Goal: Transaction & Acquisition: Purchase product/service

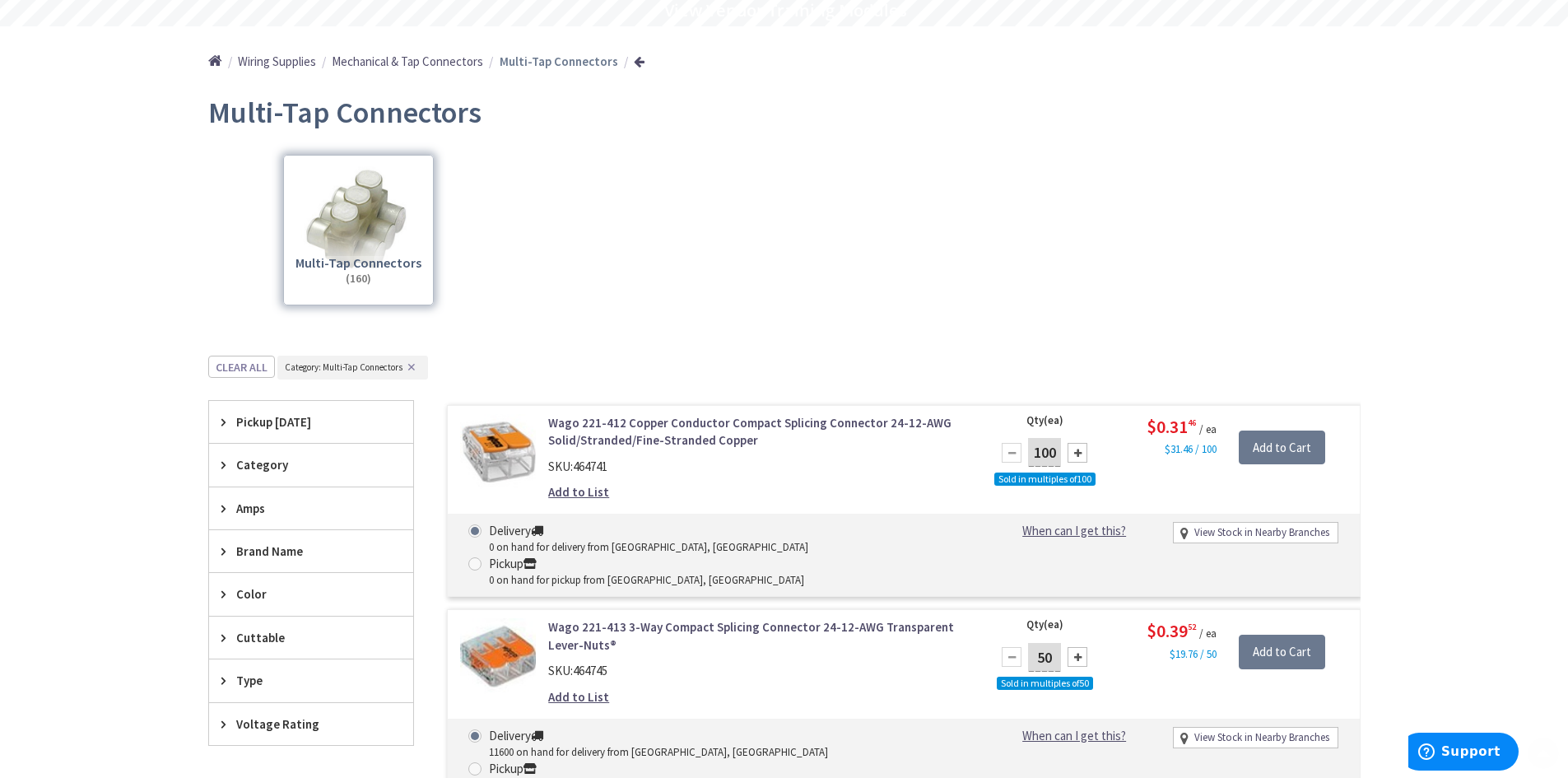
scroll to position [302, 0]
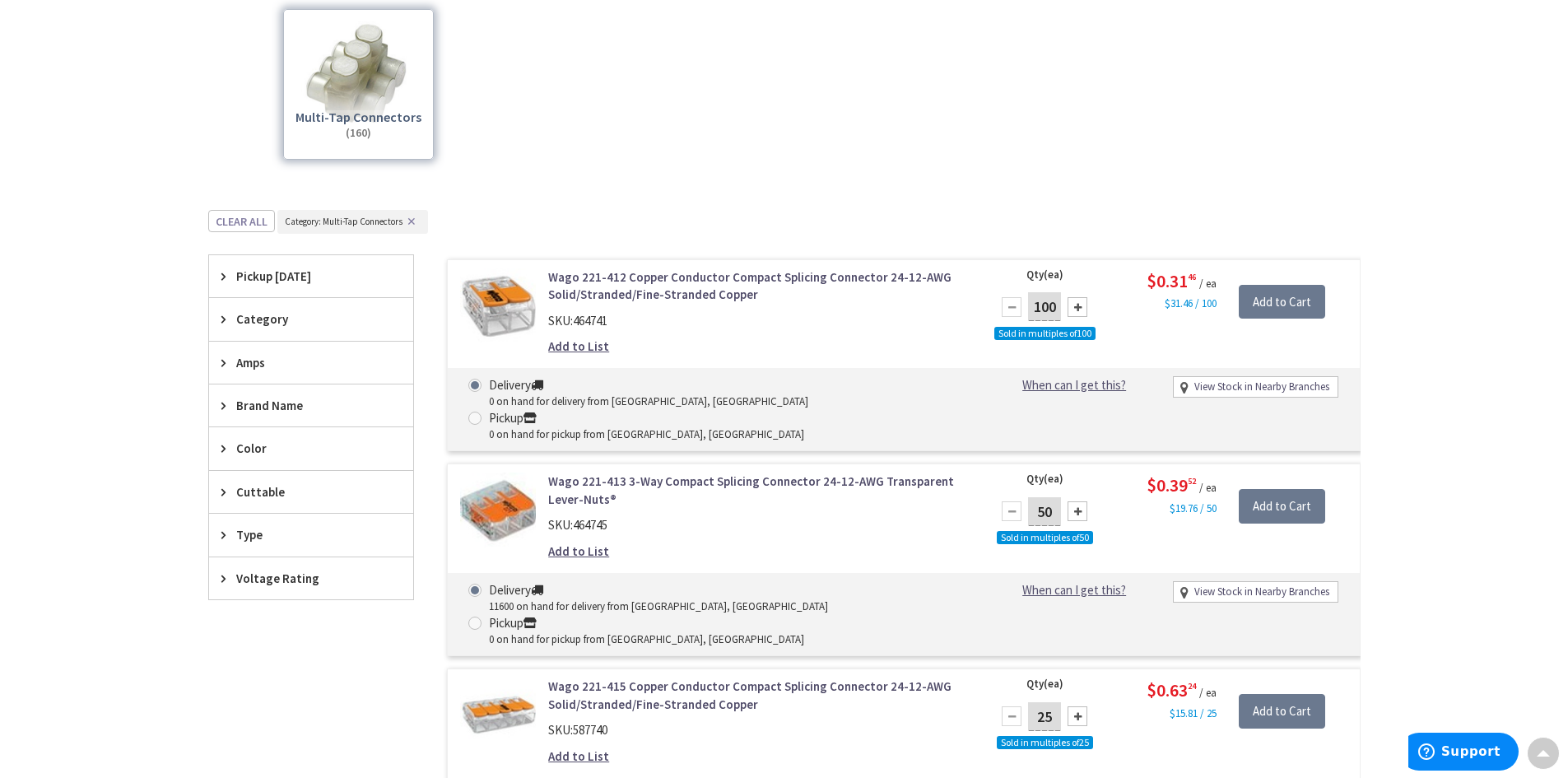
click at [250, 534] on span "Type" at bounding box center [303, 535] width 134 height 18
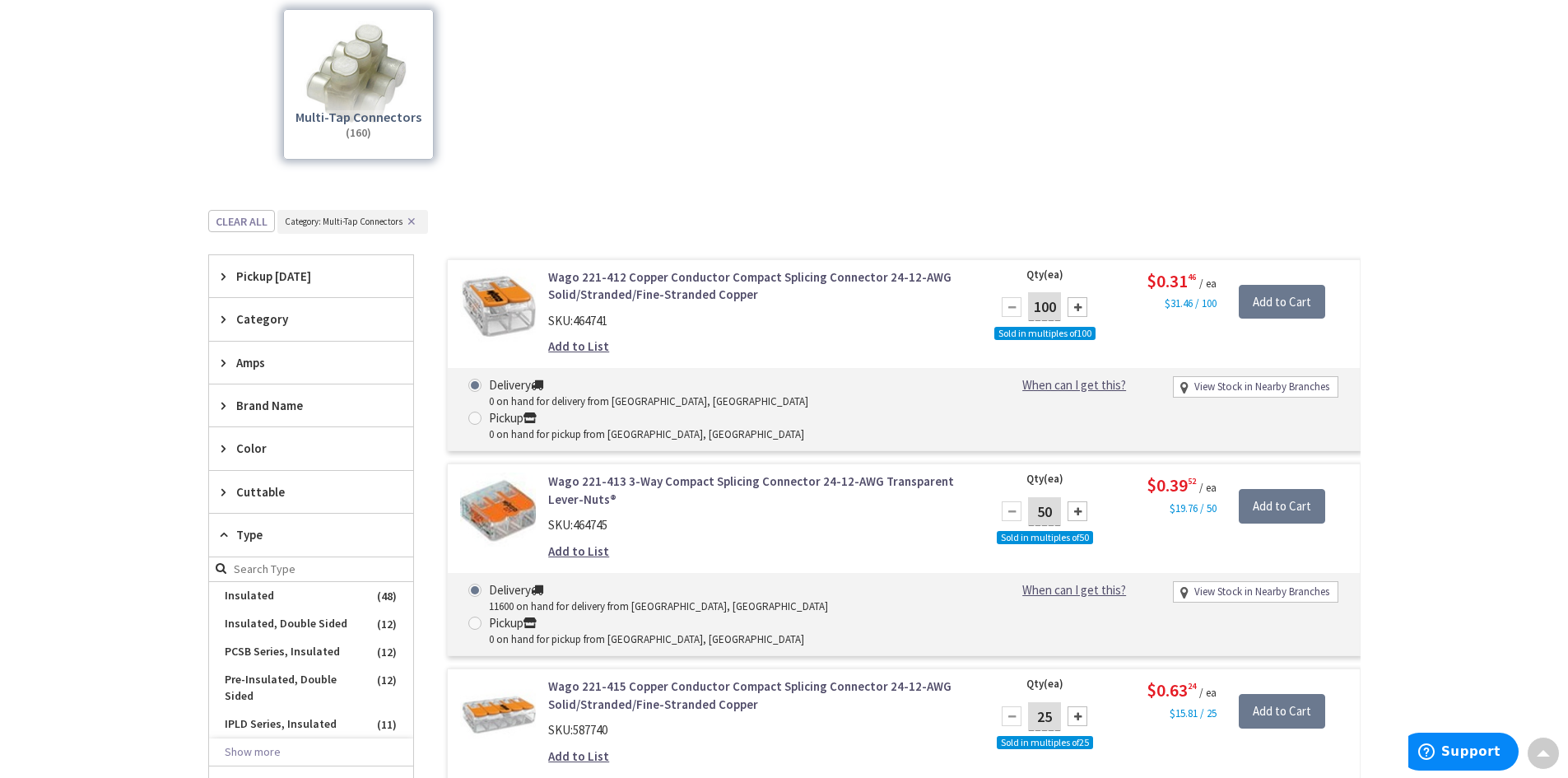
scroll to position [384, 0]
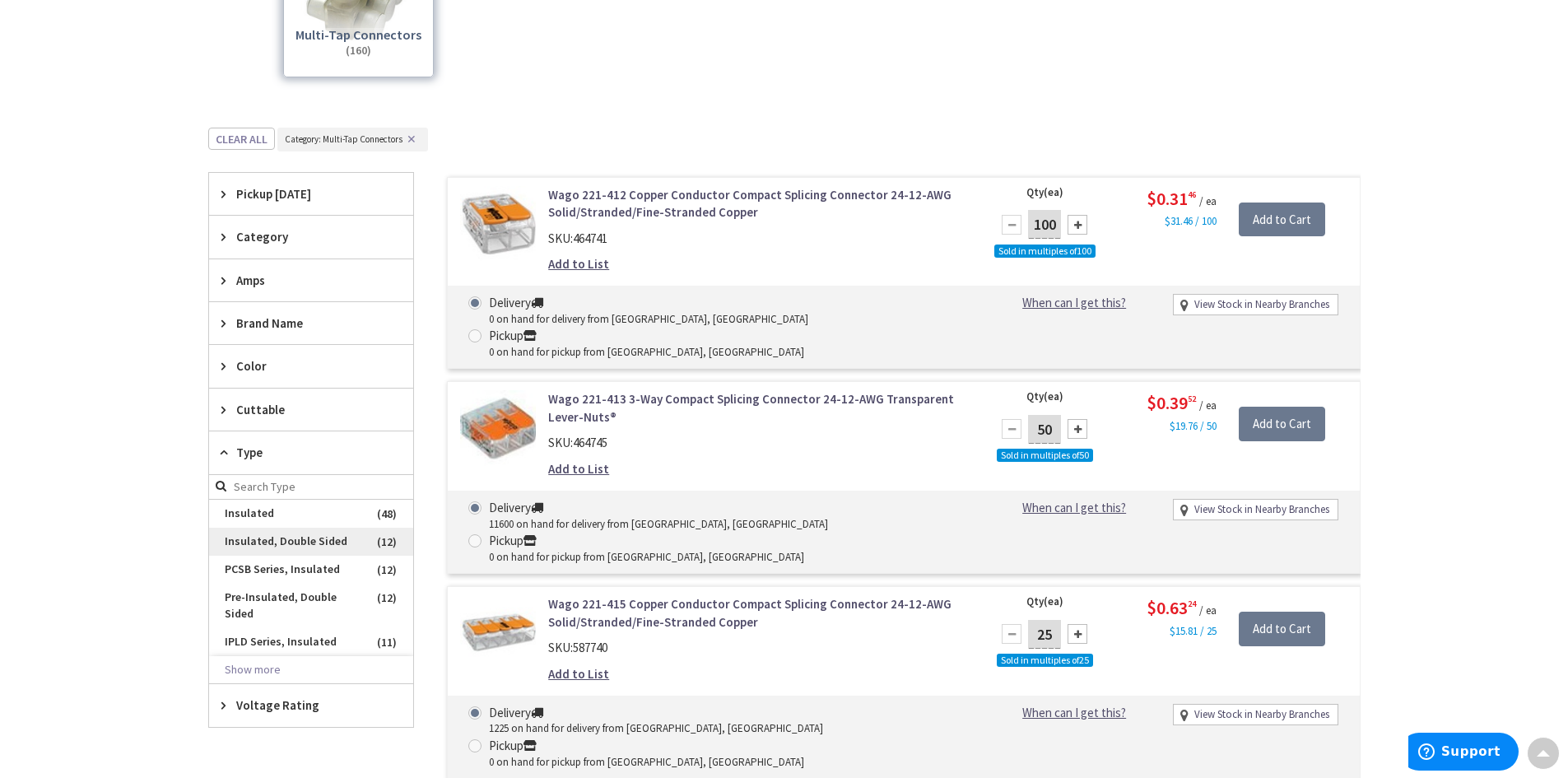
click at [250, 536] on span "Insulated, Double Sided" at bounding box center [311, 542] width 204 height 28
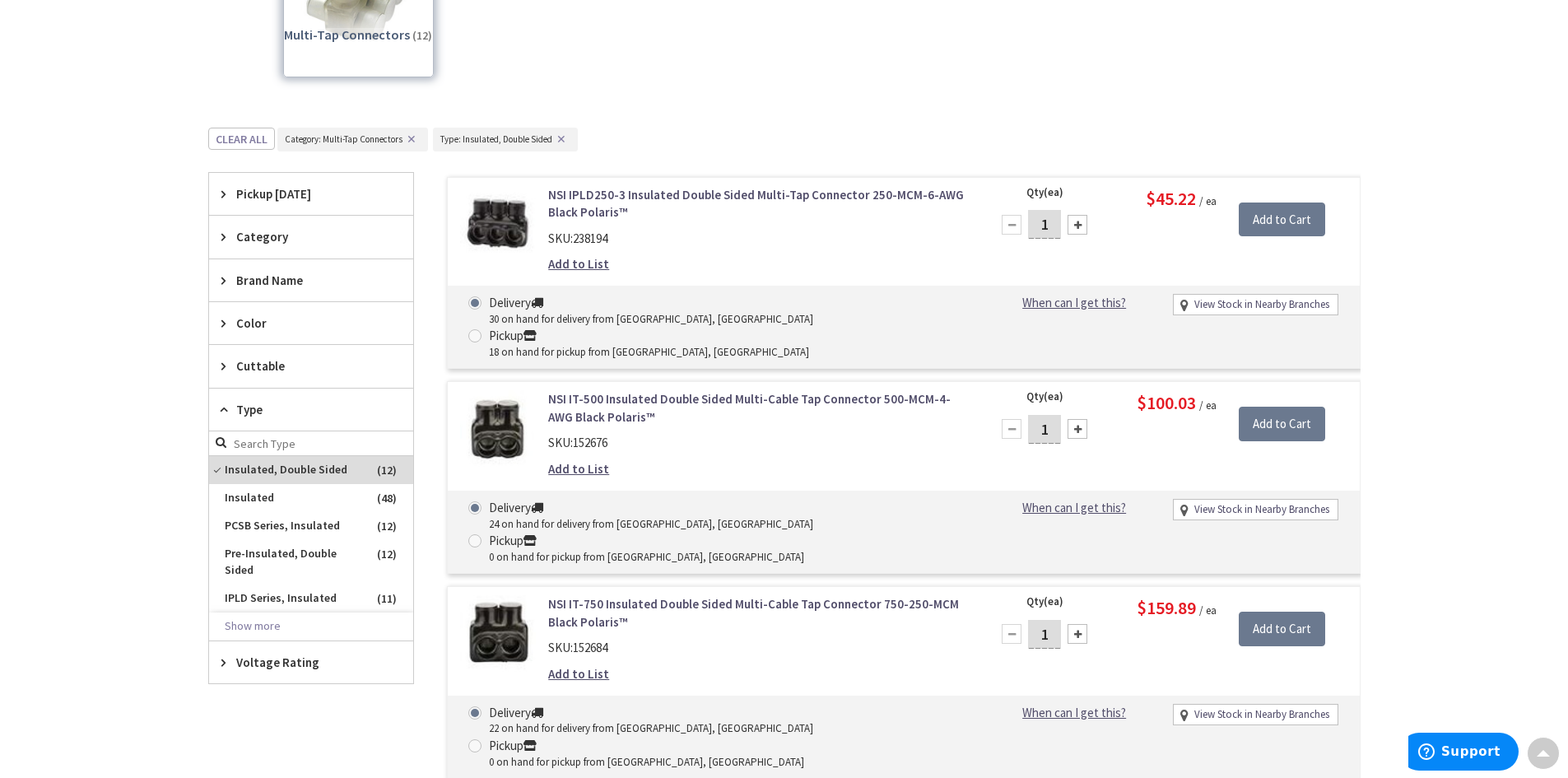
click at [222, 236] on icon at bounding box center [227, 236] width 13 height 13
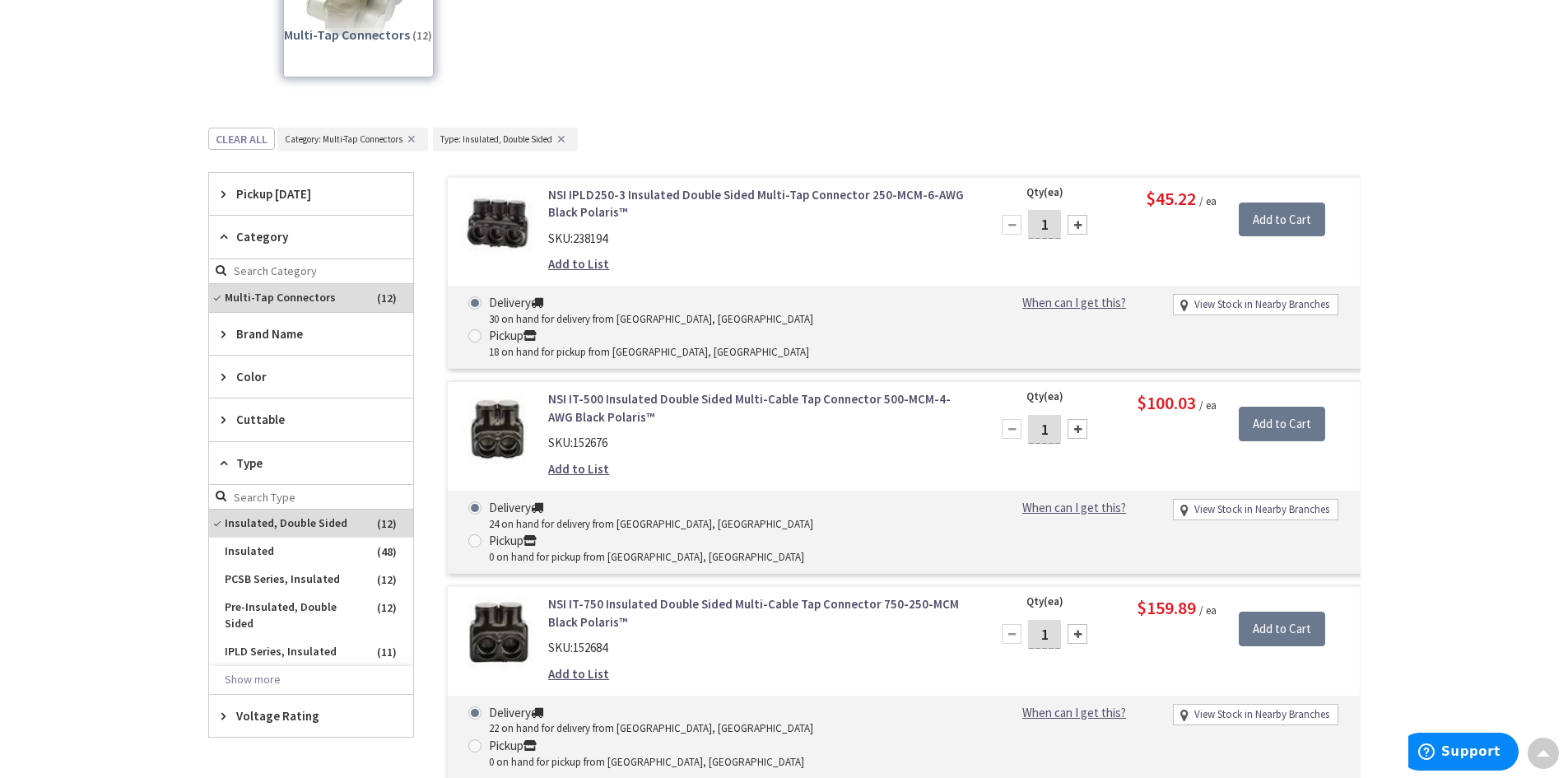
click at [222, 236] on icon at bounding box center [227, 236] width 13 height 13
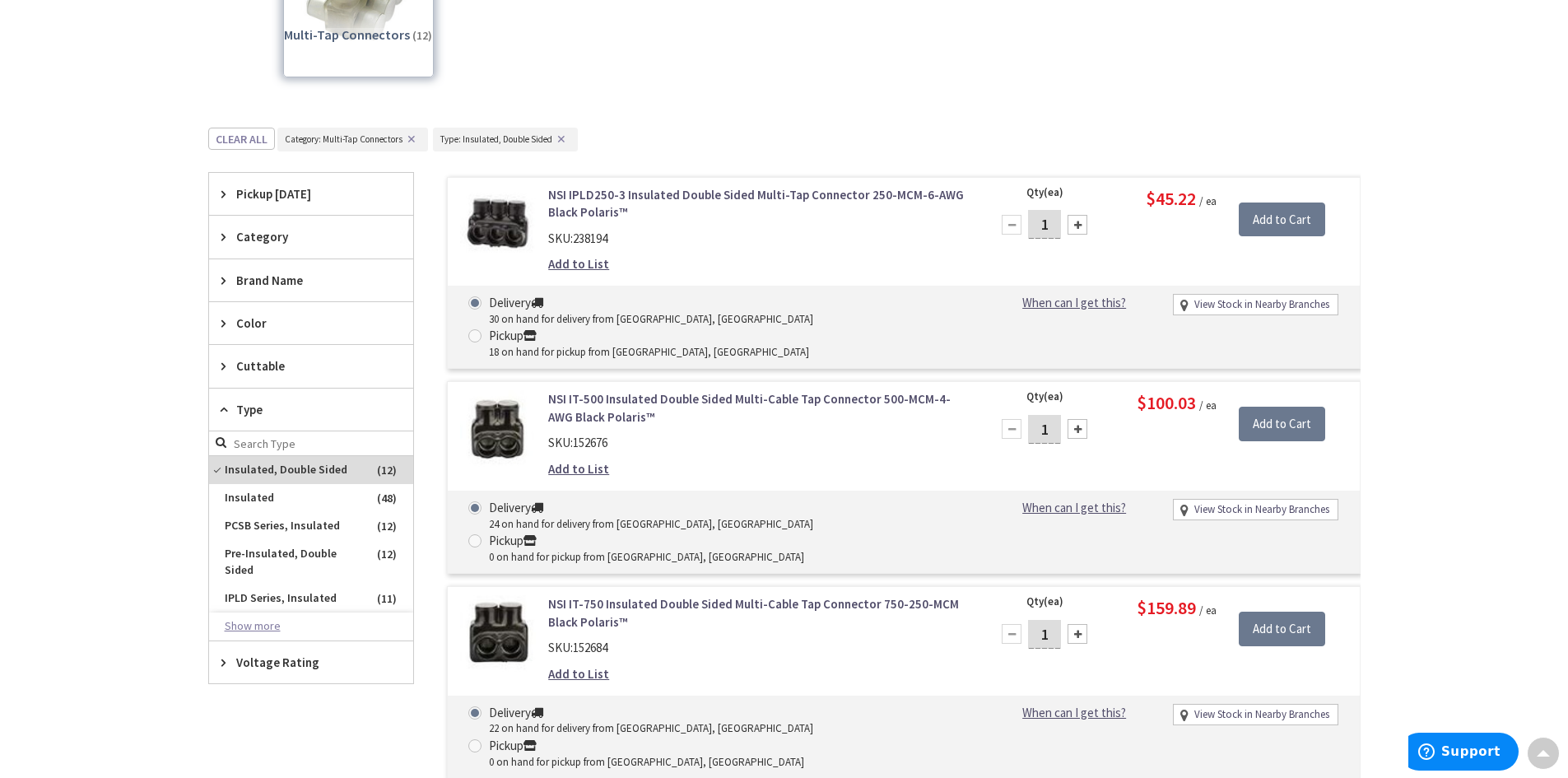
click at [251, 632] on button "Show more" at bounding box center [311, 627] width 204 height 28
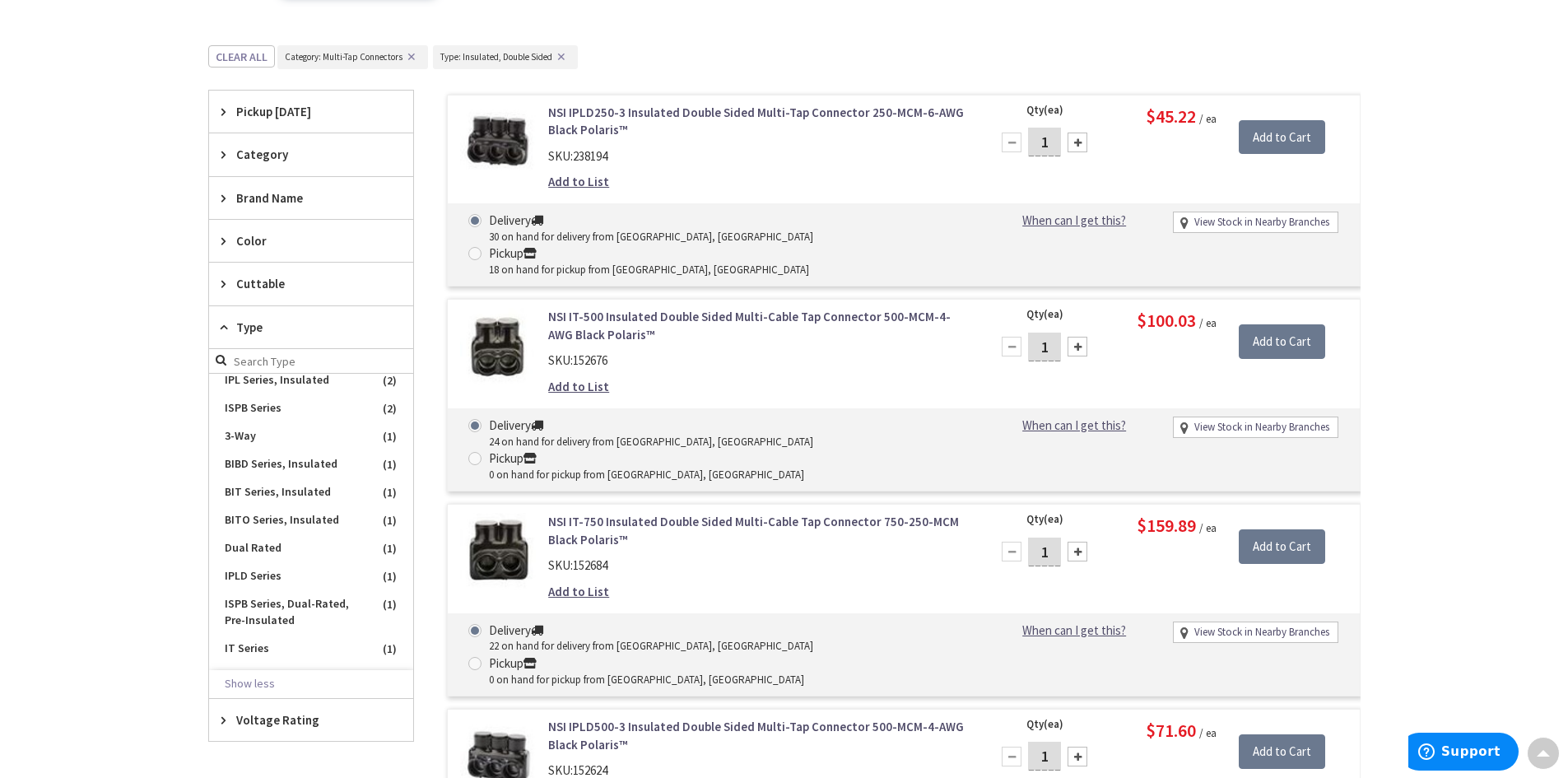
scroll to position [400, 0]
click at [559, 56] on button "✕" at bounding box center [561, 57] width 18 height 12
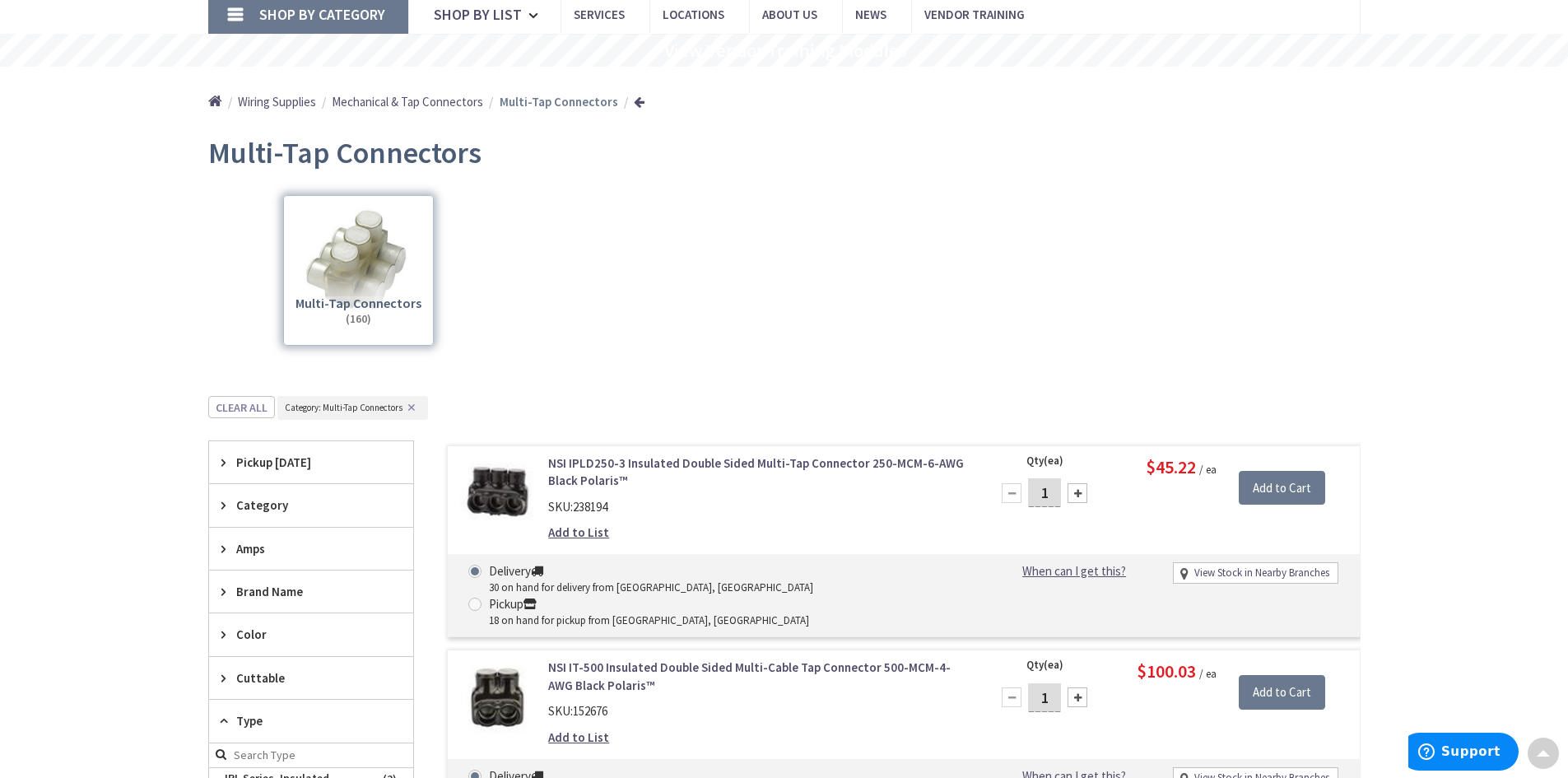
scroll to position [0, 0]
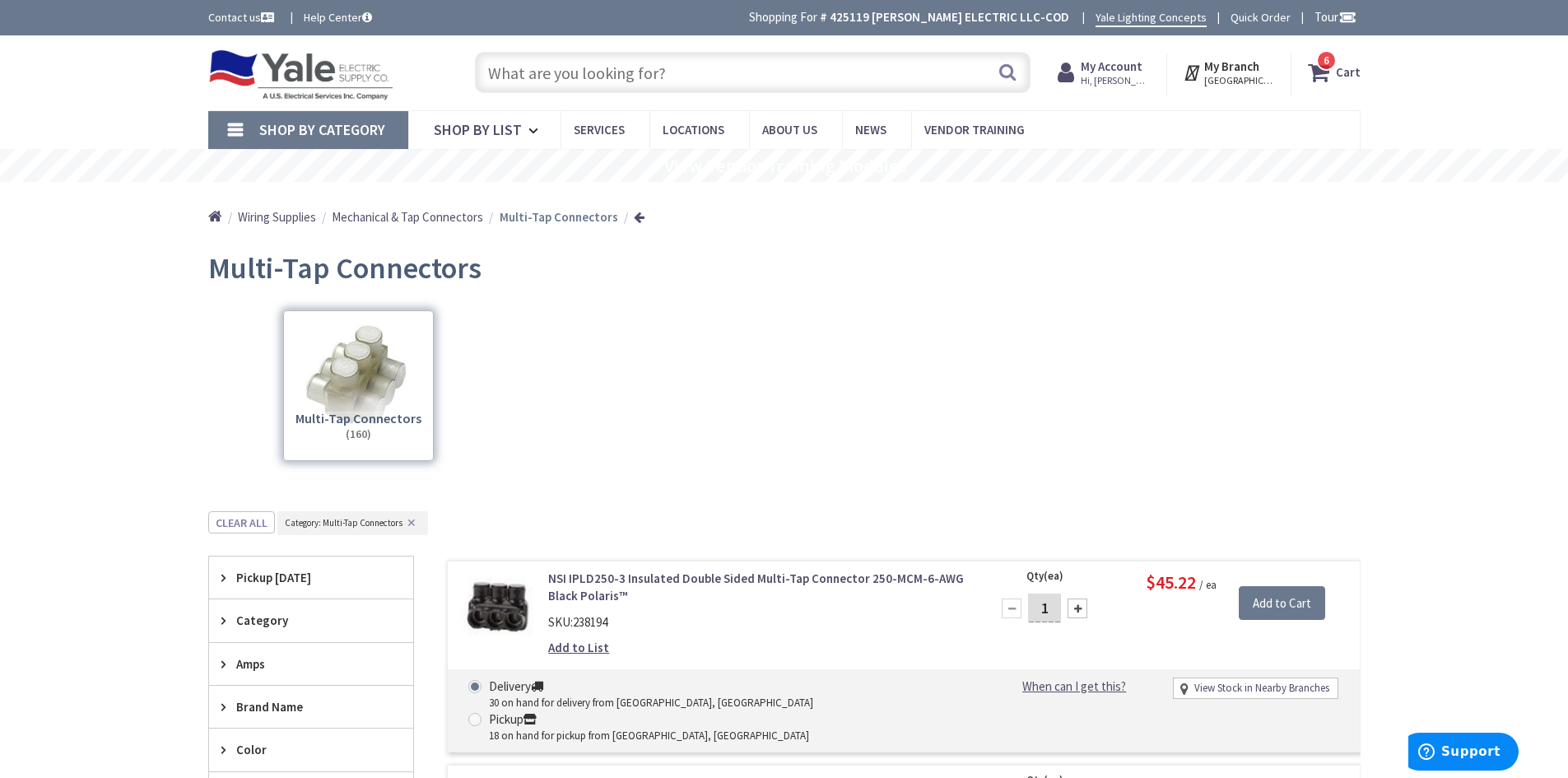
click at [662, 69] on input "text" at bounding box center [753, 72] width 556 height 41
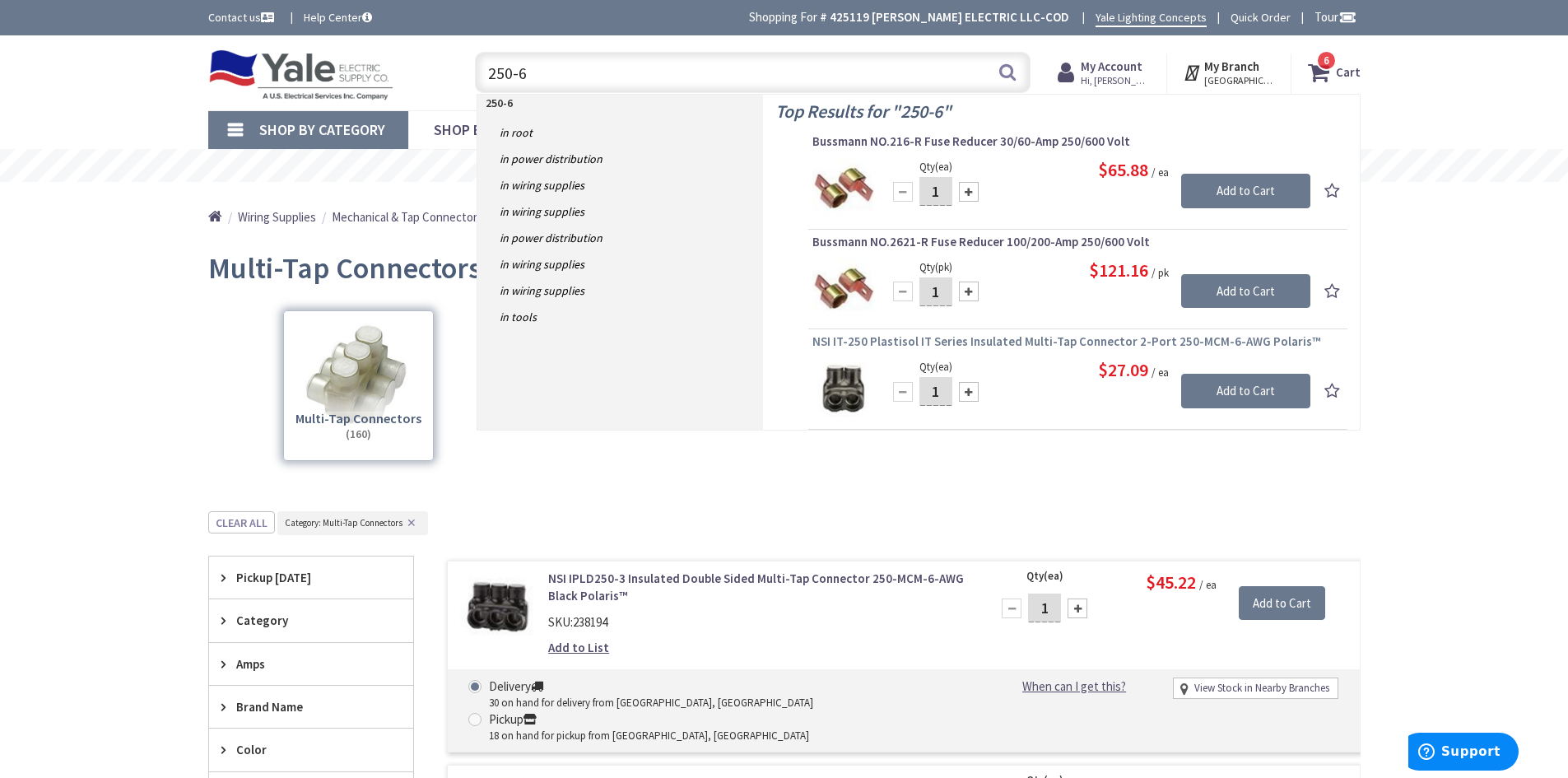
type input "250-6"
click at [1034, 339] on span "NSI IT-250 Plastisol IT Series Insulated Multi-Tap Connector 2-Port 250-MCM-6-A…" at bounding box center [1078, 342] width 531 height 17
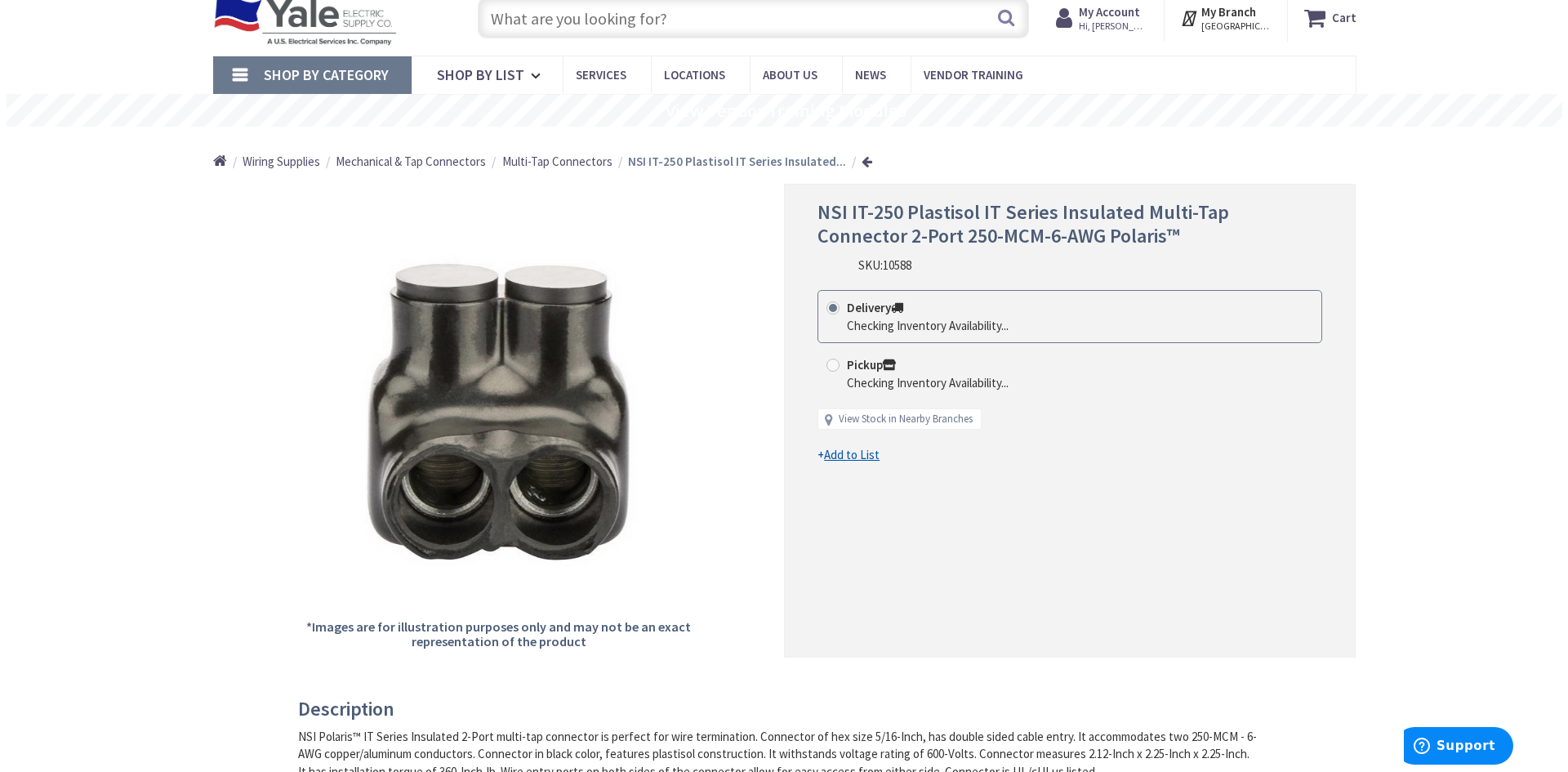
scroll to position [163, 0]
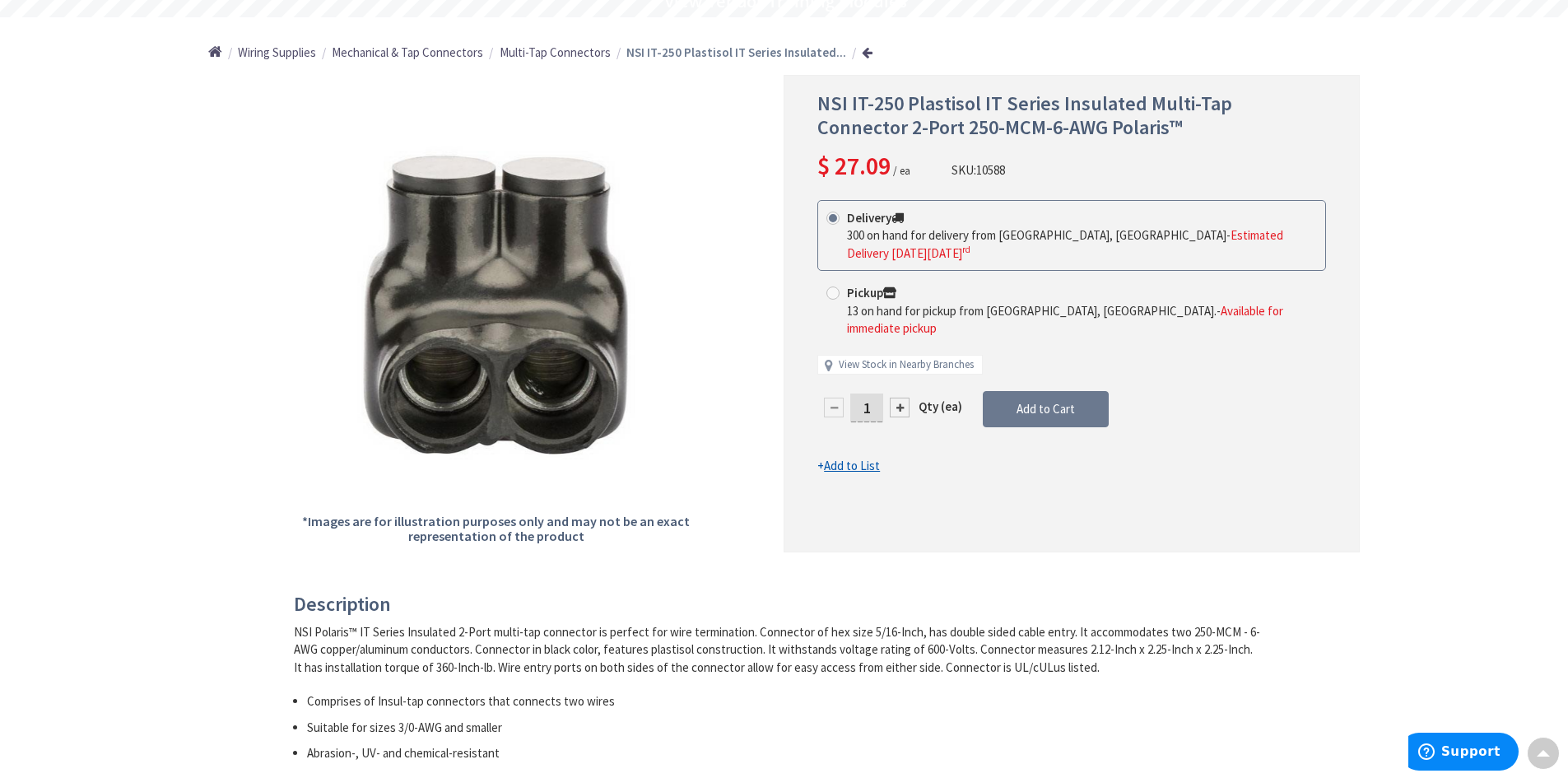
click at [896, 398] on div at bounding box center [900, 408] width 20 height 20
click at [0, 0] on div at bounding box center [0, 0] width 0 height 0
click at [896, 398] on div at bounding box center [900, 408] width 20 height 20
click at [901, 398] on div at bounding box center [900, 408] width 20 height 20
type input "4"
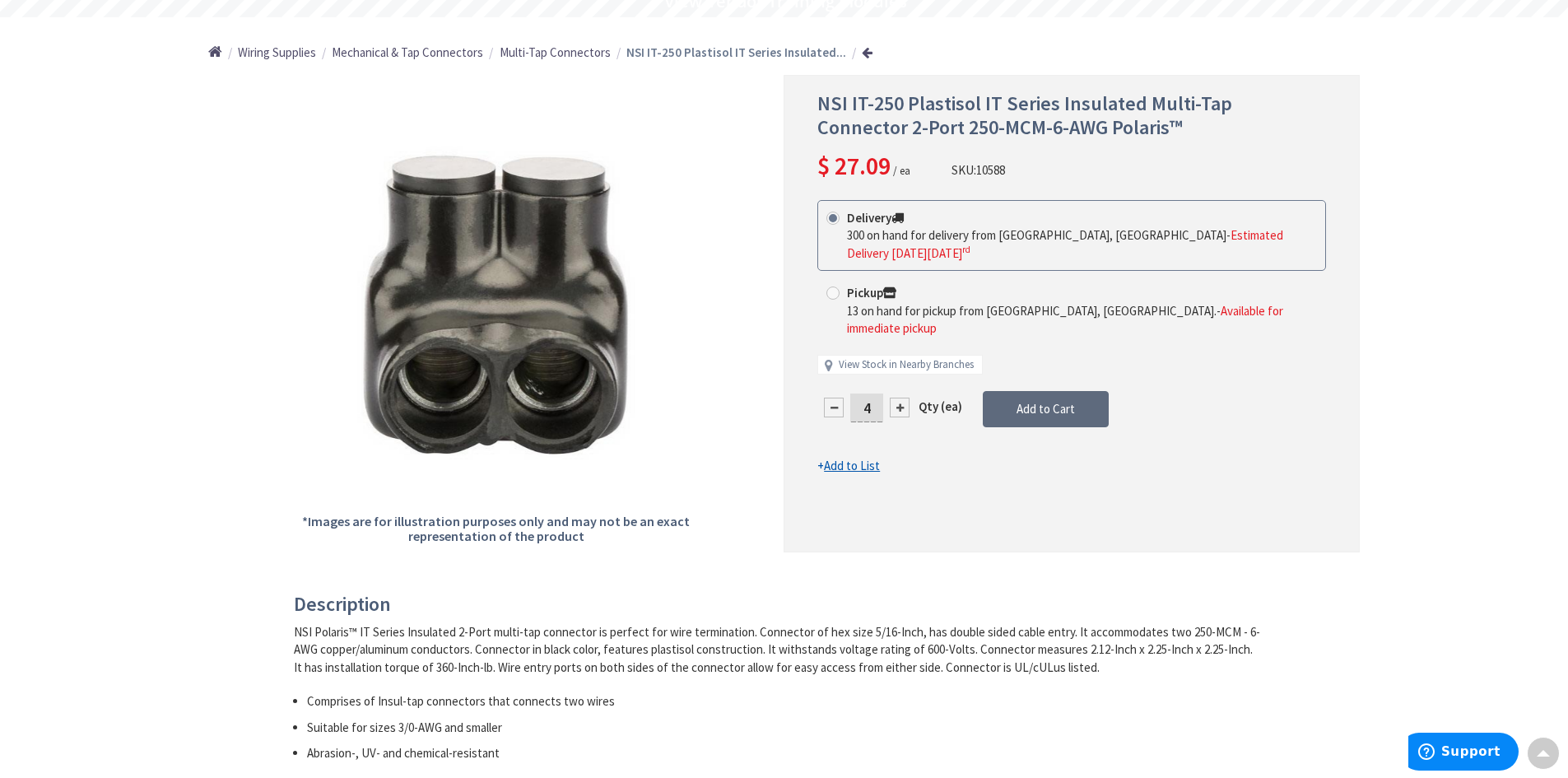
click at [1040, 401] on span "Add to Cart" at bounding box center [1046, 409] width 58 height 16
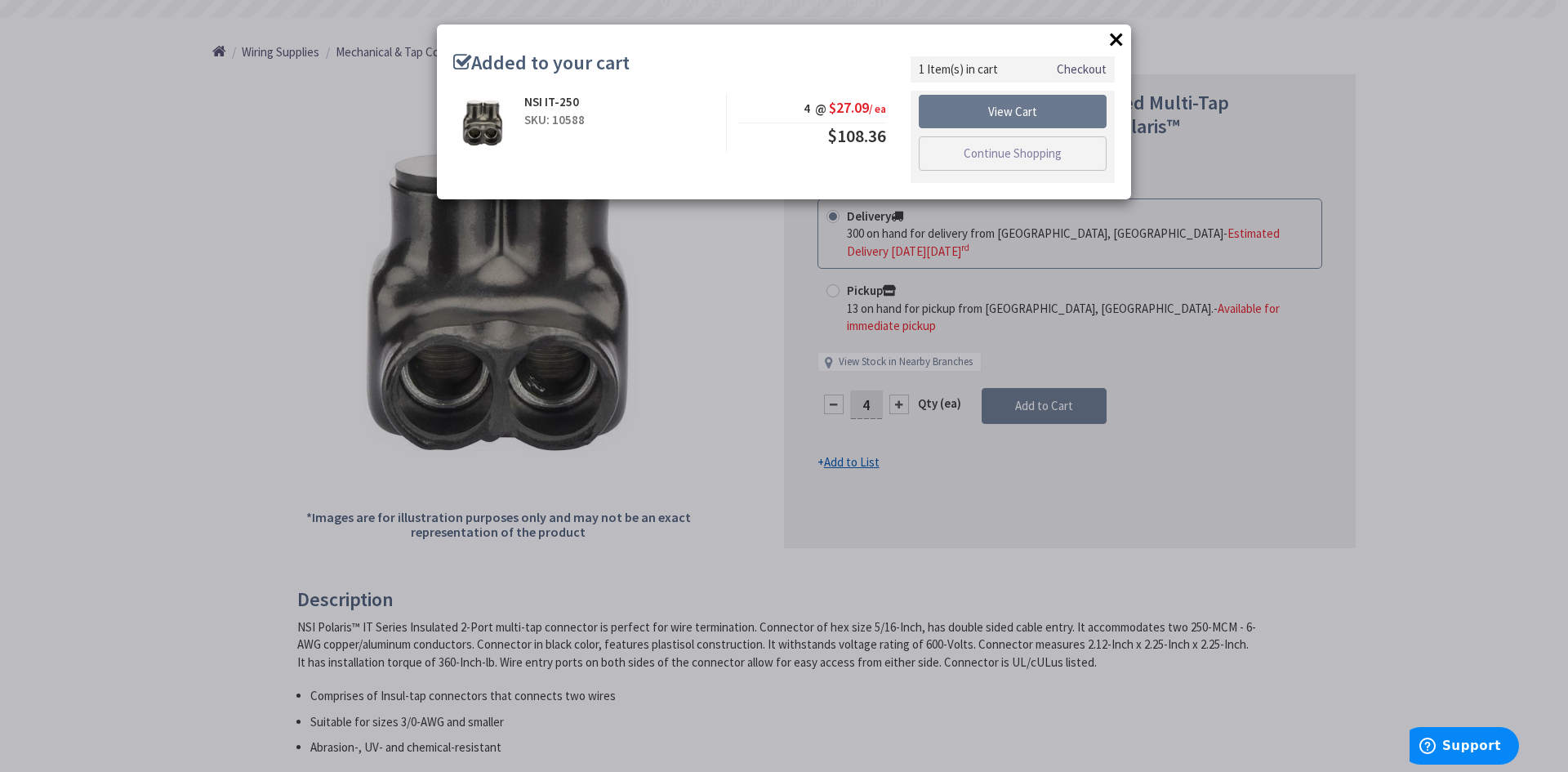
scroll to position [0, 0]
click at [1109, 36] on button "×" at bounding box center [1116, 40] width 25 height 25
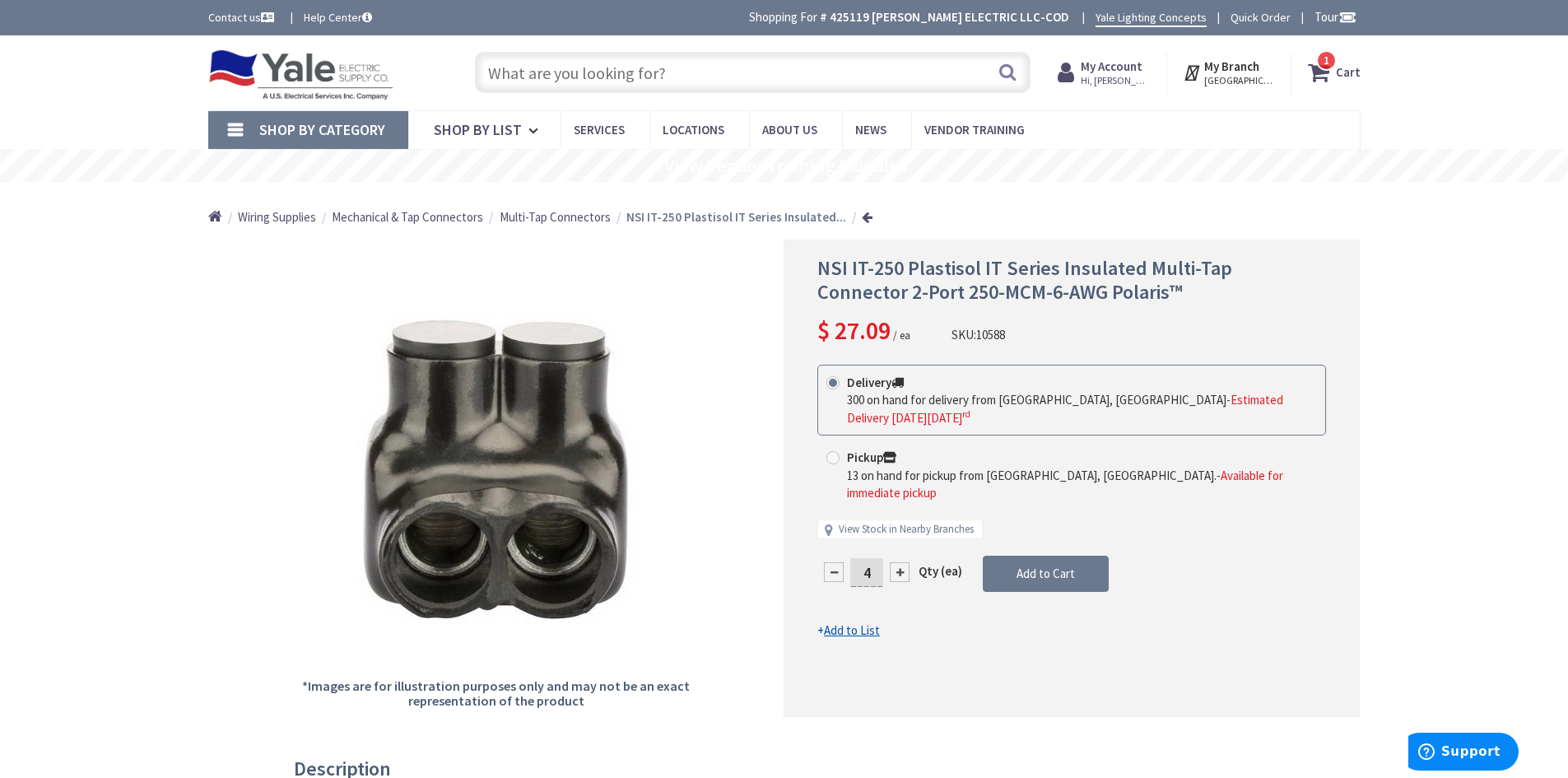
click at [873, 68] on input "text" at bounding box center [753, 72] width 556 height 41
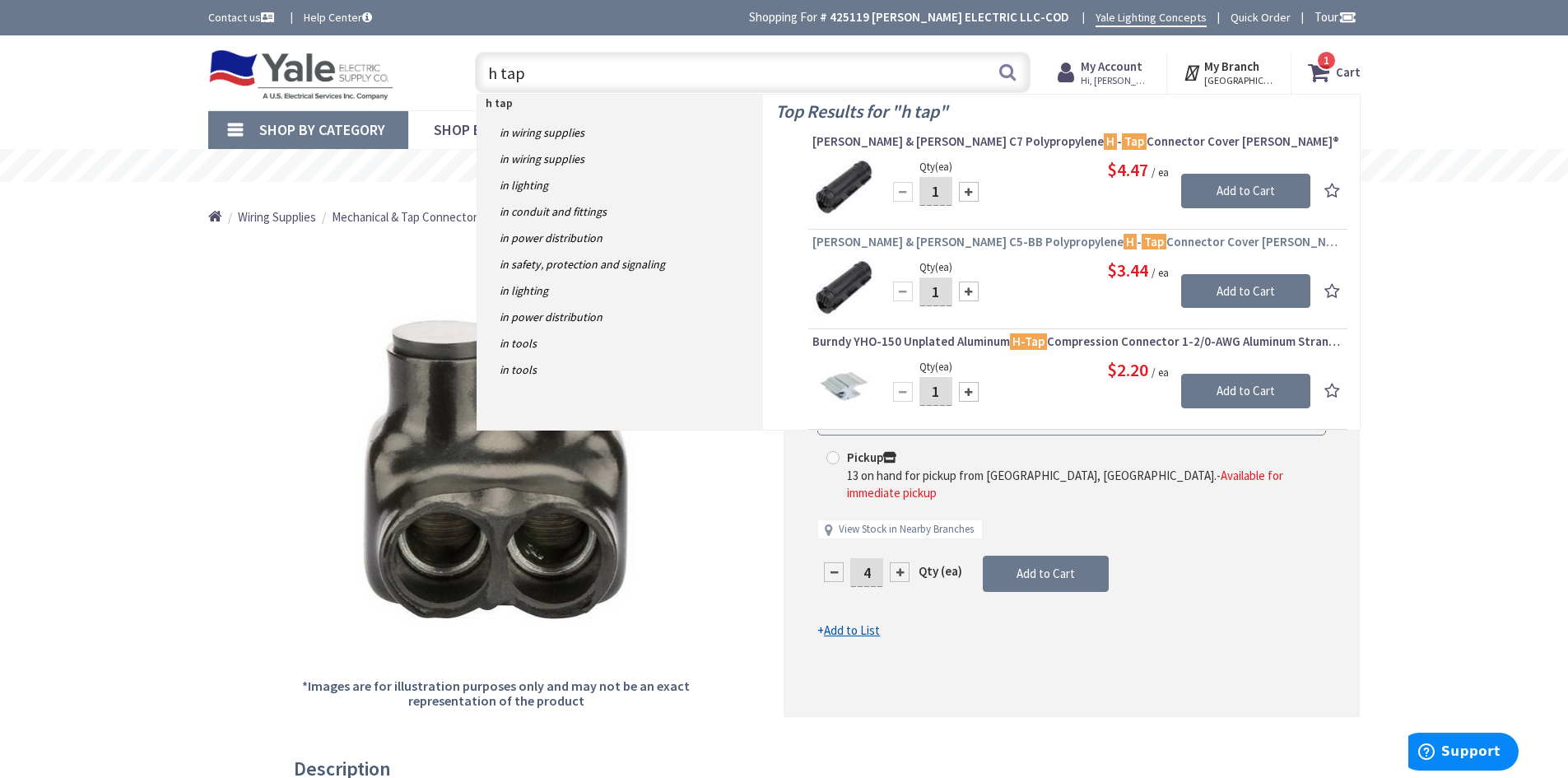
scroll to position [83, 0]
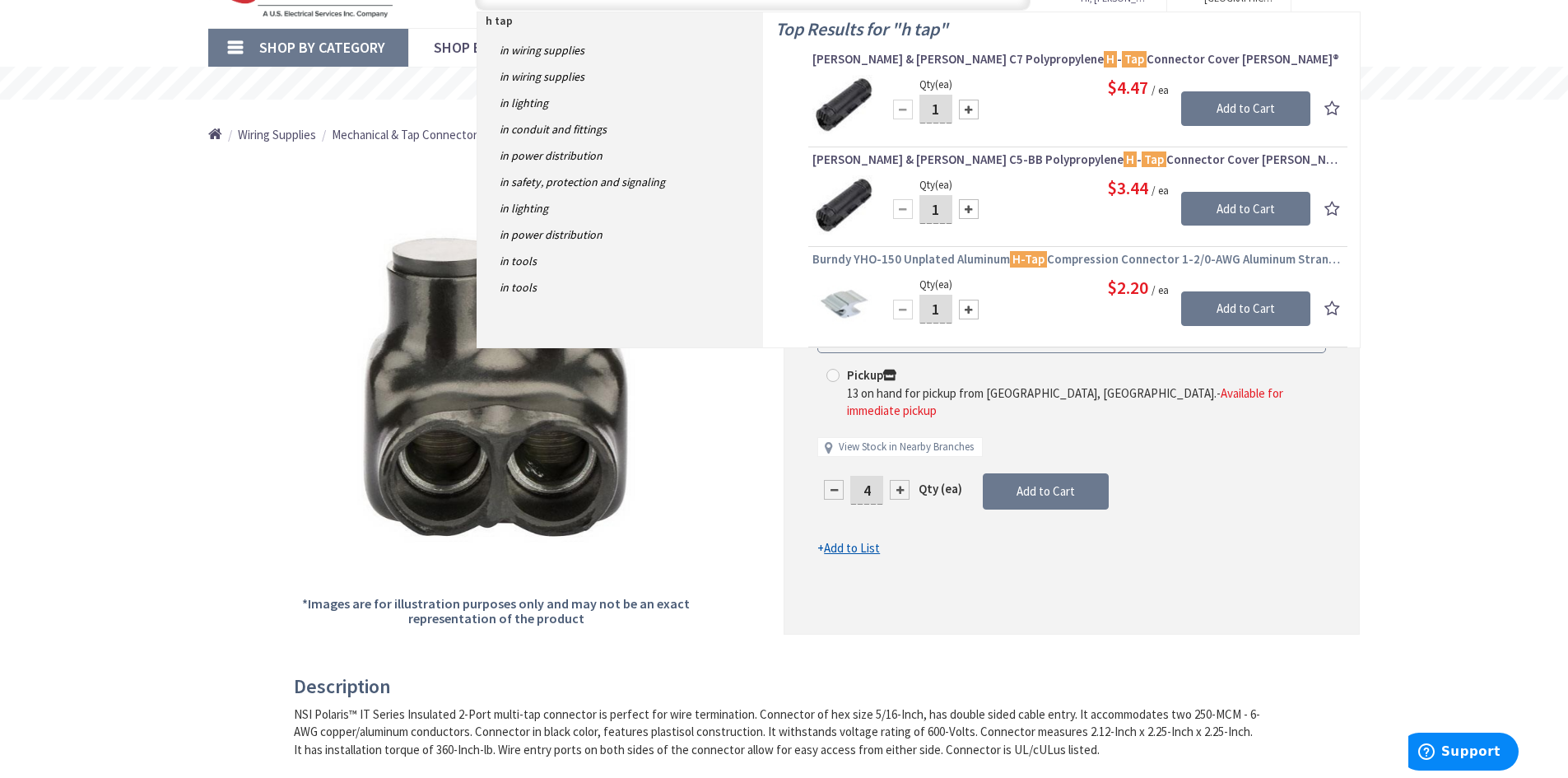
type input "h tap"
click at [962, 259] on span "Burndy YHO-150 Unplated Aluminum H-Tap Compression Connector 1-2/0-AWG Aluminum…" at bounding box center [1078, 260] width 531 height 17
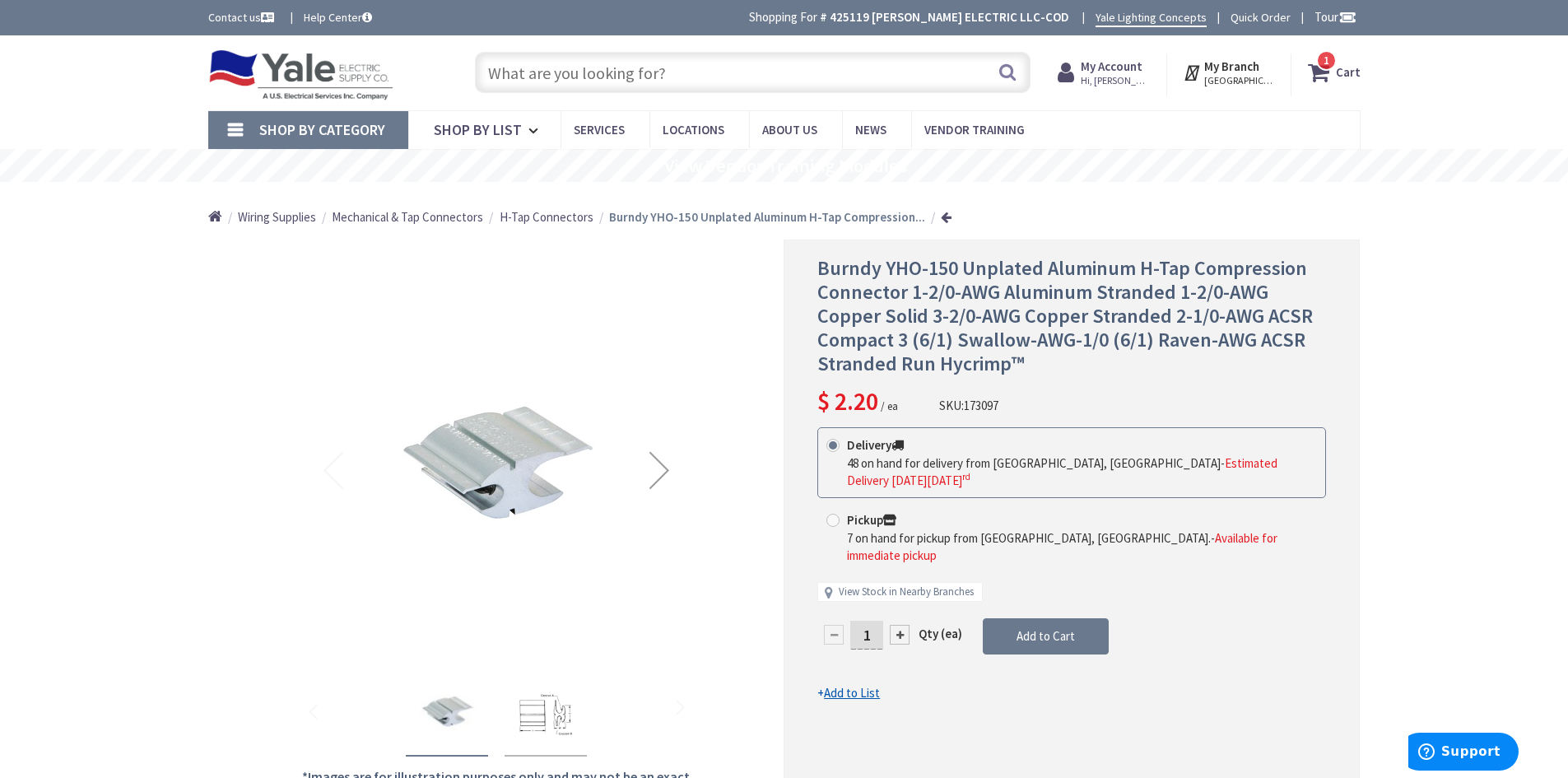
click at [563, 216] on span "H-Tap Connectors" at bounding box center [546, 216] width 94 height 16
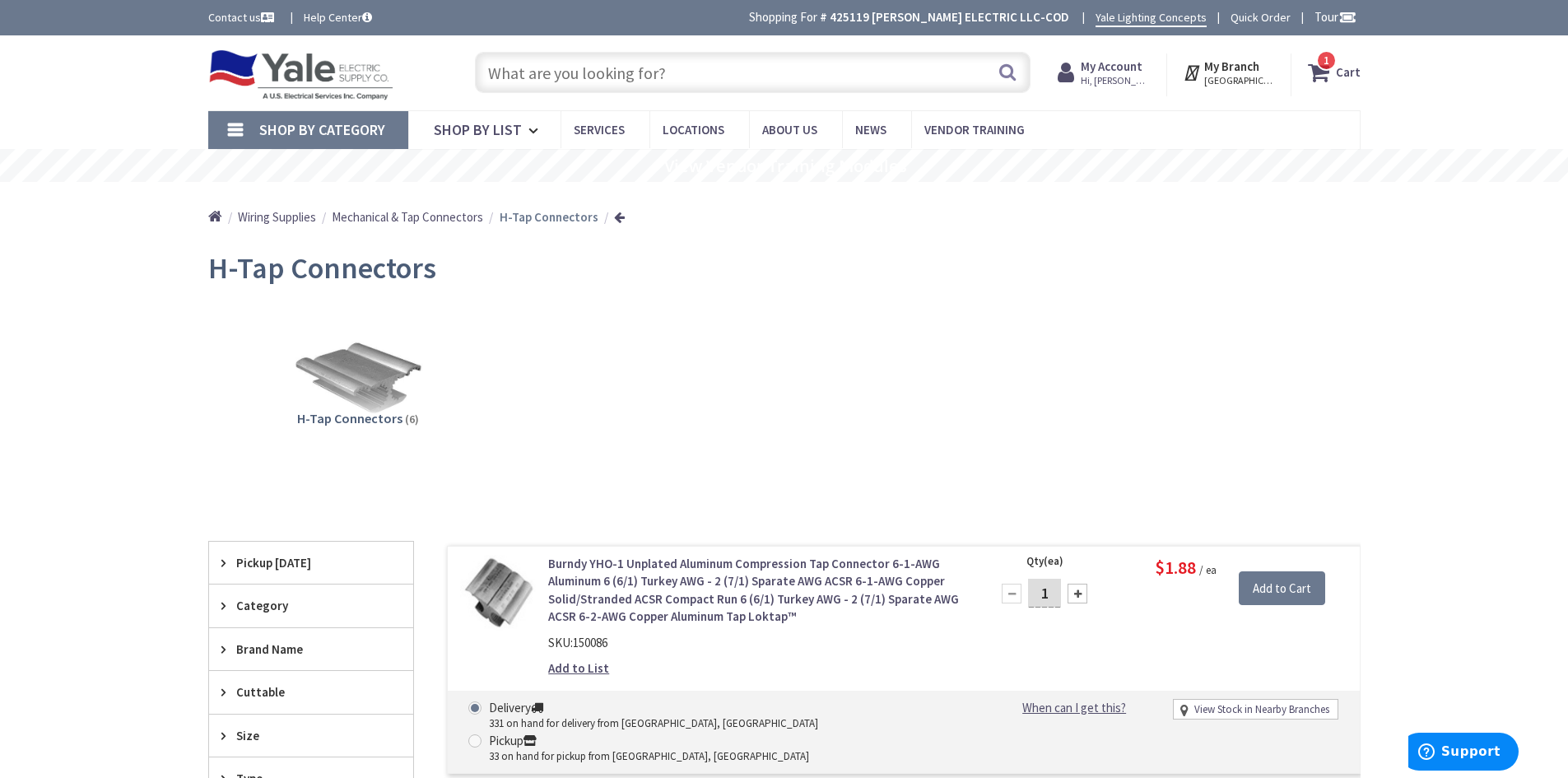
click at [696, 79] on input "text" at bounding box center [753, 72] width 556 height 41
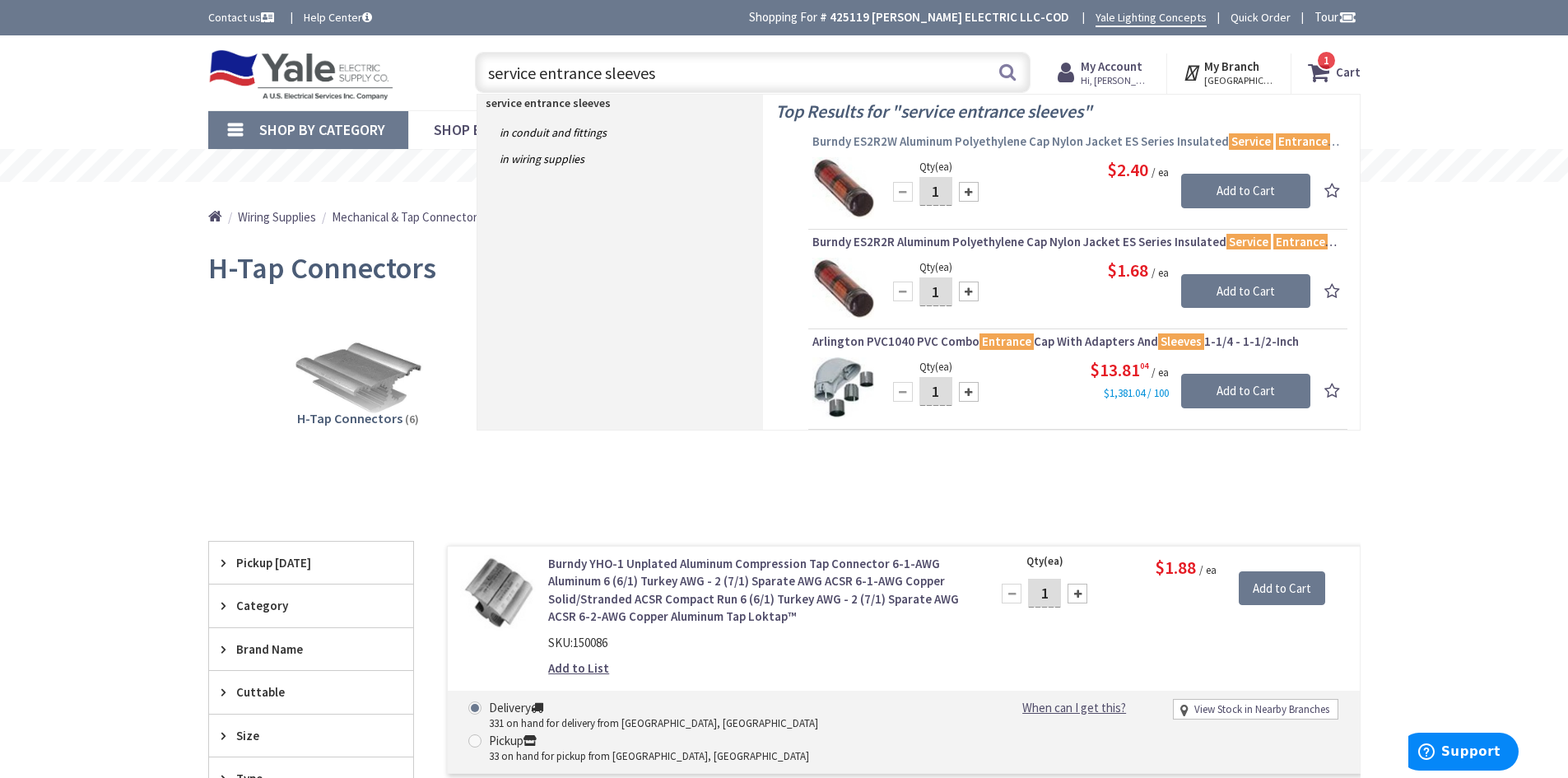
type input "service entrance sleeves"
click at [1032, 142] on span "Burndy ES2R2W Aluminum Polyethylene Cap Nylon Jacket ES Series Insulated Servic…" at bounding box center [1078, 142] width 531 height 17
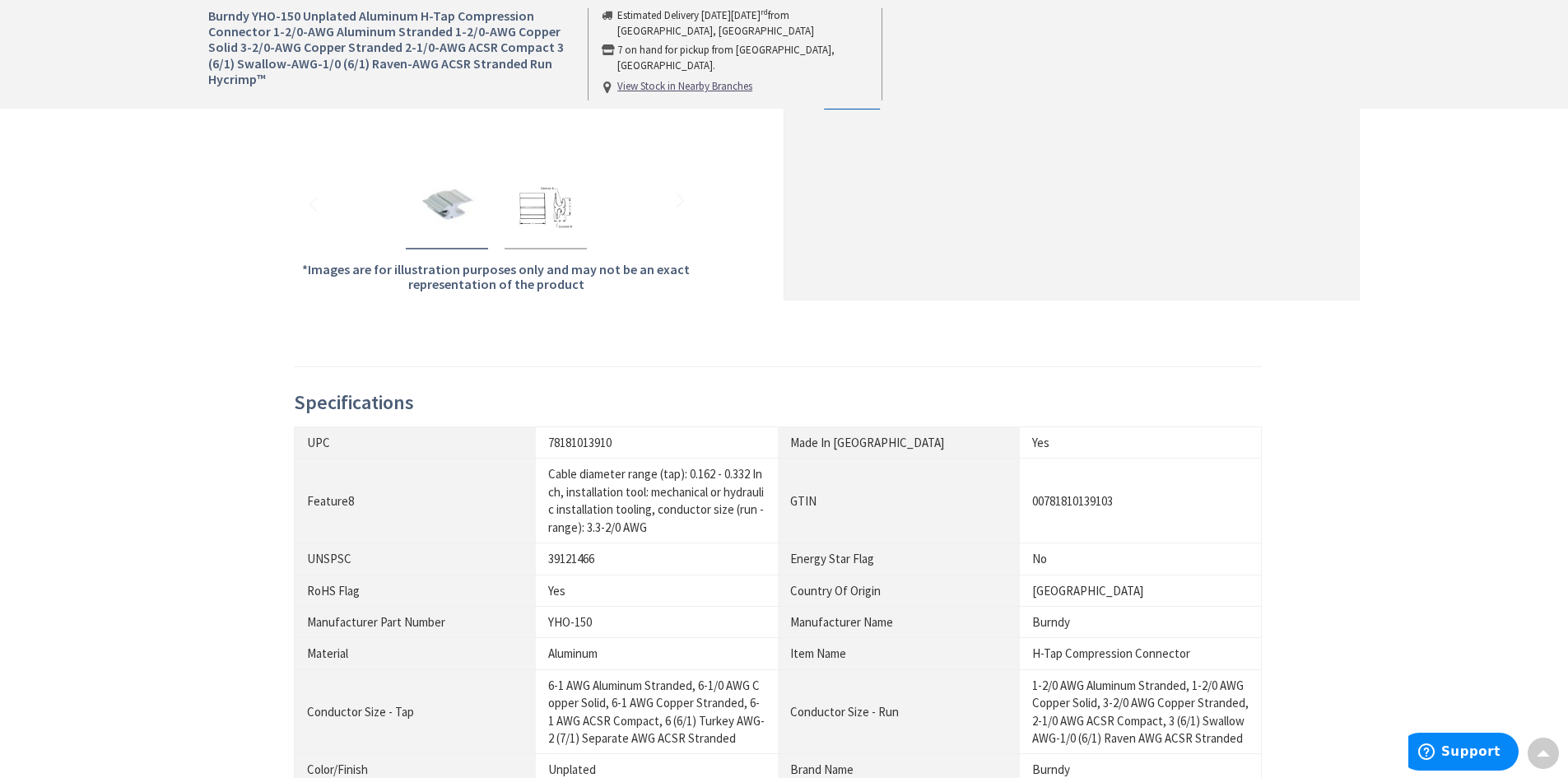
scroll to position [659, 0]
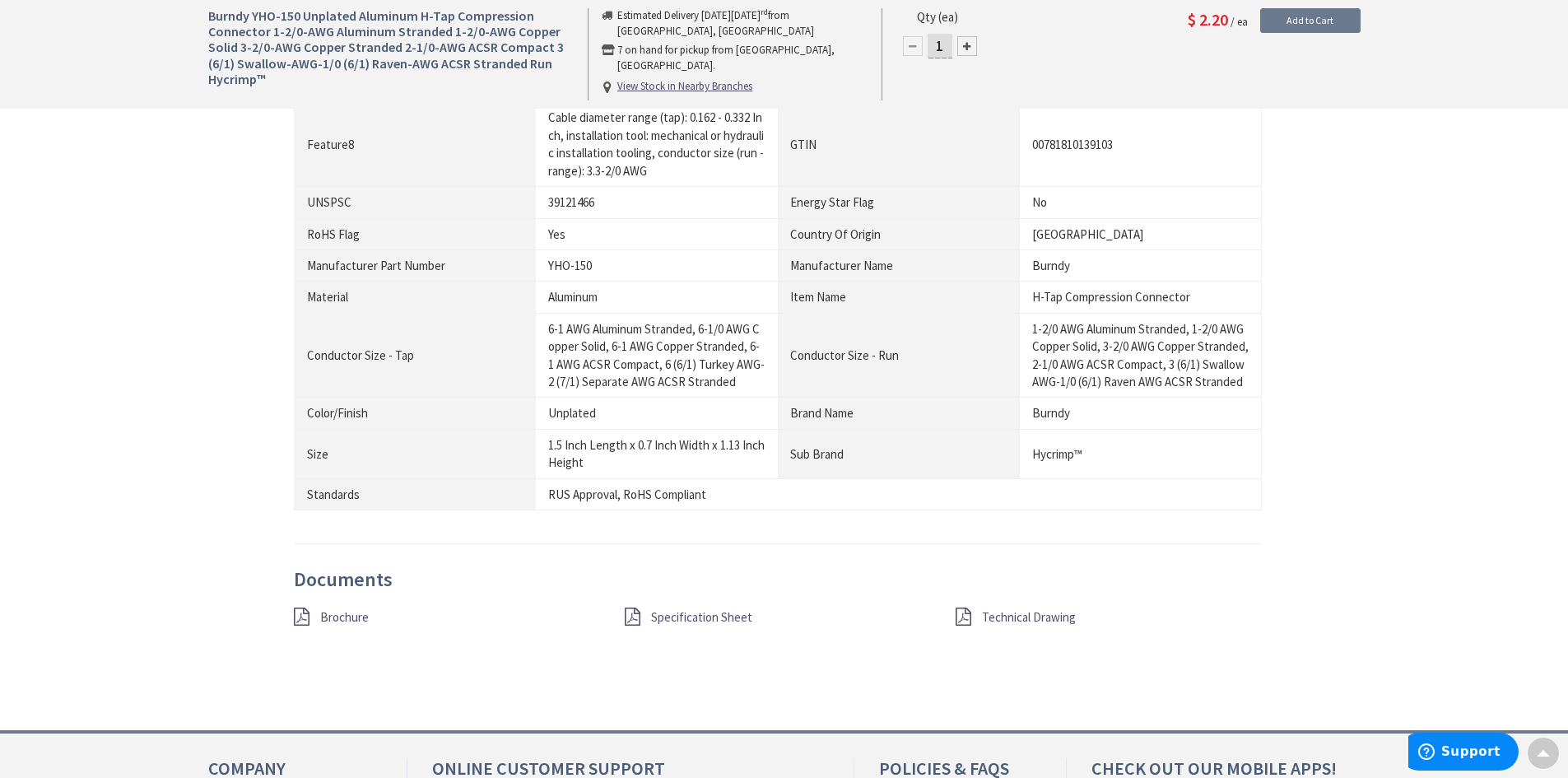
scroll to position [906, 0]
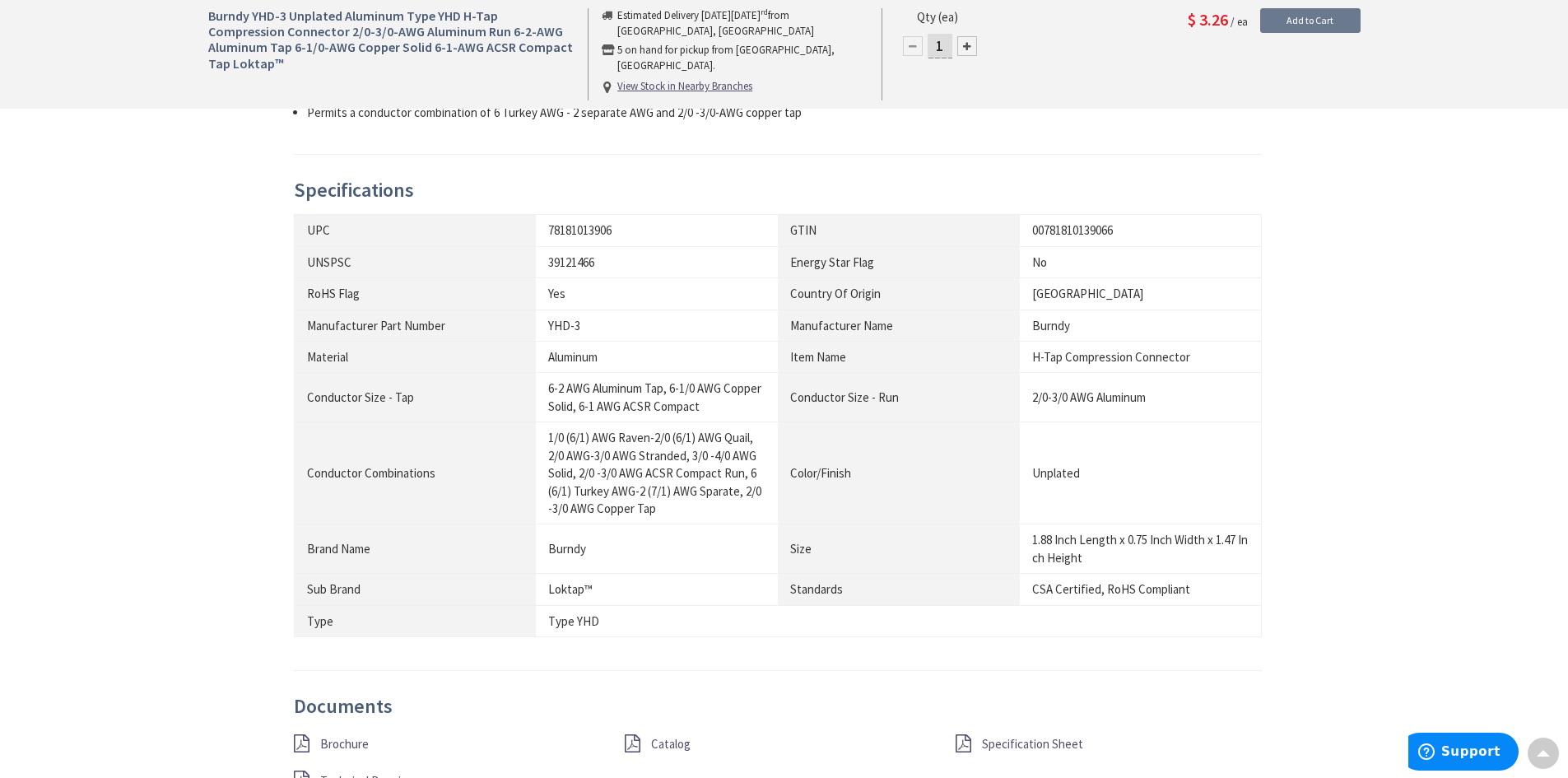
scroll to position [988, 0]
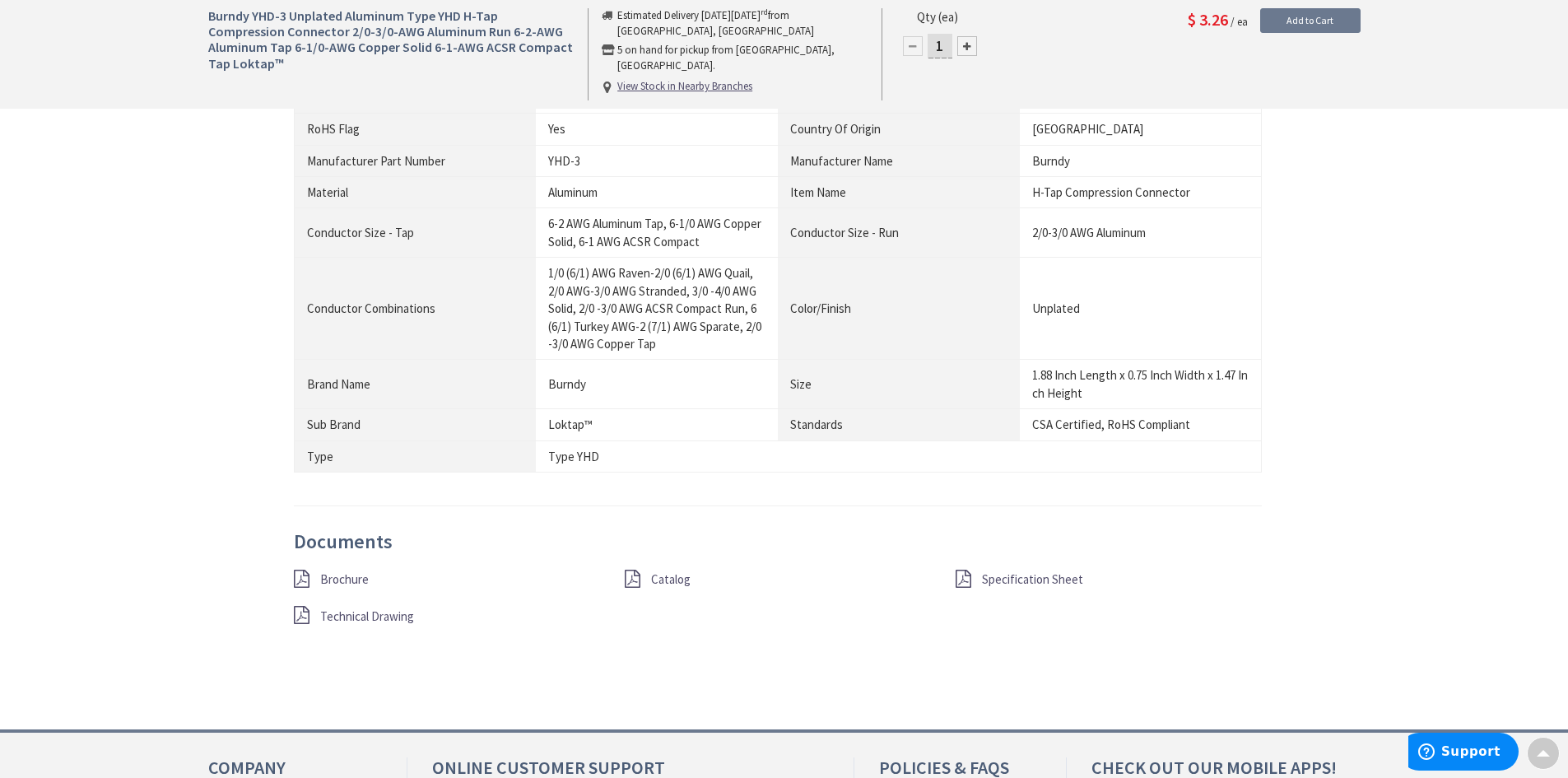
click at [331, 580] on span "Brochure" at bounding box center [344, 579] width 48 height 16
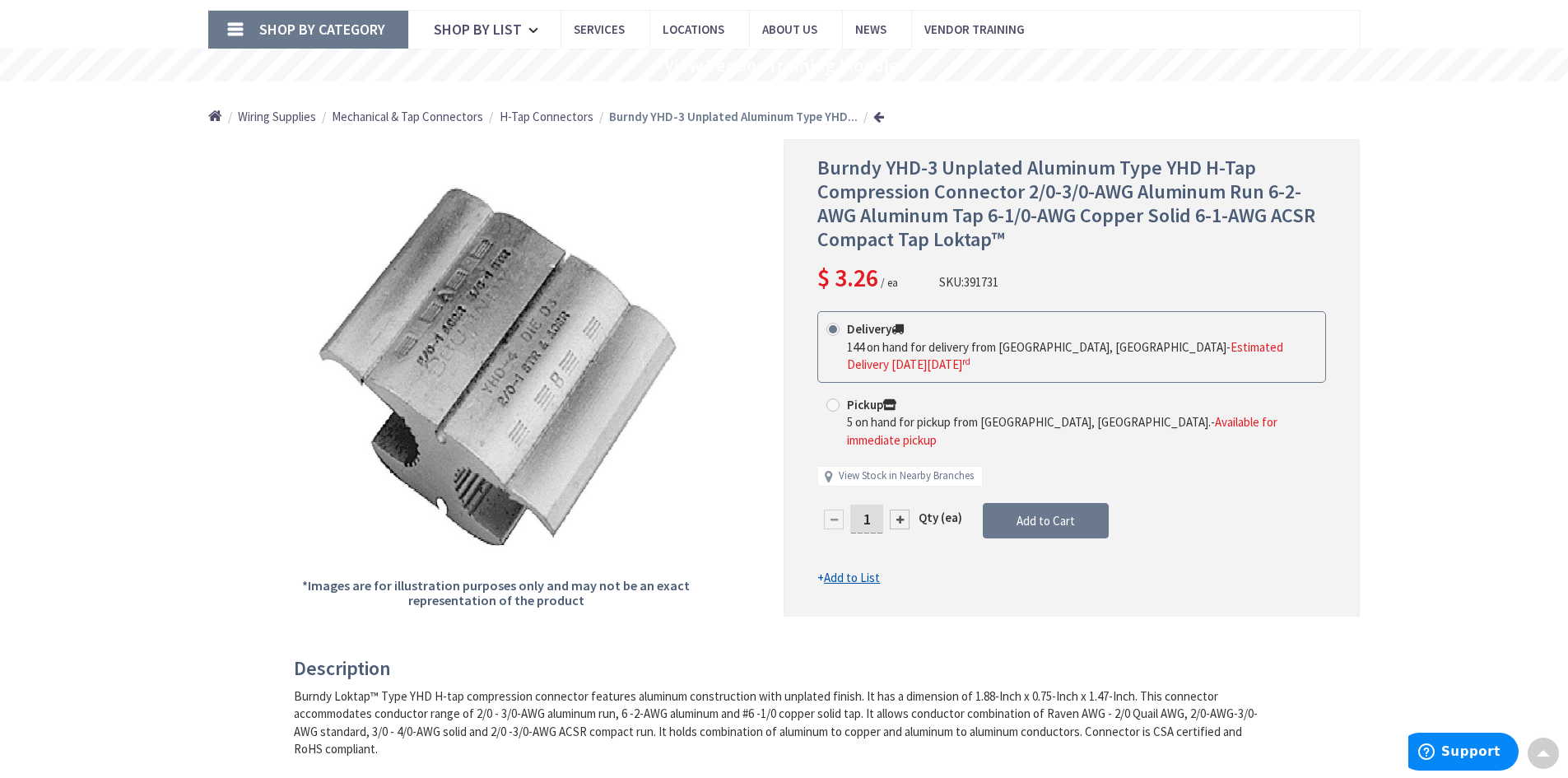
scroll to position [0, 0]
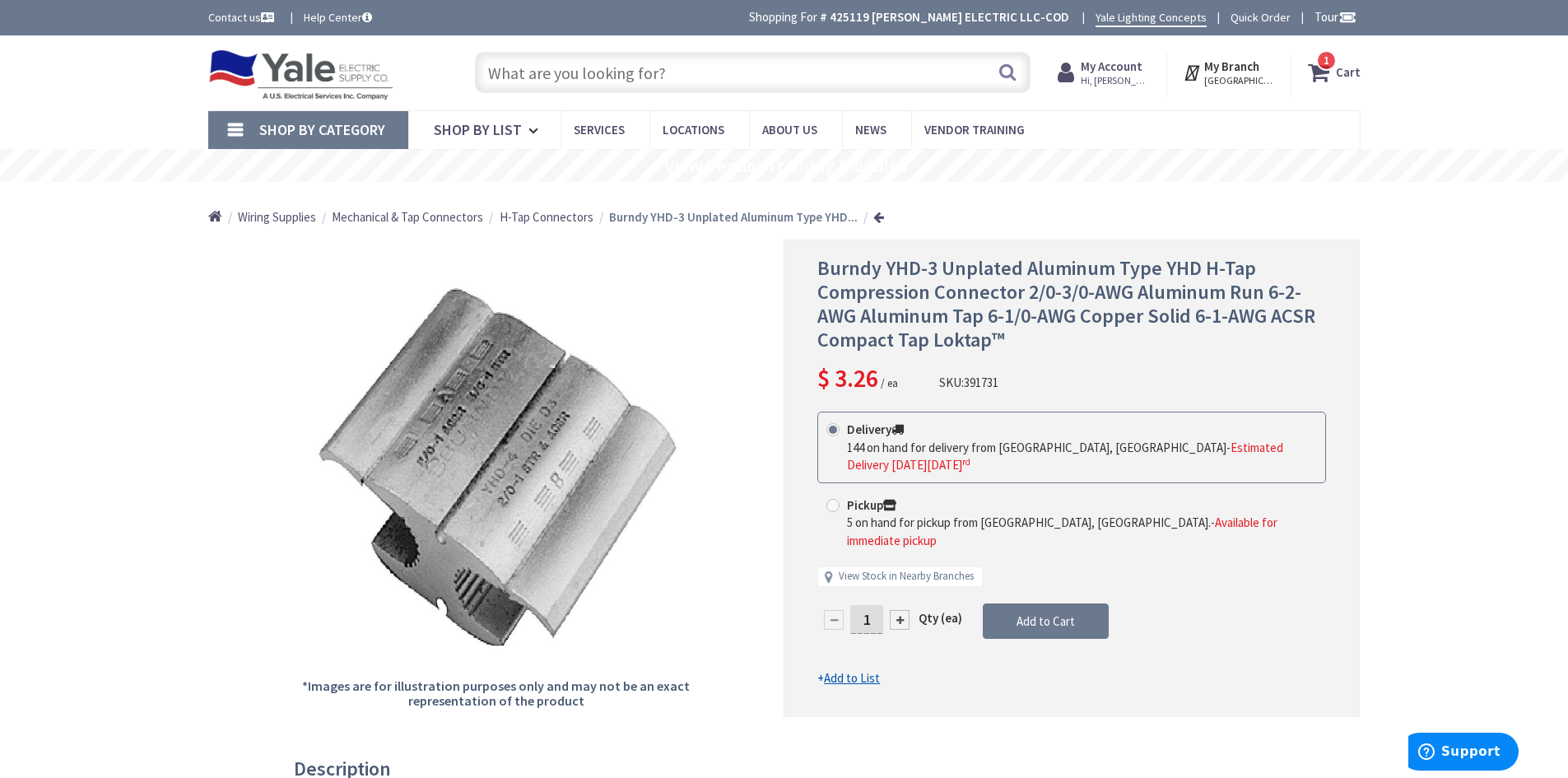
click at [689, 77] on input "text" at bounding box center [753, 72] width 556 height 41
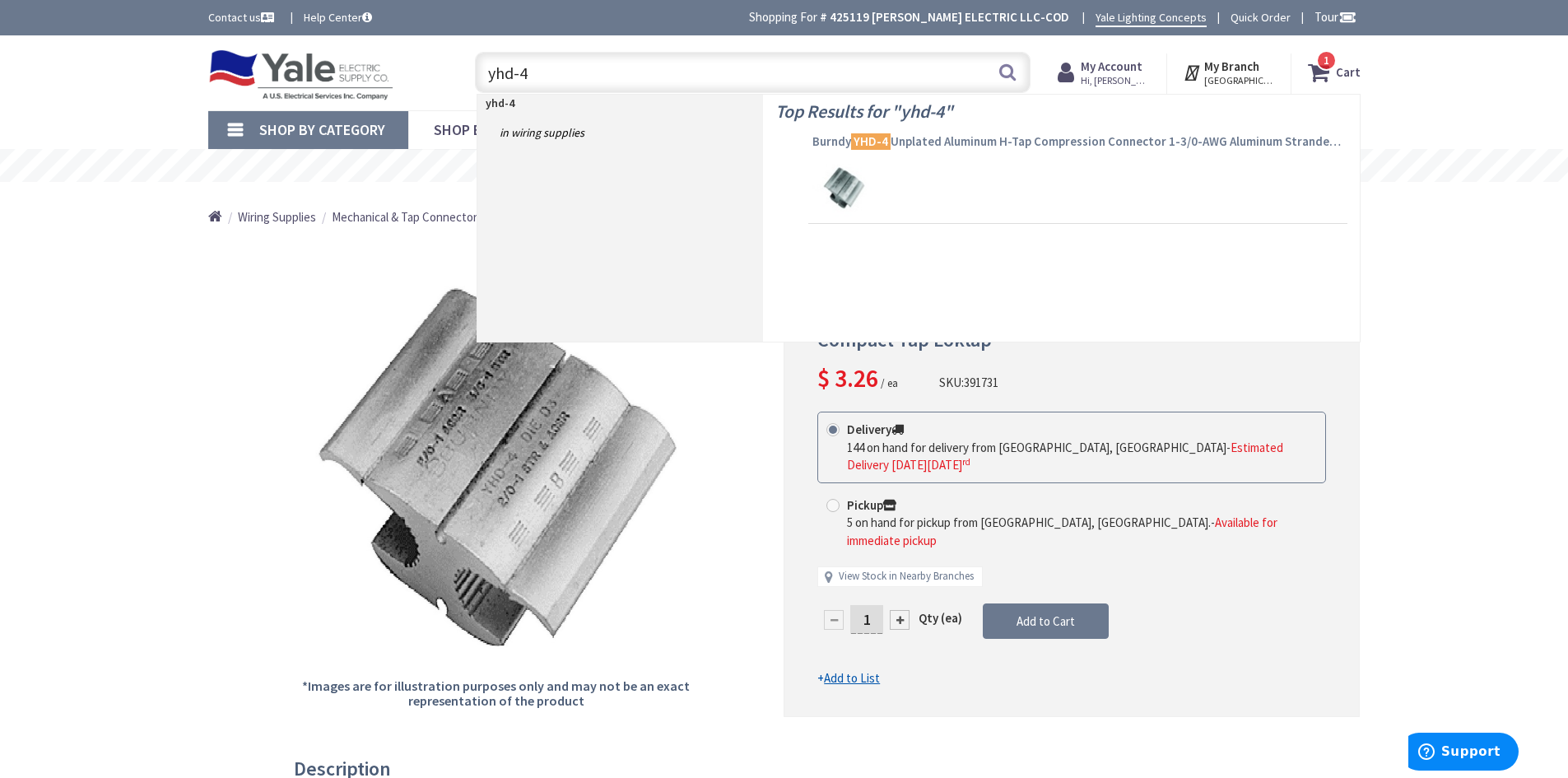
type input "yhd-4"
click at [916, 140] on span "Burndy YHD-4 Unplated Aluminum H-Tap Compression Connector 1-3/0-AWG Aluminum S…" at bounding box center [1078, 142] width 531 height 17
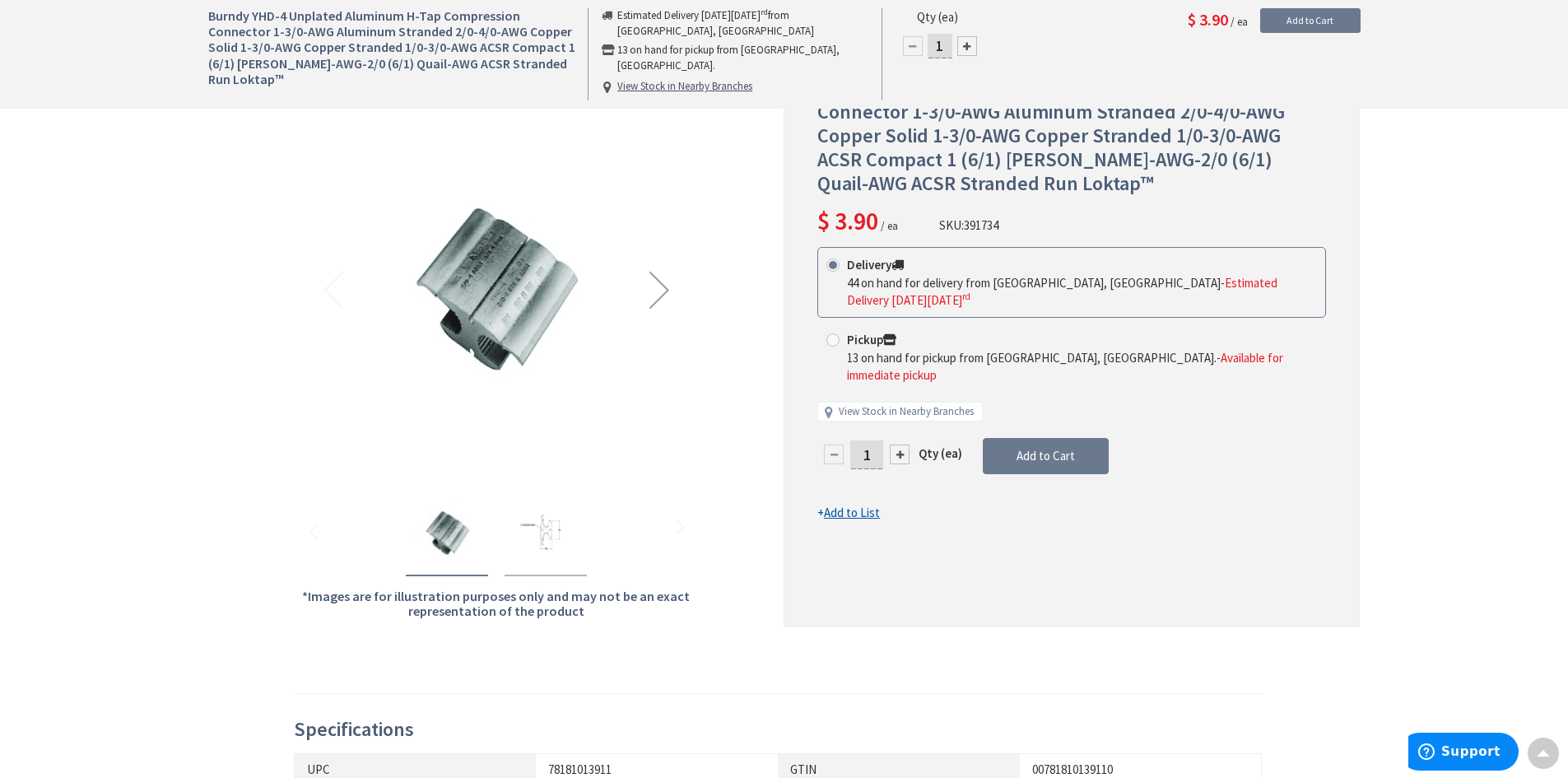
scroll to position [83, 0]
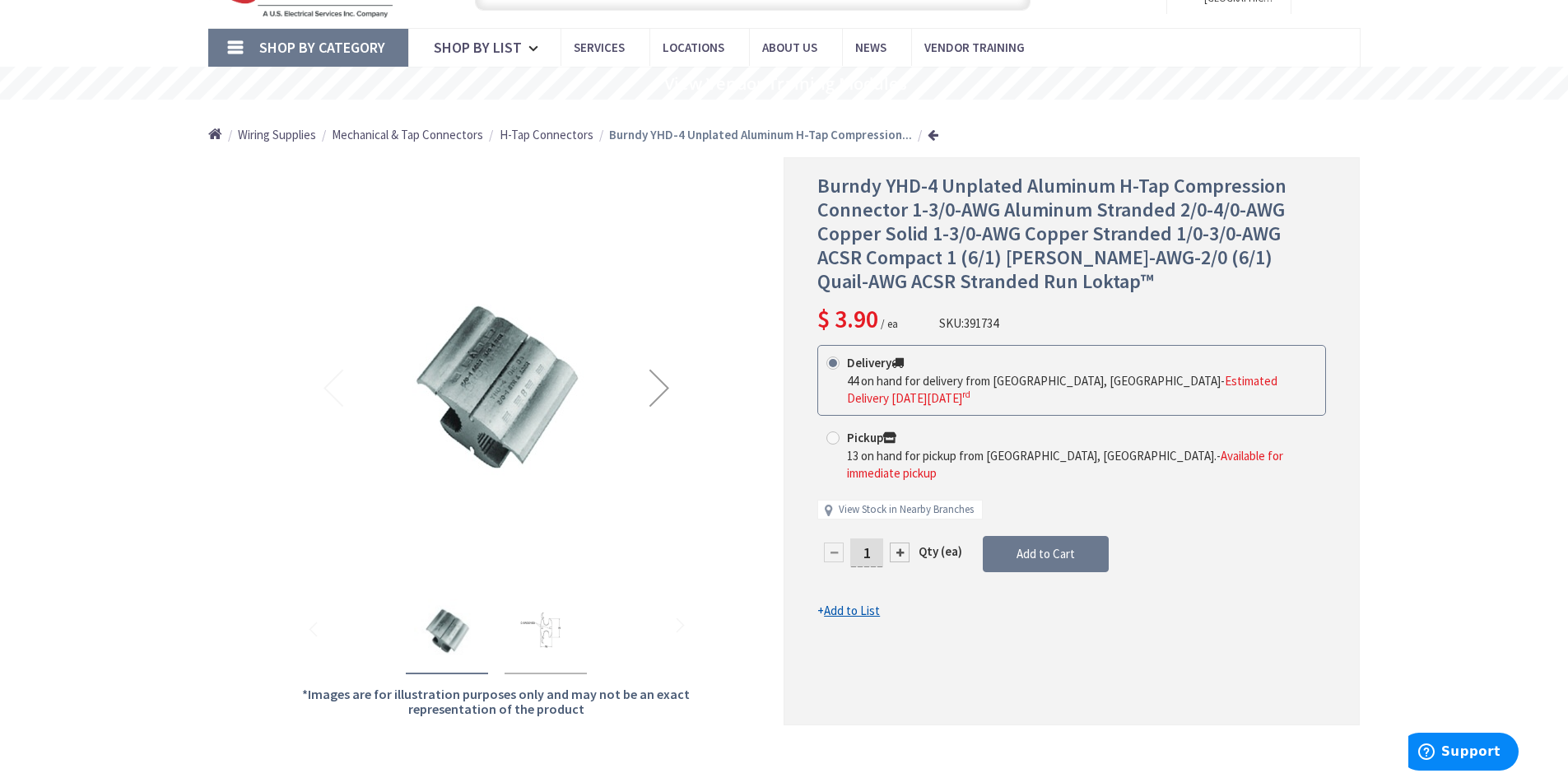
click at [899, 542] on div at bounding box center [900, 552] width 20 height 20
click at [899, 518] on div at bounding box center [1072, 440] width 575 height 566
click at [899, 542] on div at bounding box center [900, 552] width 20 height 20
click at [900, 542] on div at bounding box center [900, 552] width 20 height 20
type input "4"
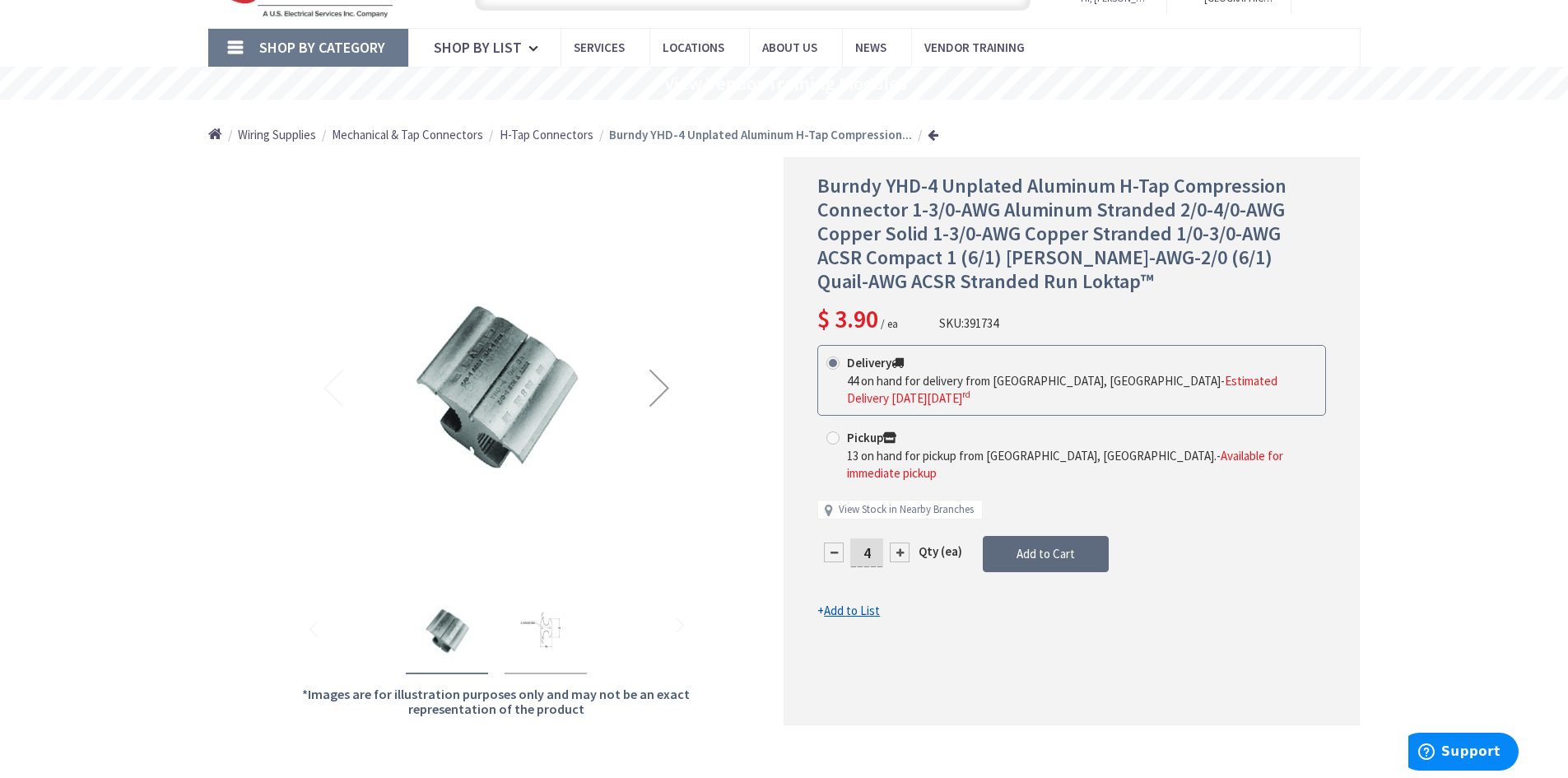
click at [1063, 546] on span "Add to Cart" at bounding box center [1046, 553] width 58 height 16
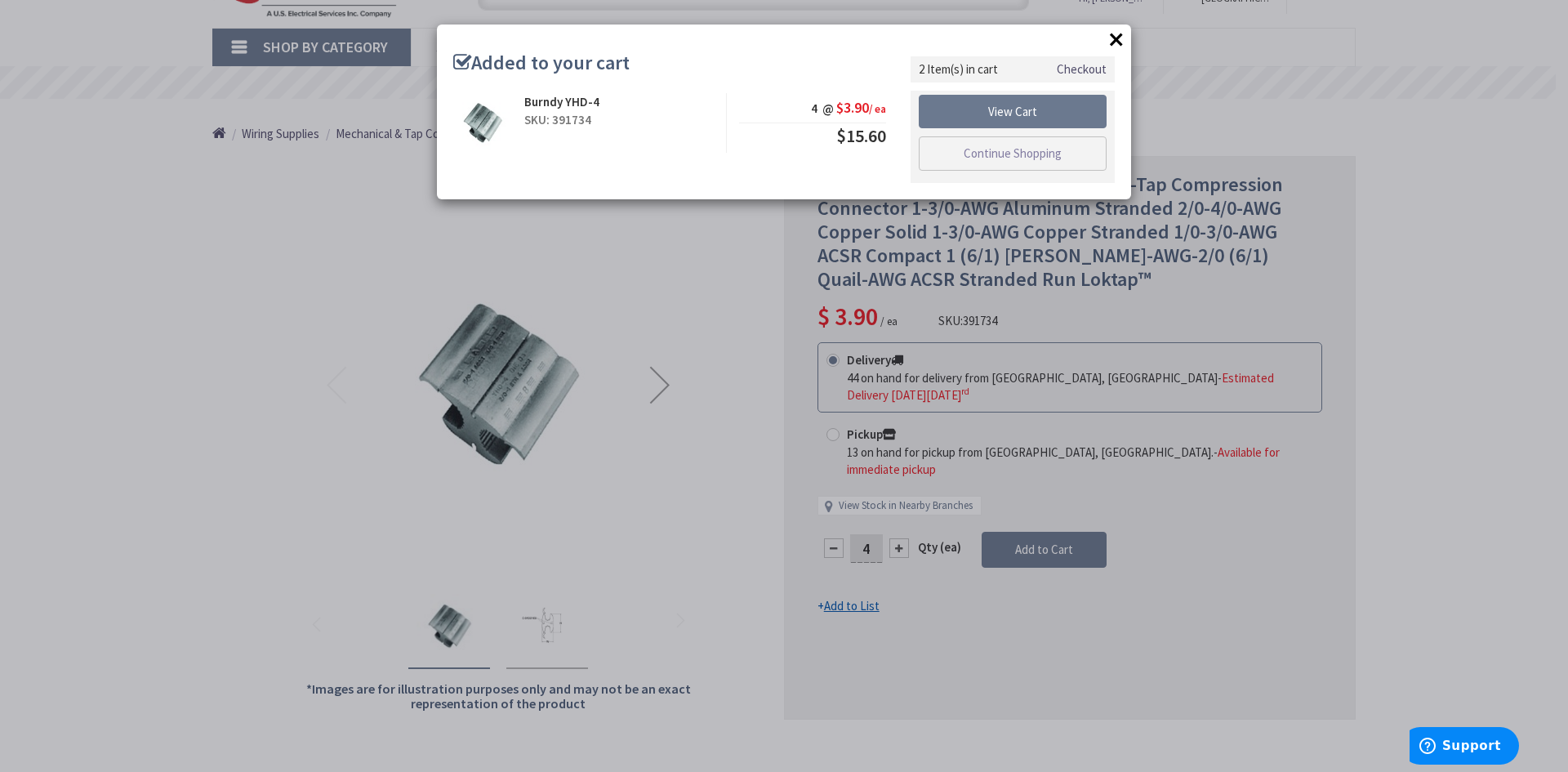
click at [1116, 38] on button "×" at bounding box center [1116, 40] width 25 height 25
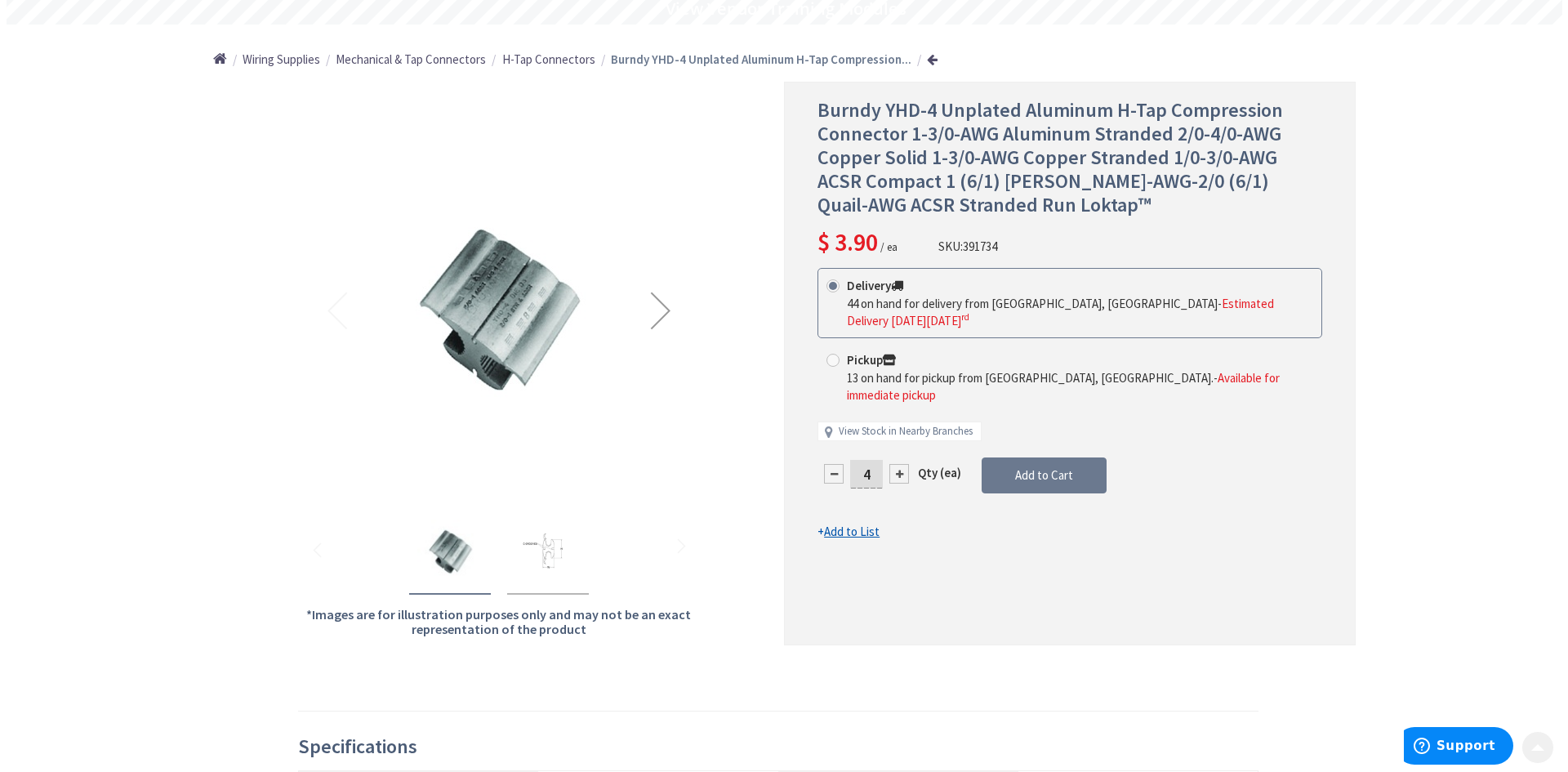
scroll to position [163, 0]
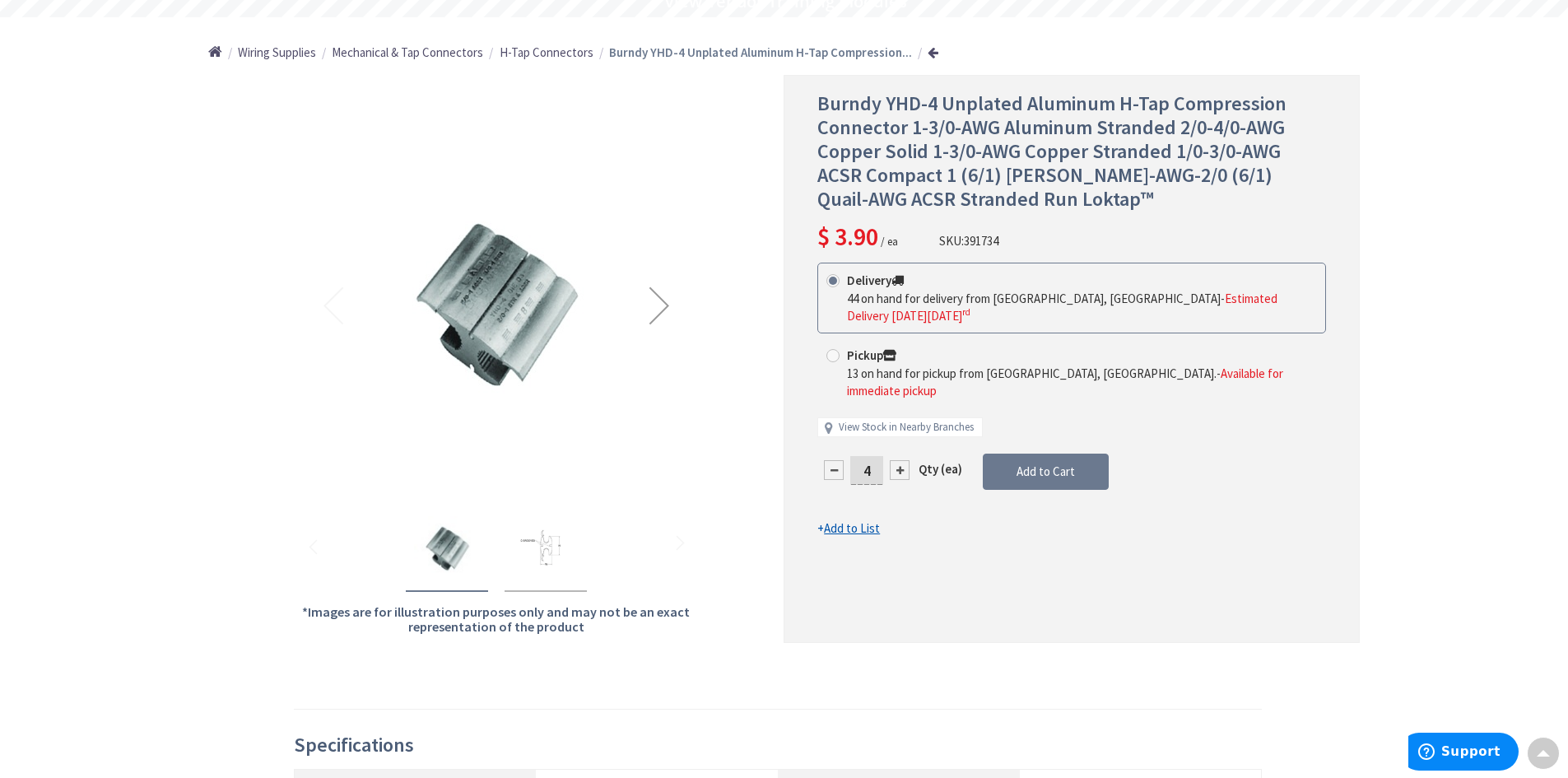
click at [850, 521] on u "Add to List" at bounding box center [851, 528] width 56 height 16
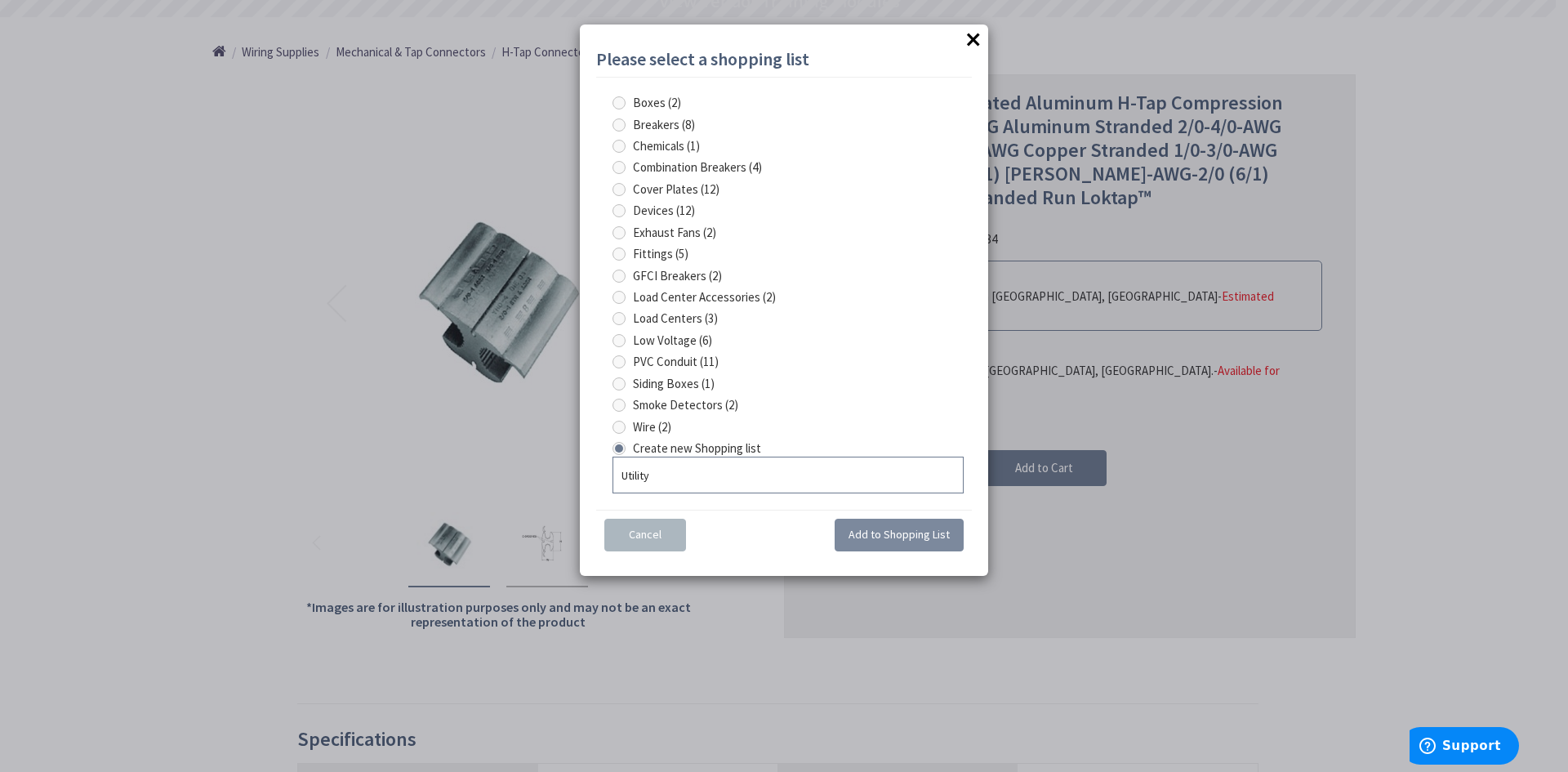
type input "Utility"
click at [869, 532] on span "Add to Shopping List" at bounding box center [899, 535] width 101 height 15
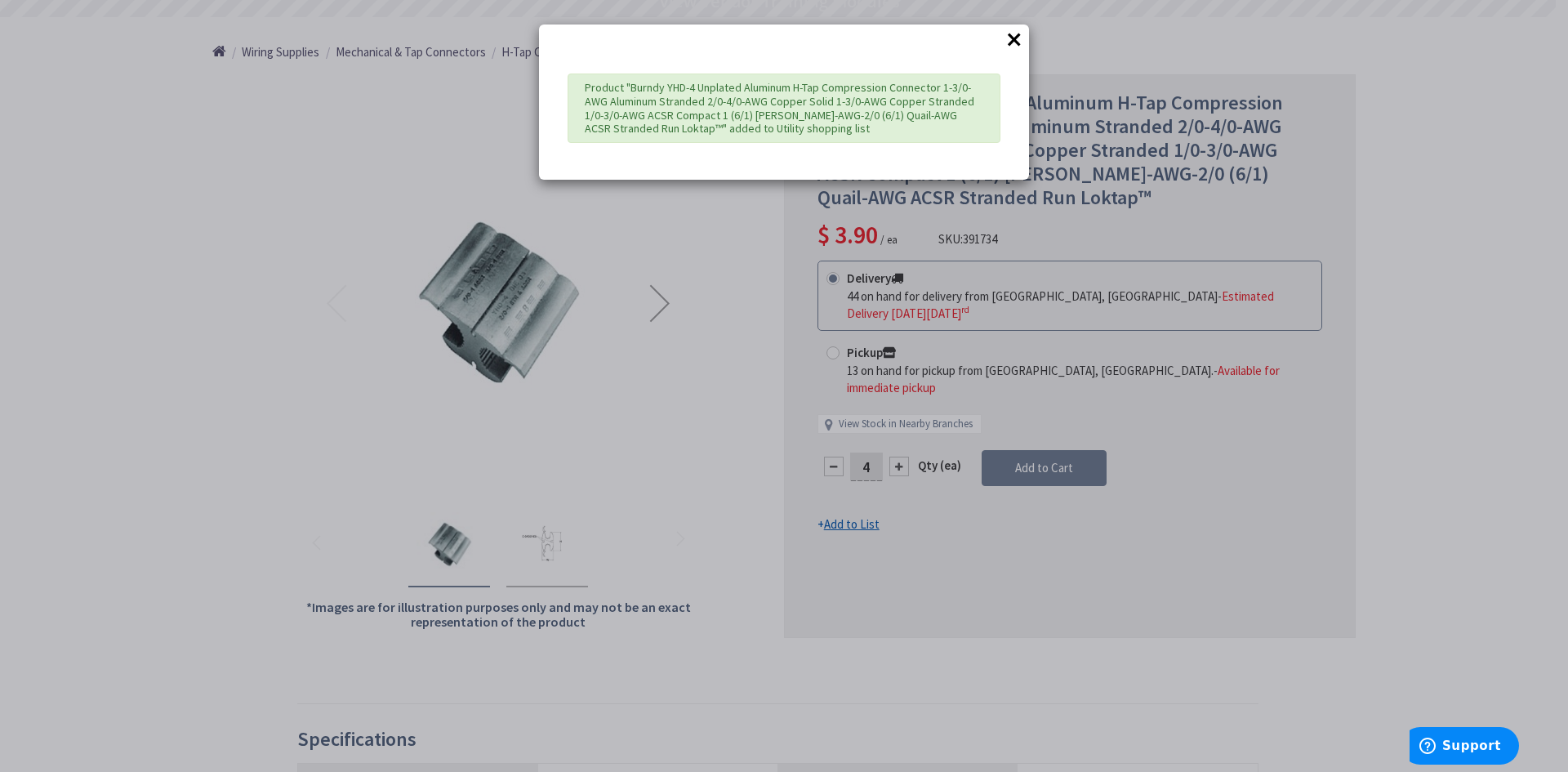
click at [1014, 41] on button "×" at bounding box center [1014, 40] width 25 height 25
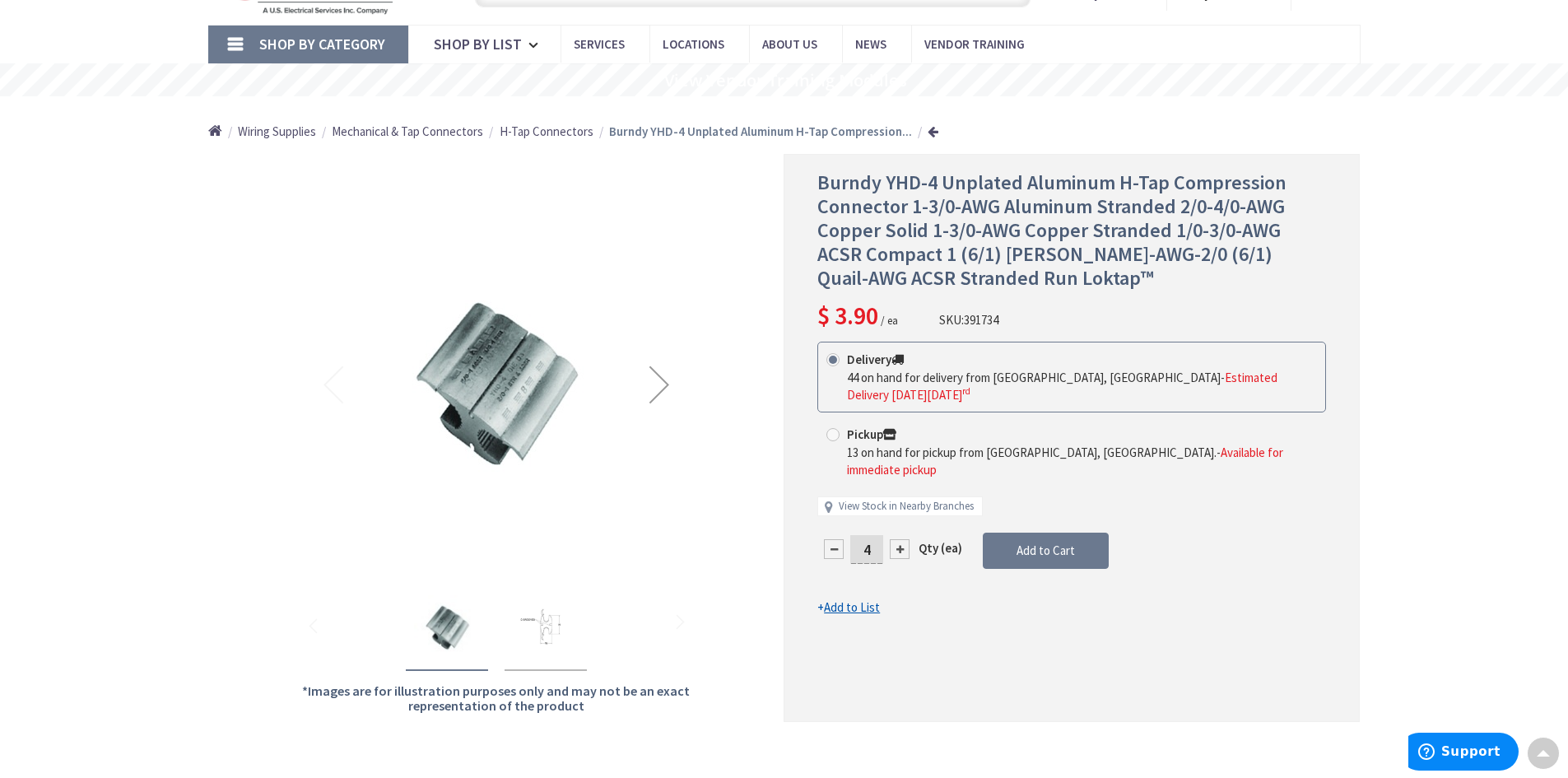
scroll to position [0, 0]
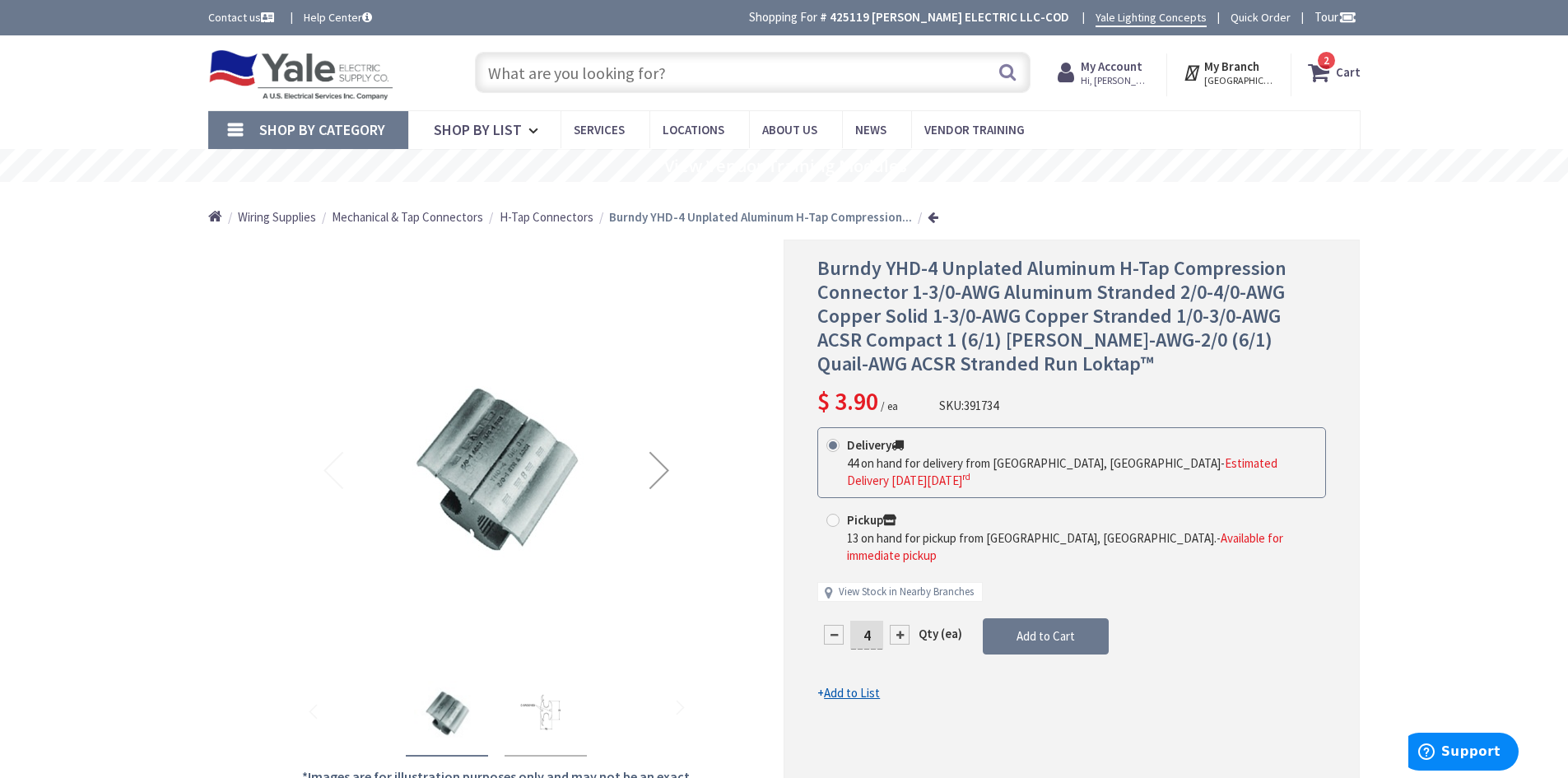
click at [693, 69] on input "text" at bounding box center [753, 72] width 556 height 41
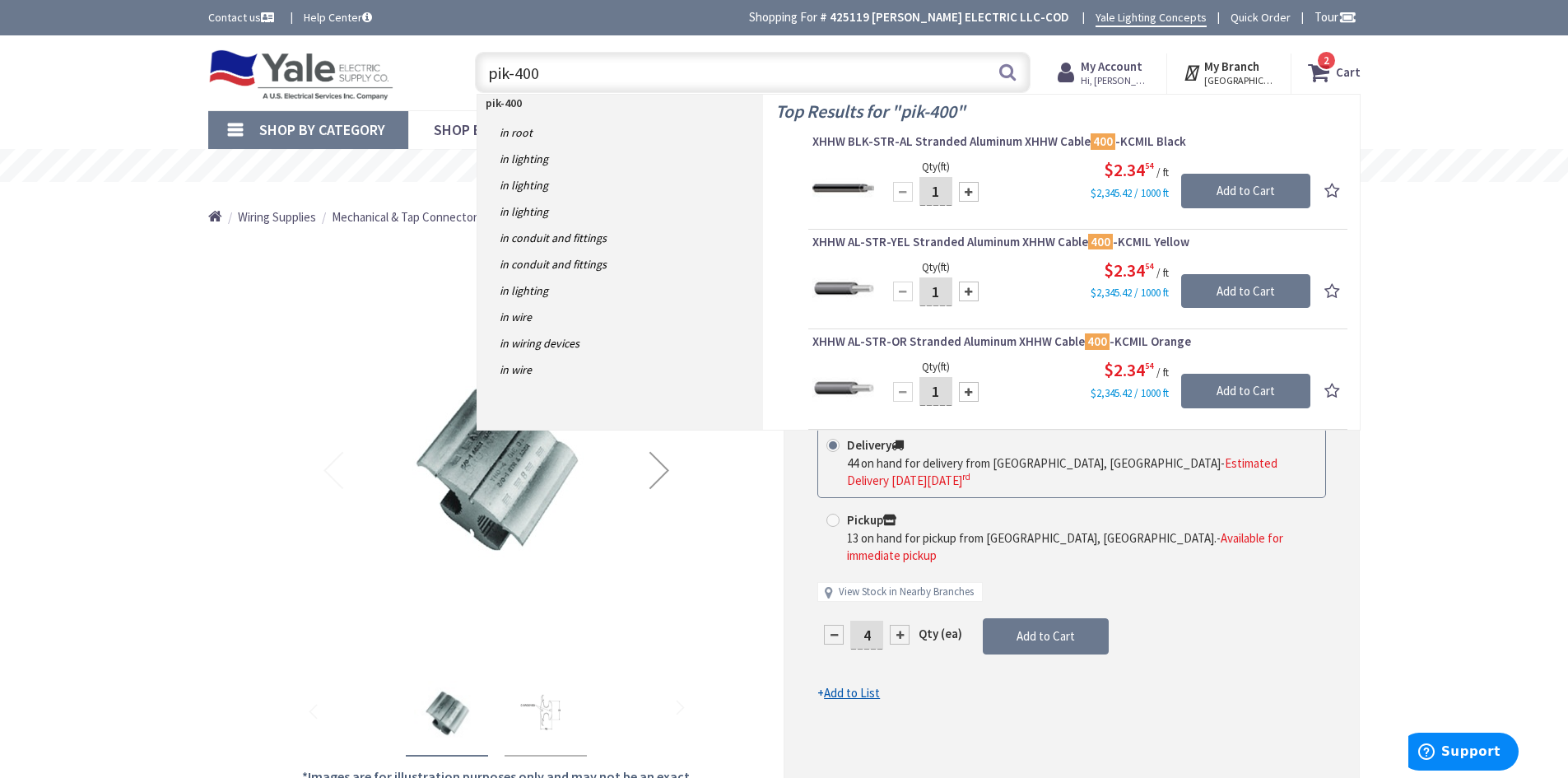
click at [282, 130] on span "Shop By Category" at bounding box center [322, 130] width 126 height 19
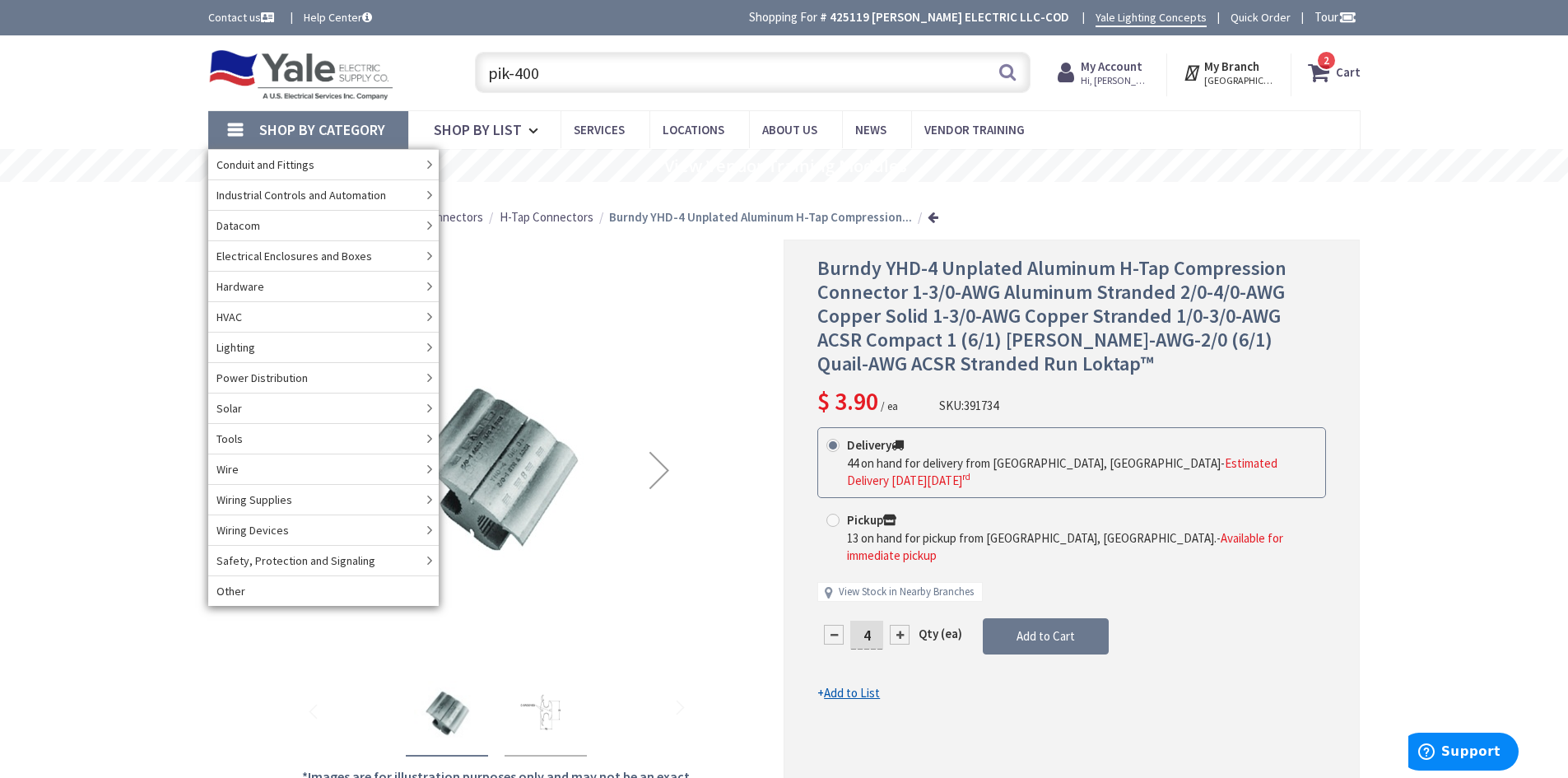
drag, startPoint x: 537, startPoint y: 74, endPoint x: 476, endPoint y: 73, distance: 61.0
click at [476, 73] on input "pik-400" at bounding box center [753, 72] width 556 height 41
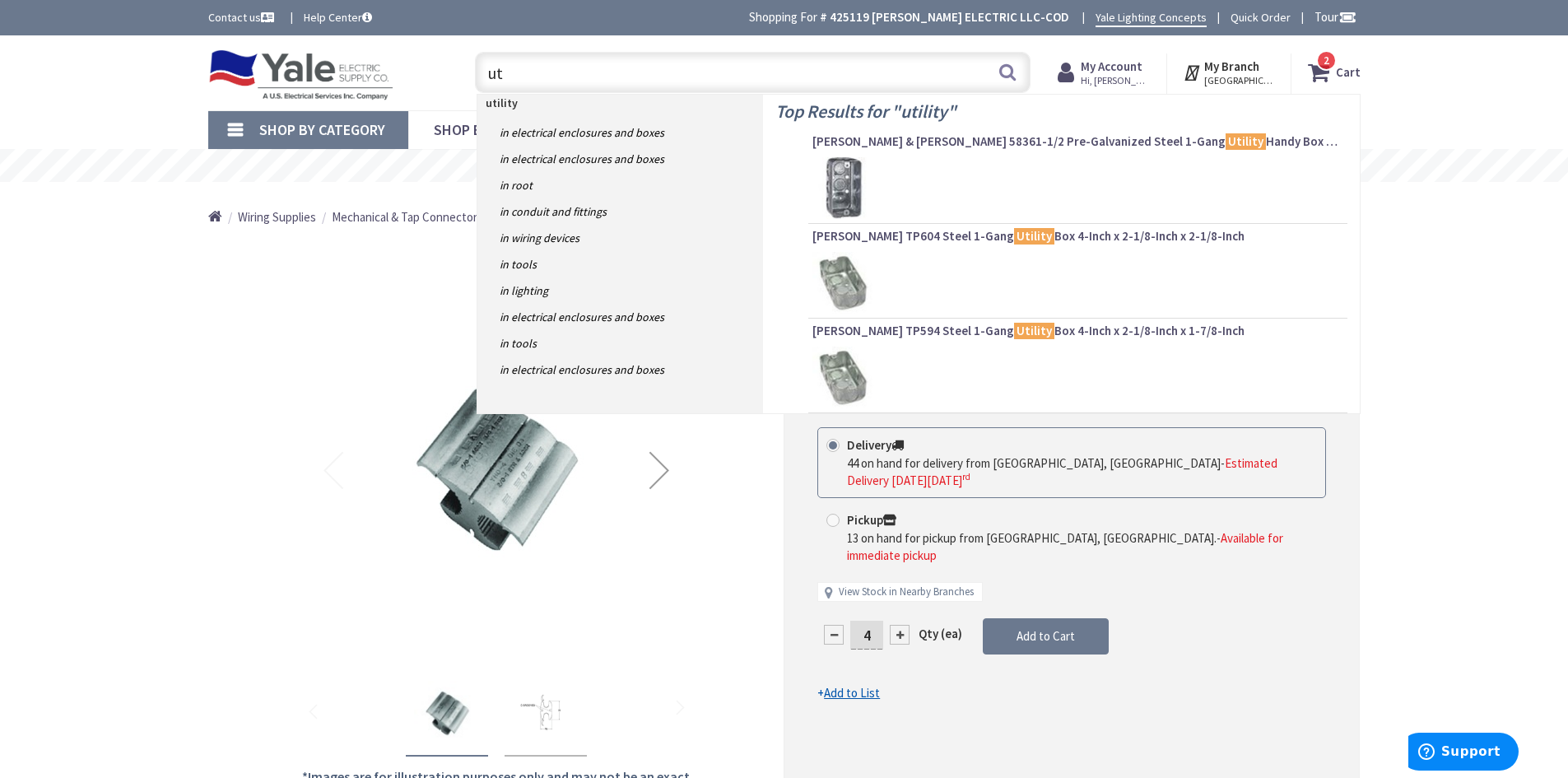
type input "u"
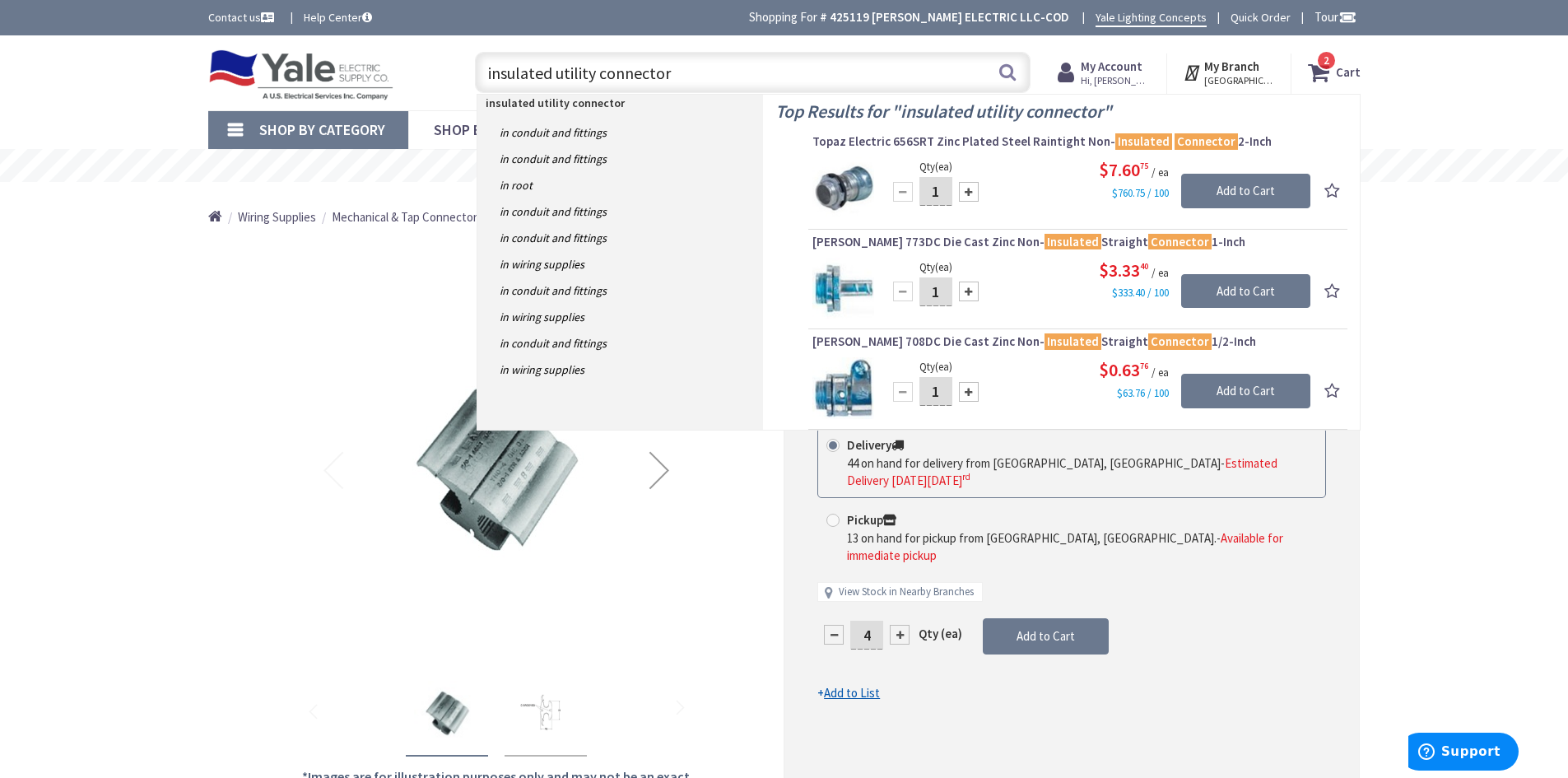
type input "insulated utility connector"
click at [231, 130] on link "Shop By Category" at bounding box center [307, 130] width 200 height 38
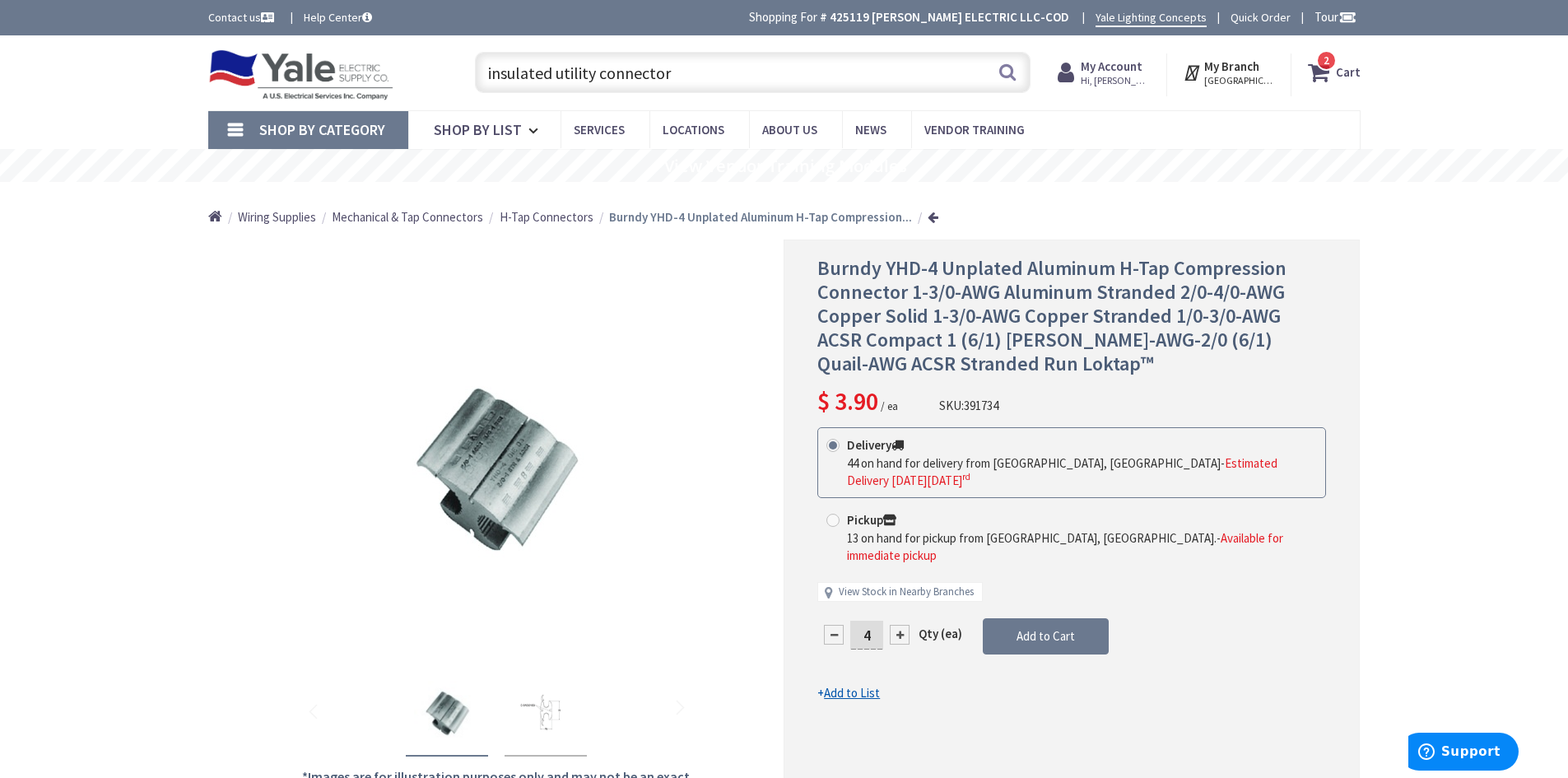
click at [435, 220] on span "Mechanical & Tap Connectors" at bounding box center [407, 216] width 151 height 16
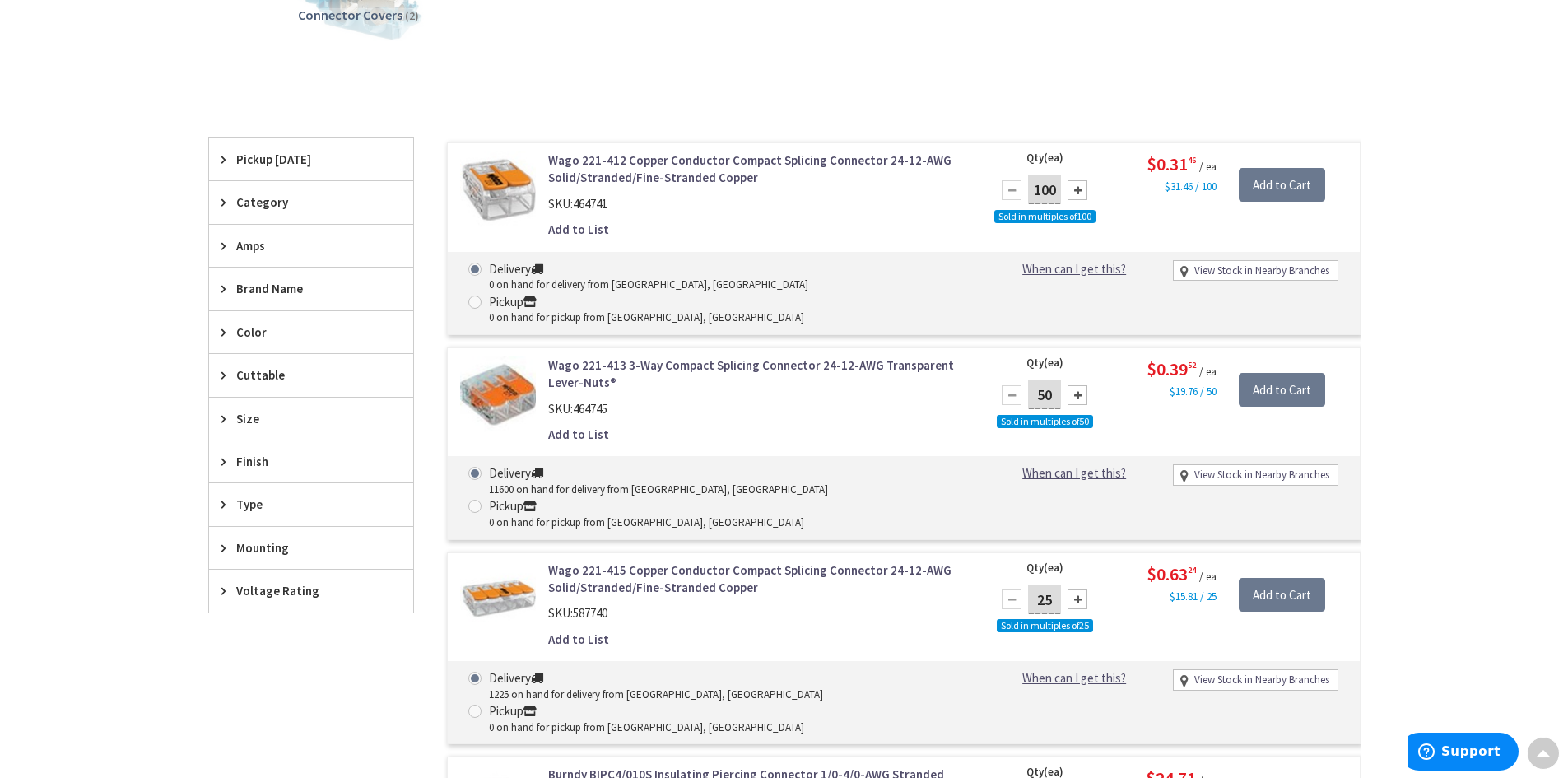
scroll to position [577, 0]
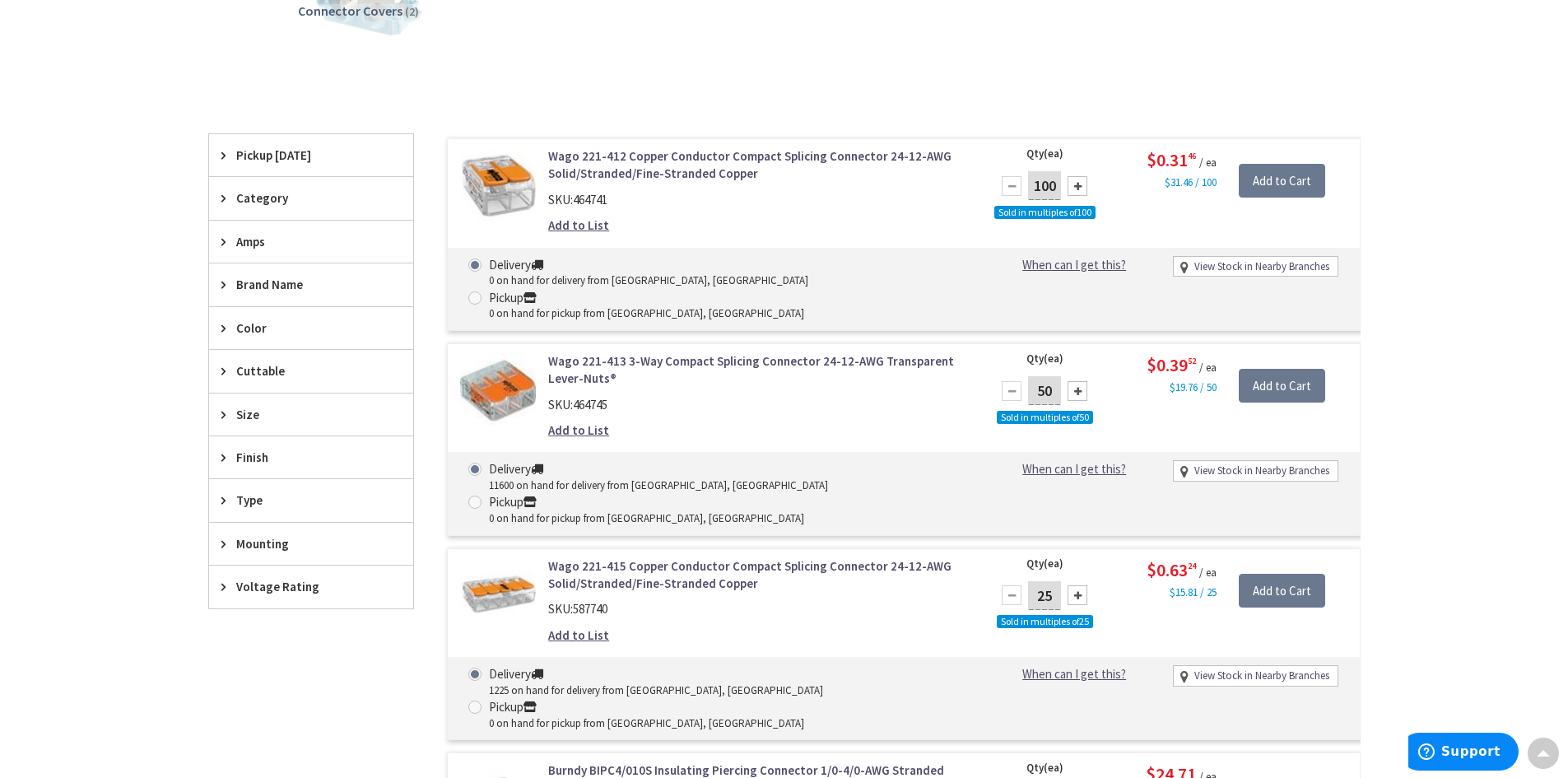
click at [271, 453] on span "Finish" at bounding box center [303, 457] width 134 height 18
click at [256, 502] on span "Type" at bounding box center [303, 500] width 134 height 18
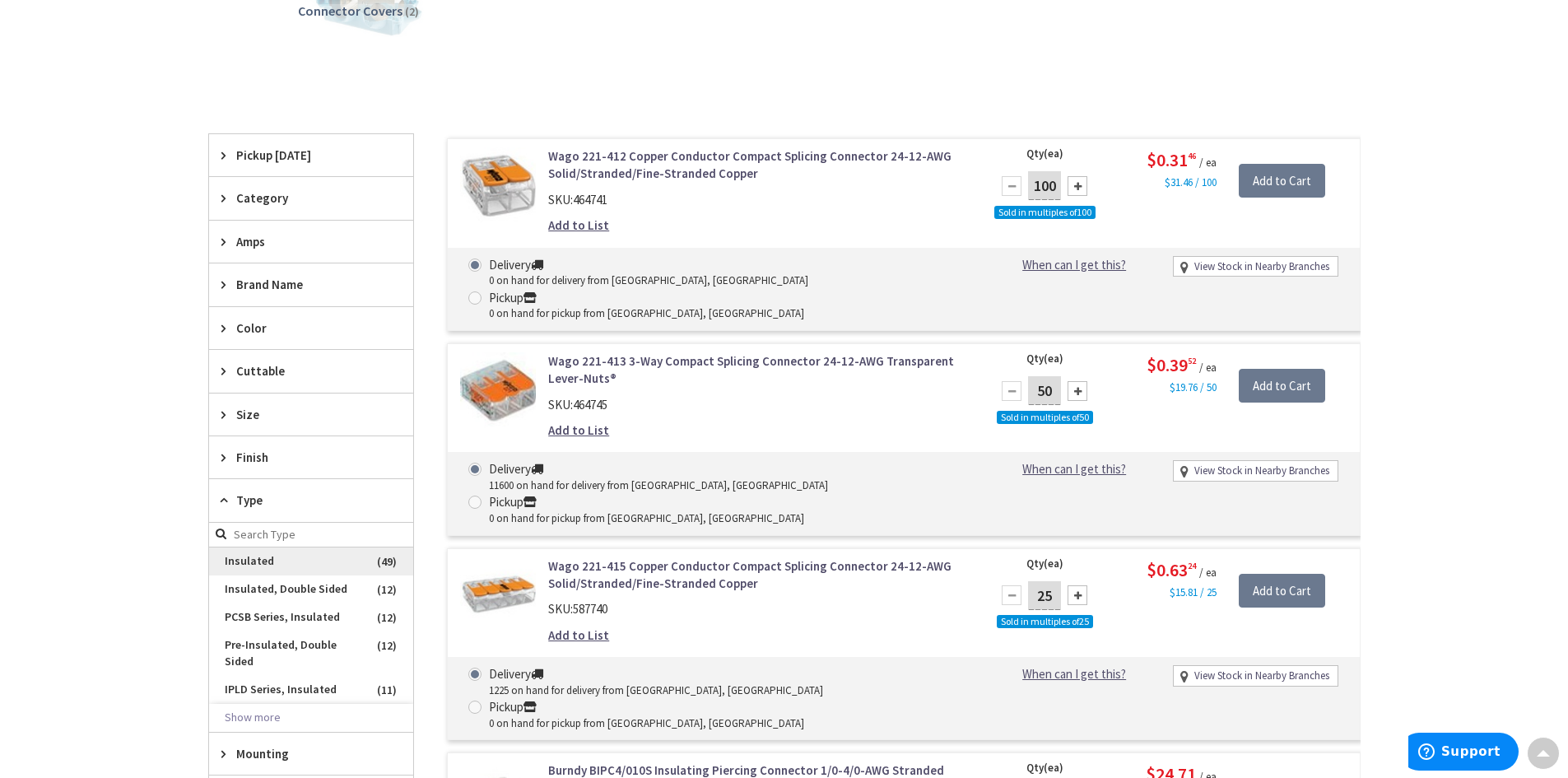
click at [255, 557] on span "Insulated" at bounding box center [311, 562] width 204 height 28
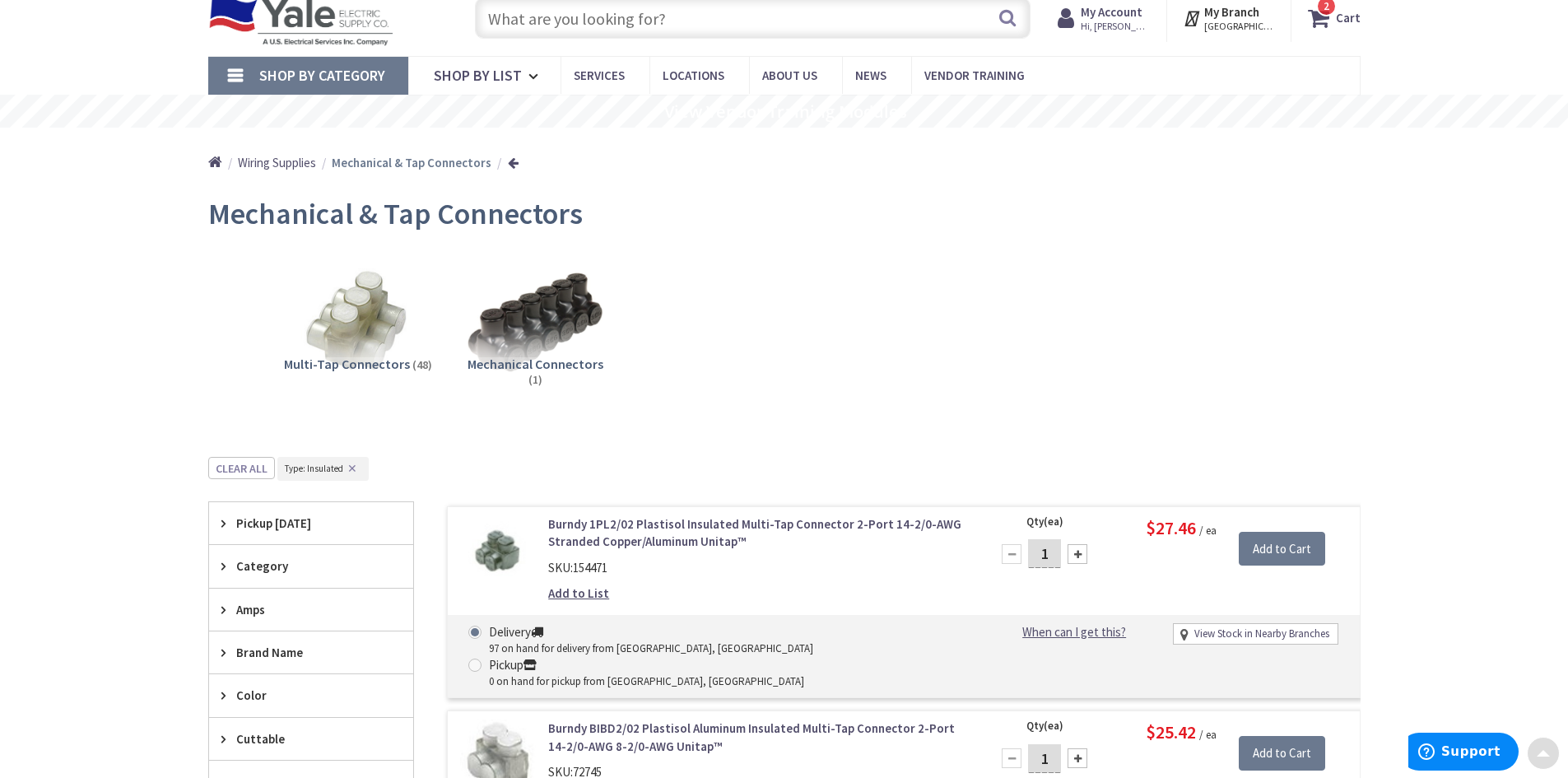
scroll to position [0, 0]
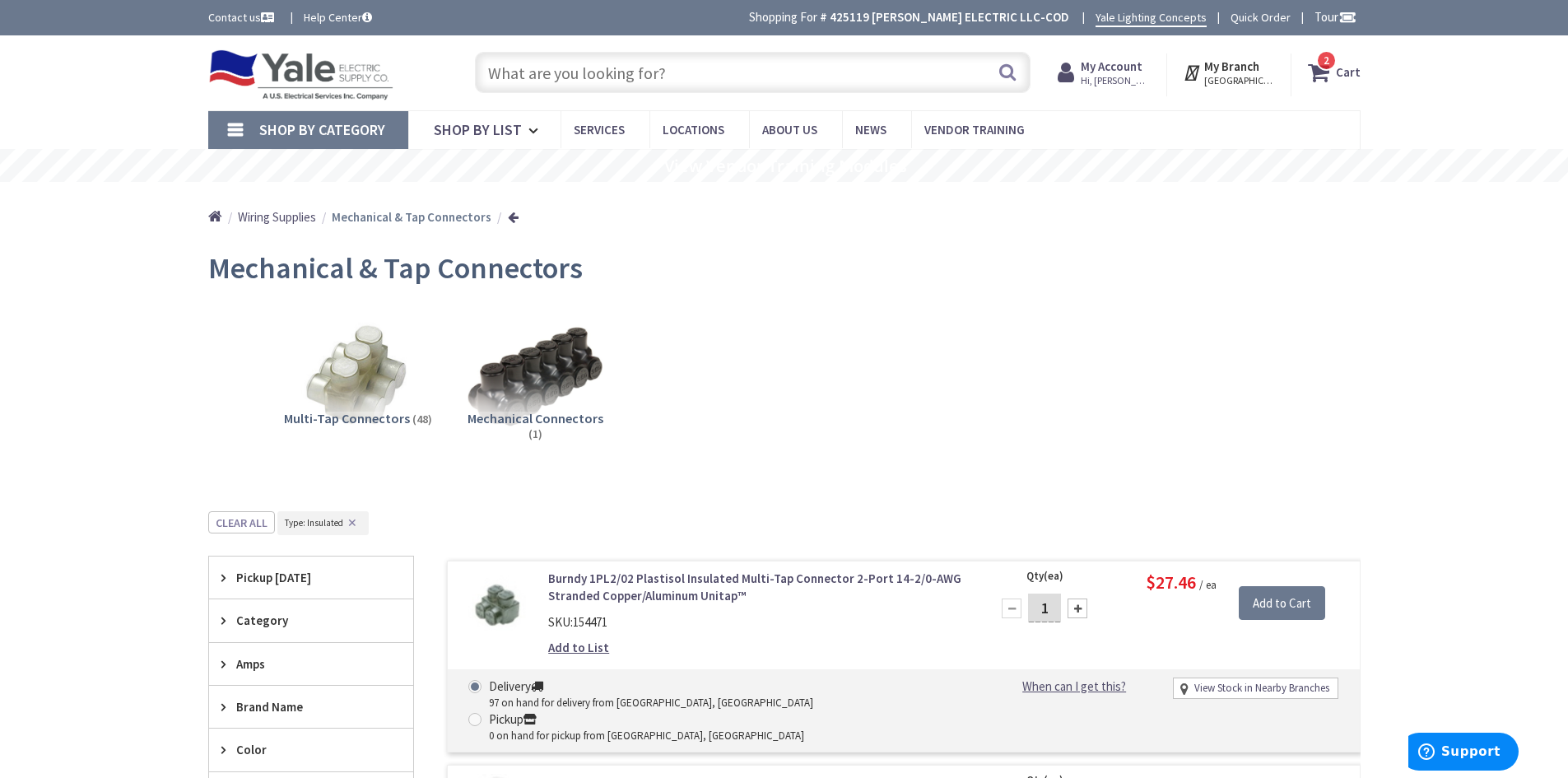
click at [282, 217] on span "Wiring Supplies" at bounding box center [277, 216] width 79 height 16
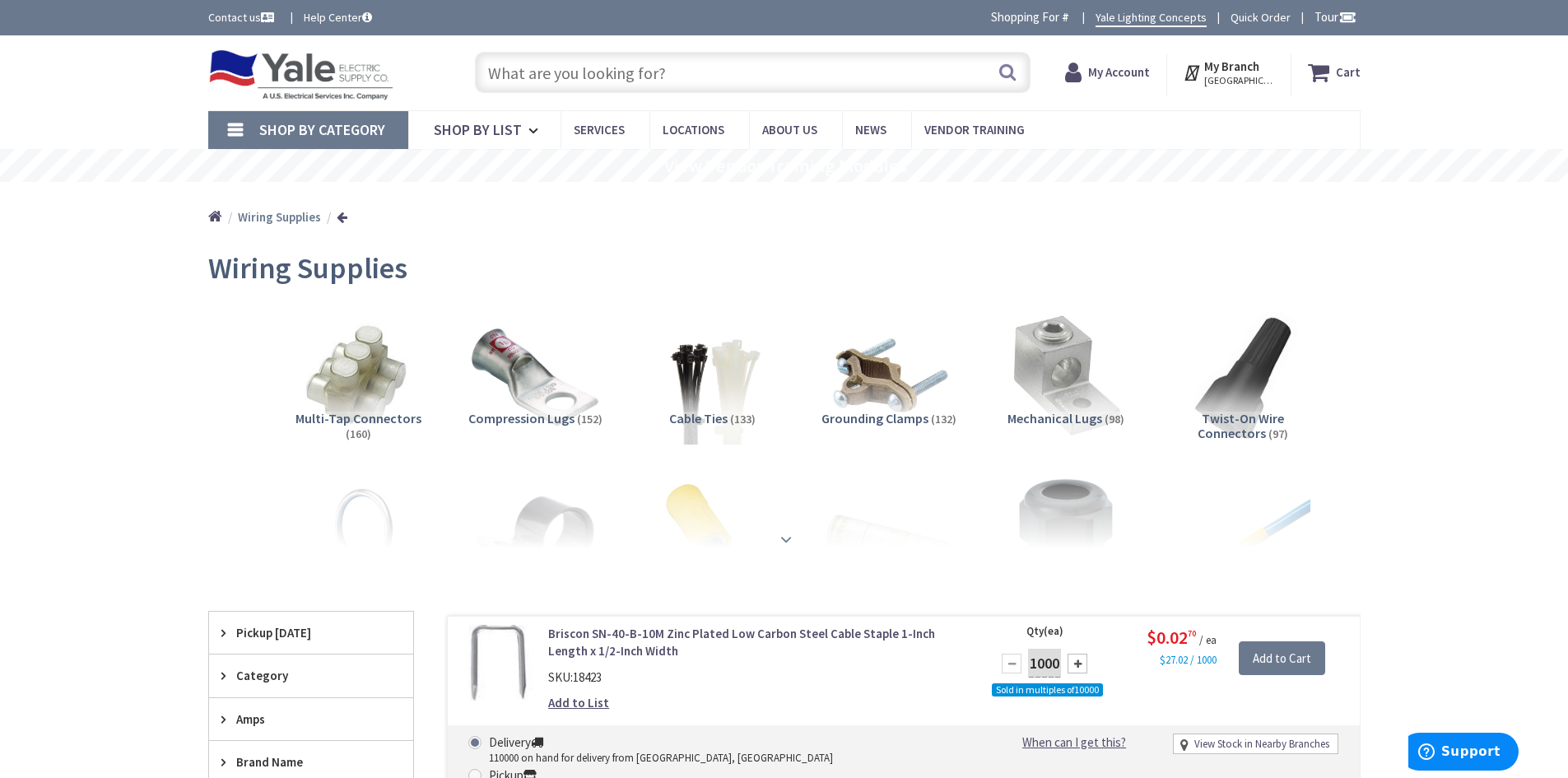
click at [784, 536] on strong at bounding box center [786, 539] width 20 height 18
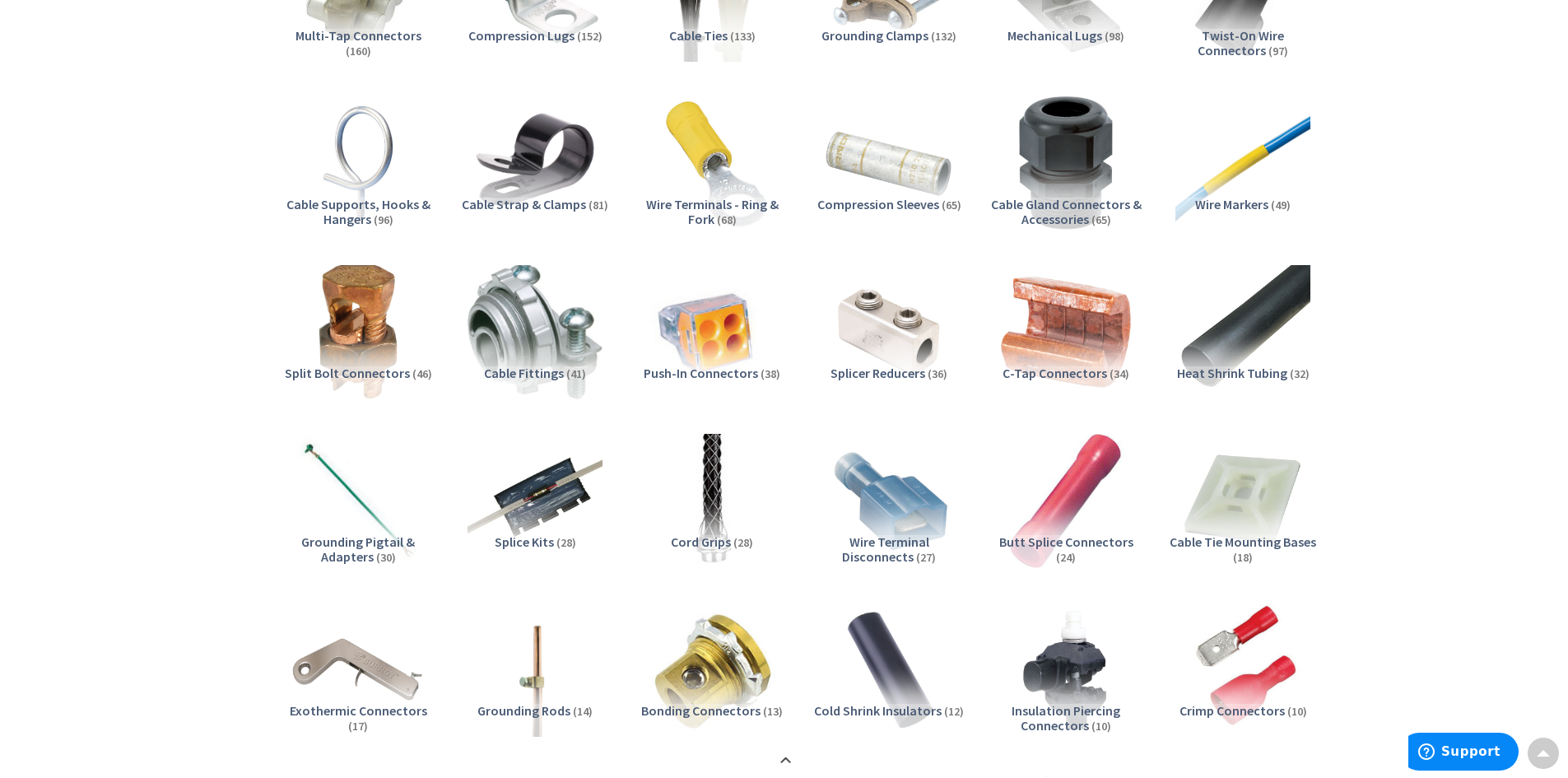
scroll to position [412, 0]
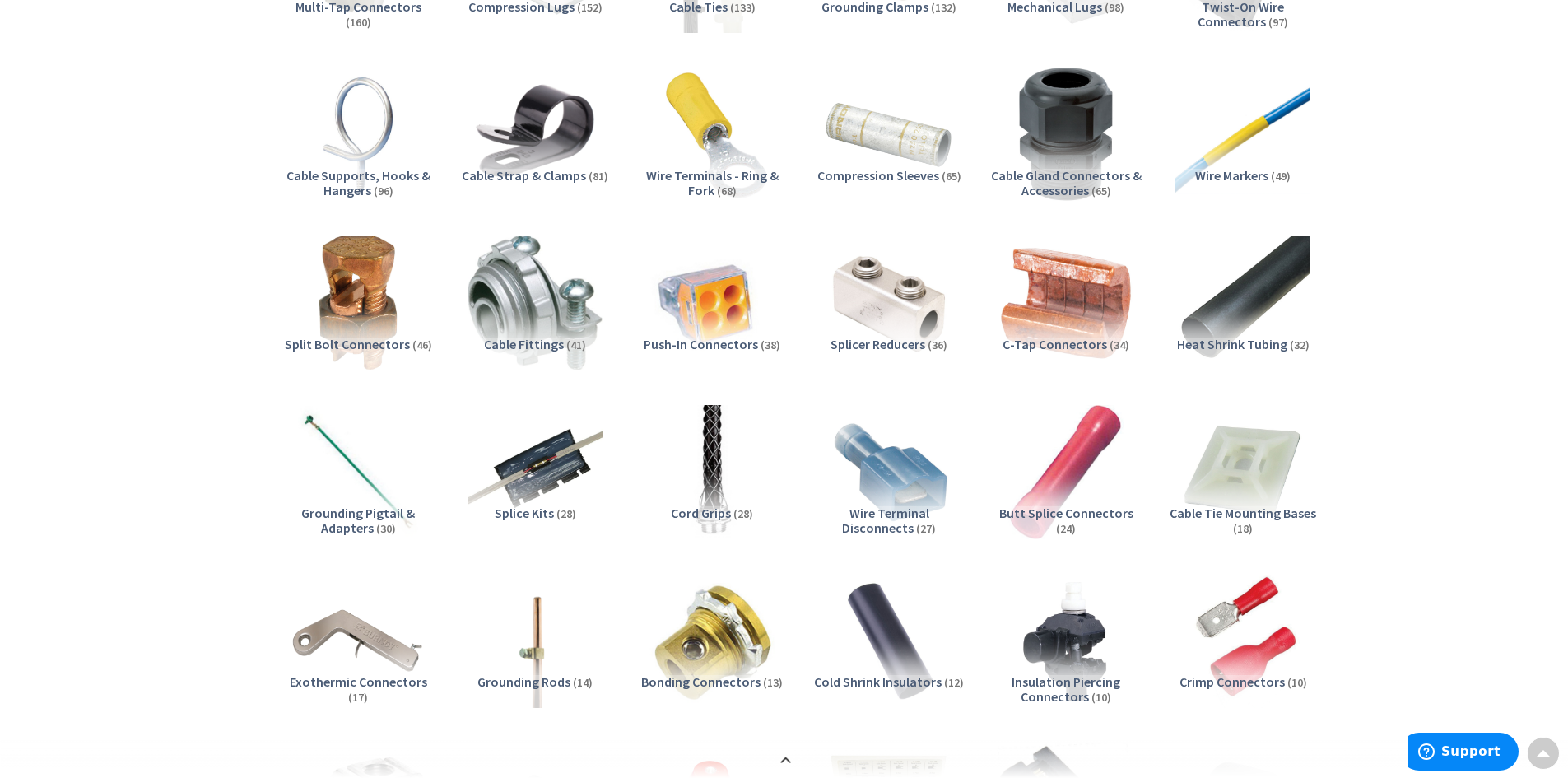
click at [899, 308] on img at bounding box center [888, 303] width 149 height 149
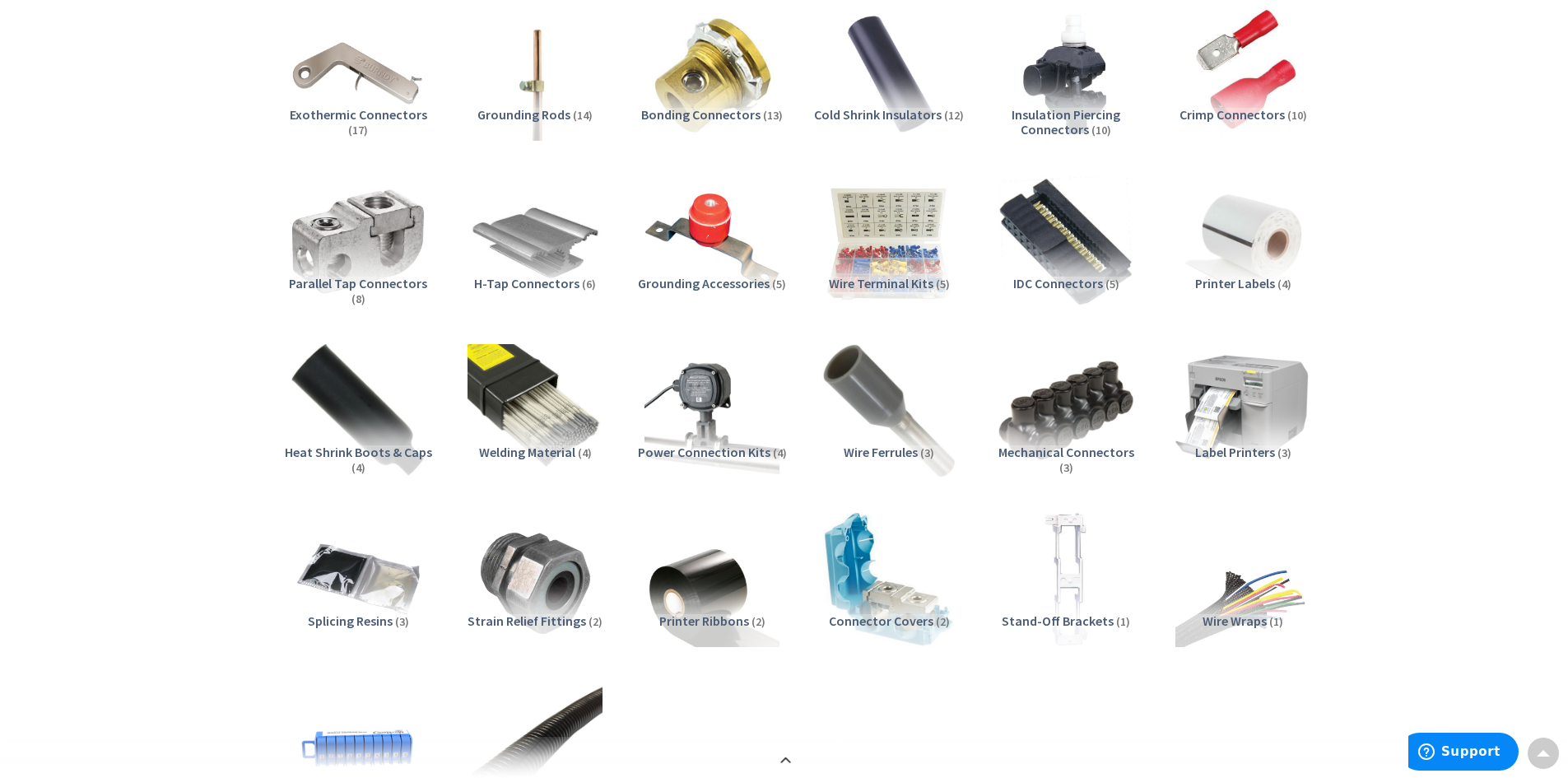
scroll to position [956, 0]
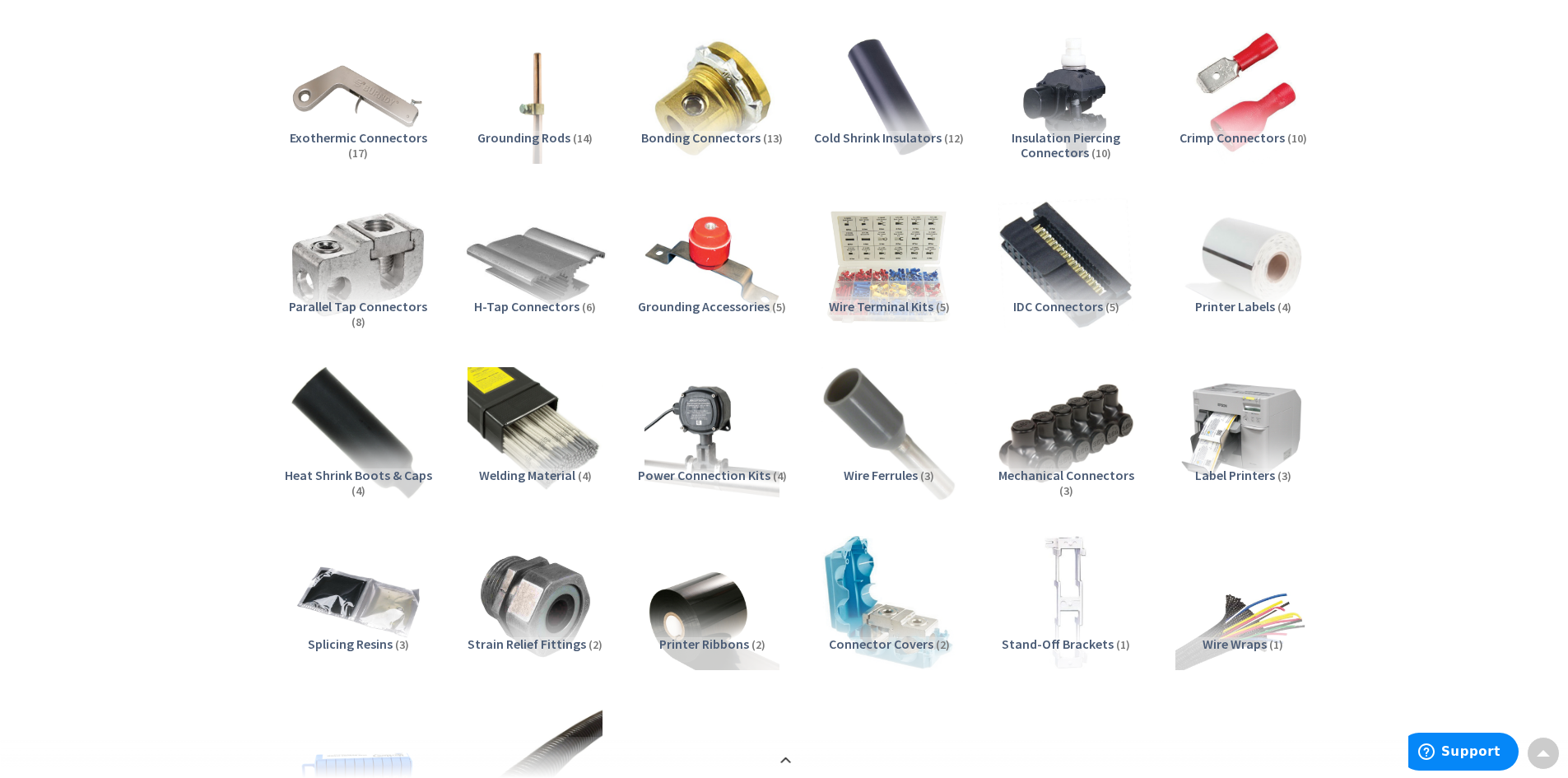
click at [575, 276] on img at bounding box center [535, 265] width 149 height 149
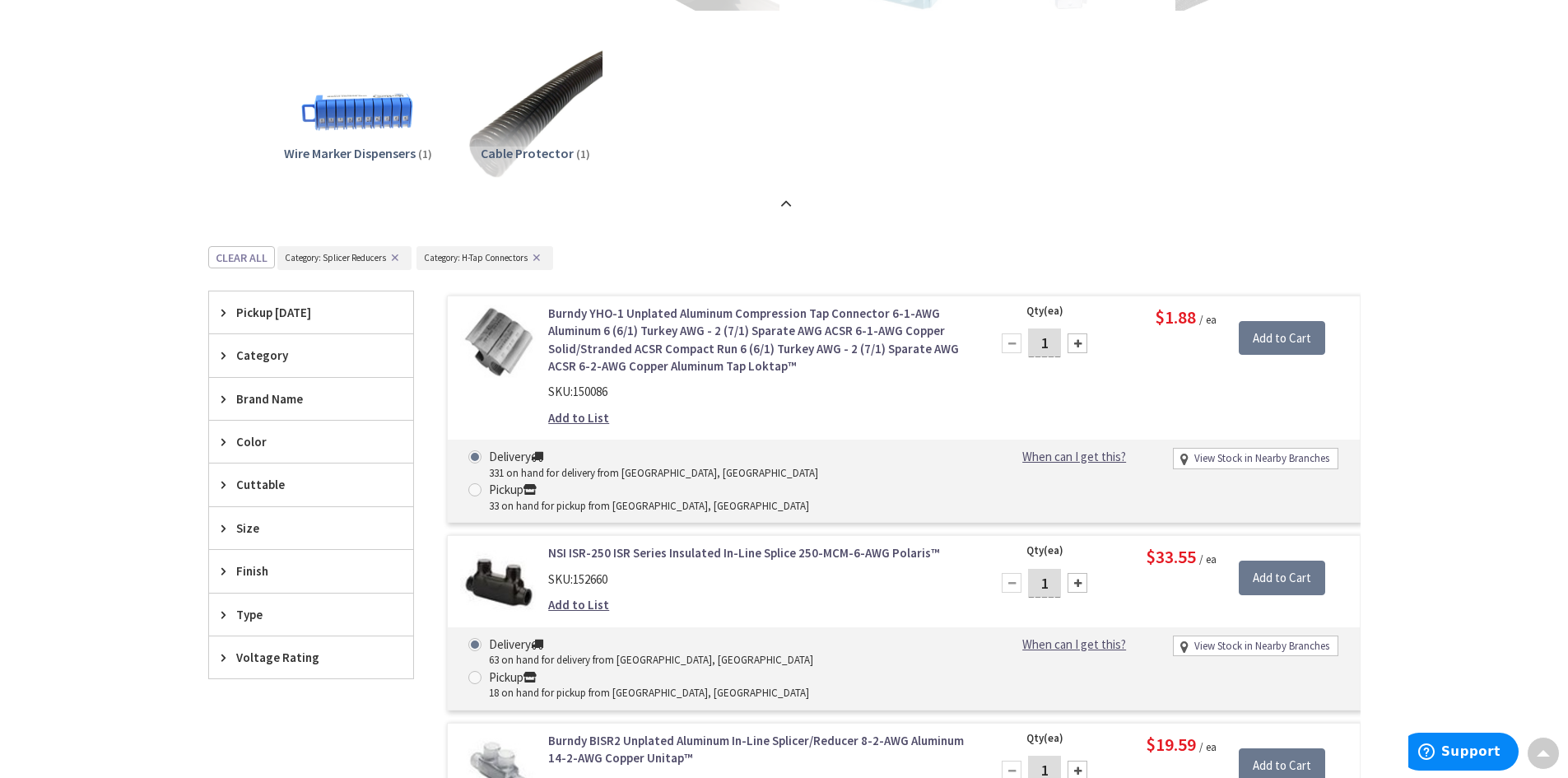
scroll to position [1614, 0]
click at [395, 258] on button "✕" at bounding box center [395, 258] width 18 height 12
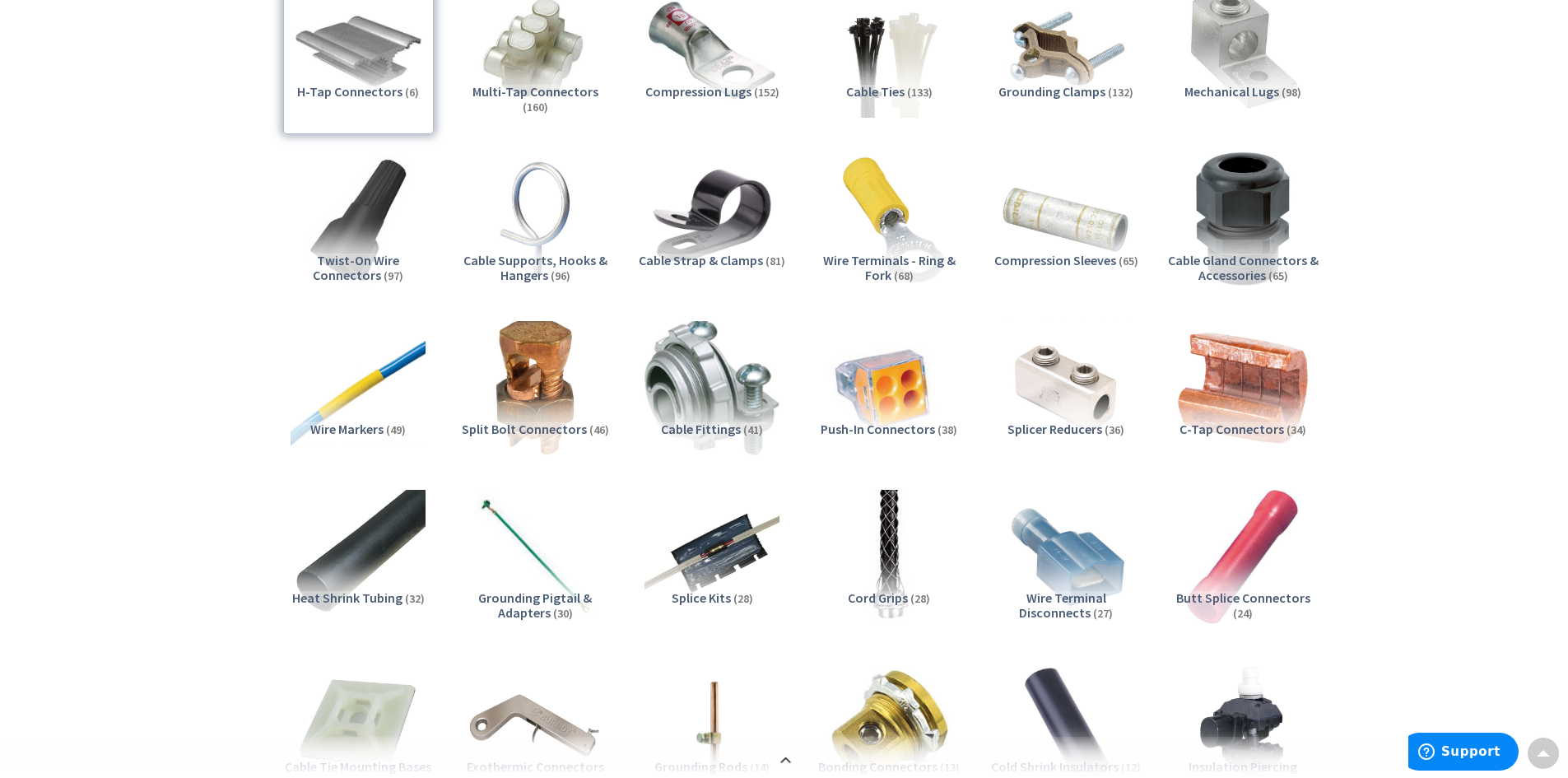
scroll to position [297, 0]
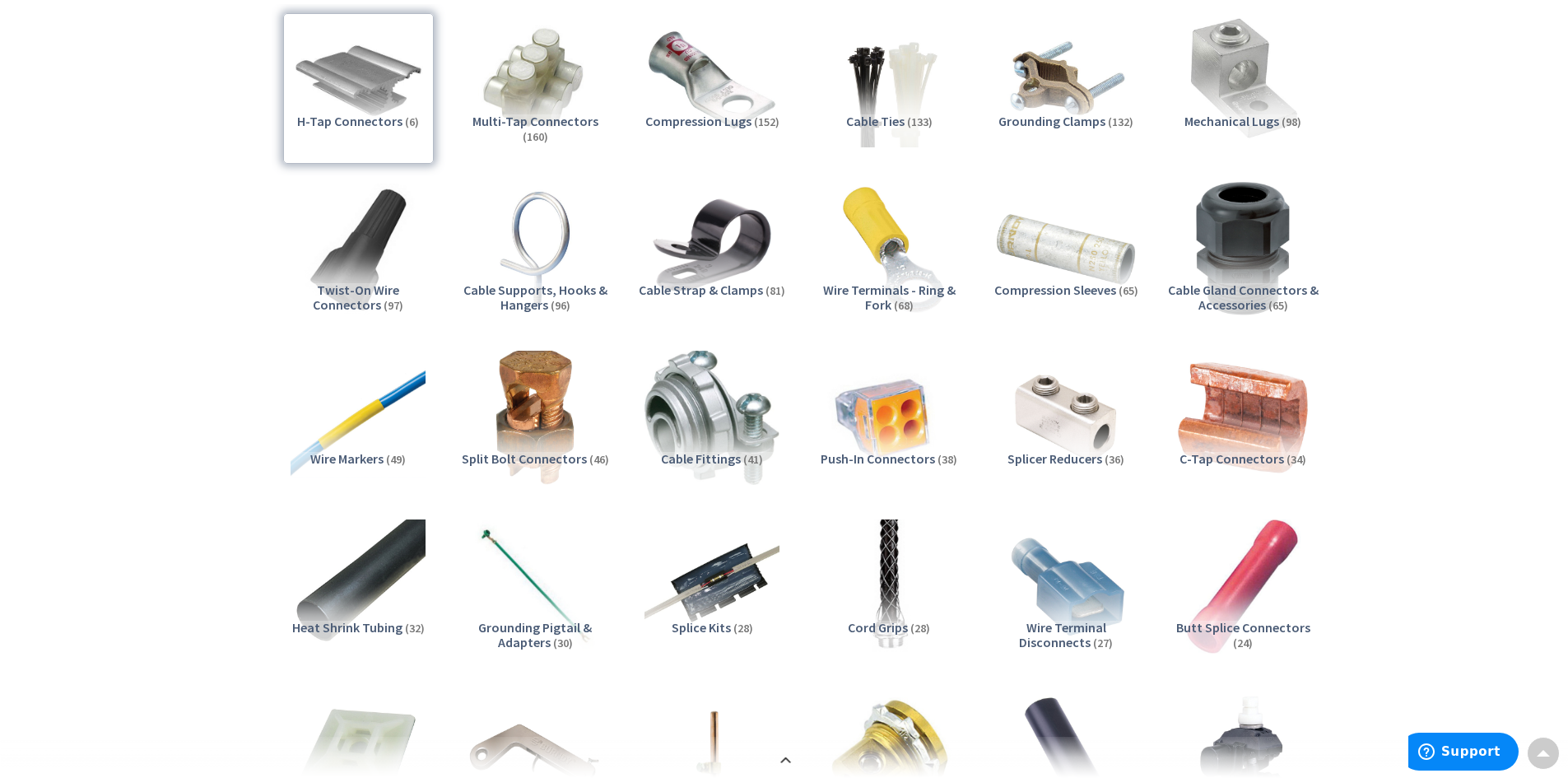
click at [1066, 257] on img at bounding box center [1065, 248] width 149 height 149
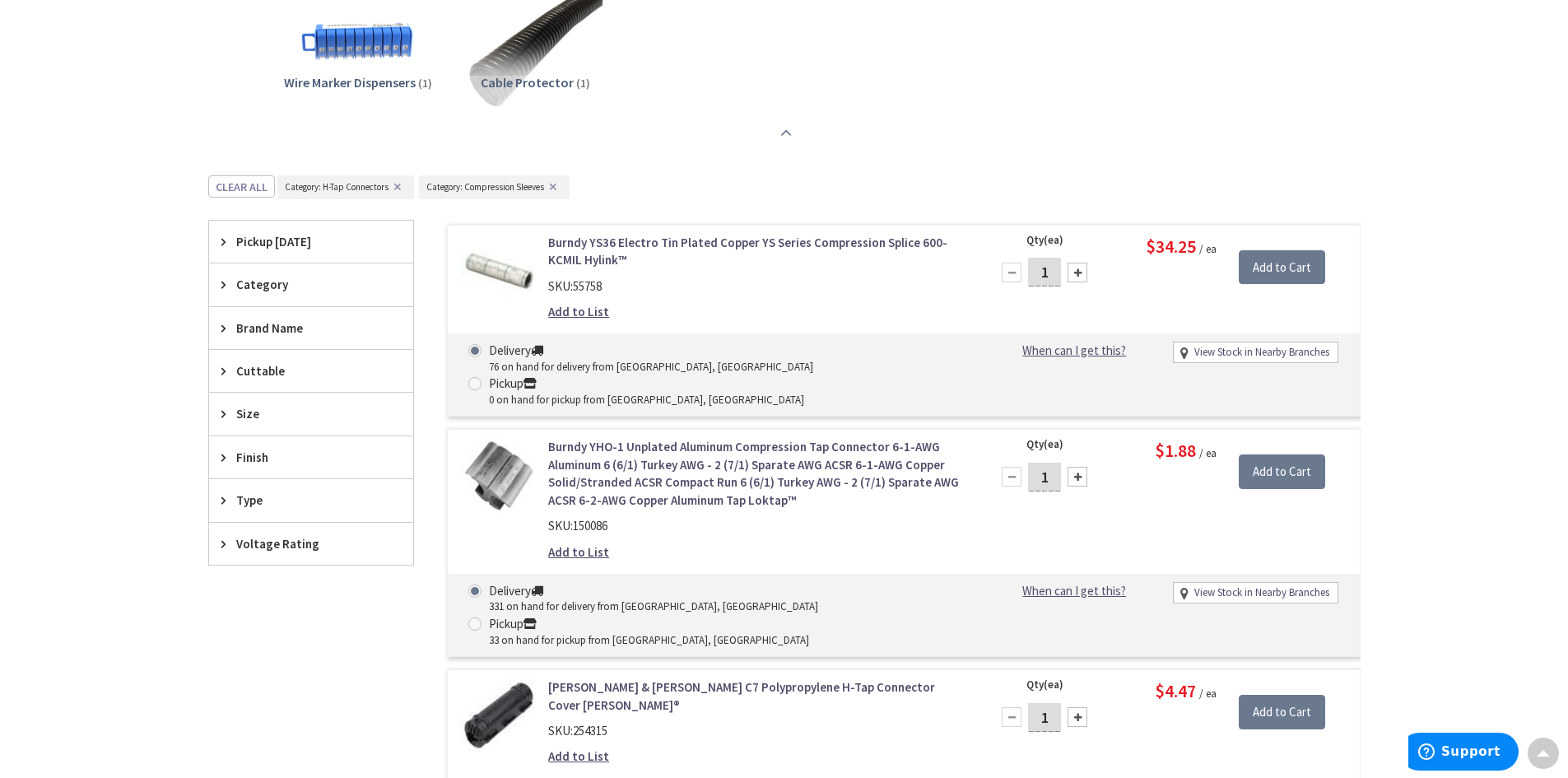
scroll to position [1533, 0]
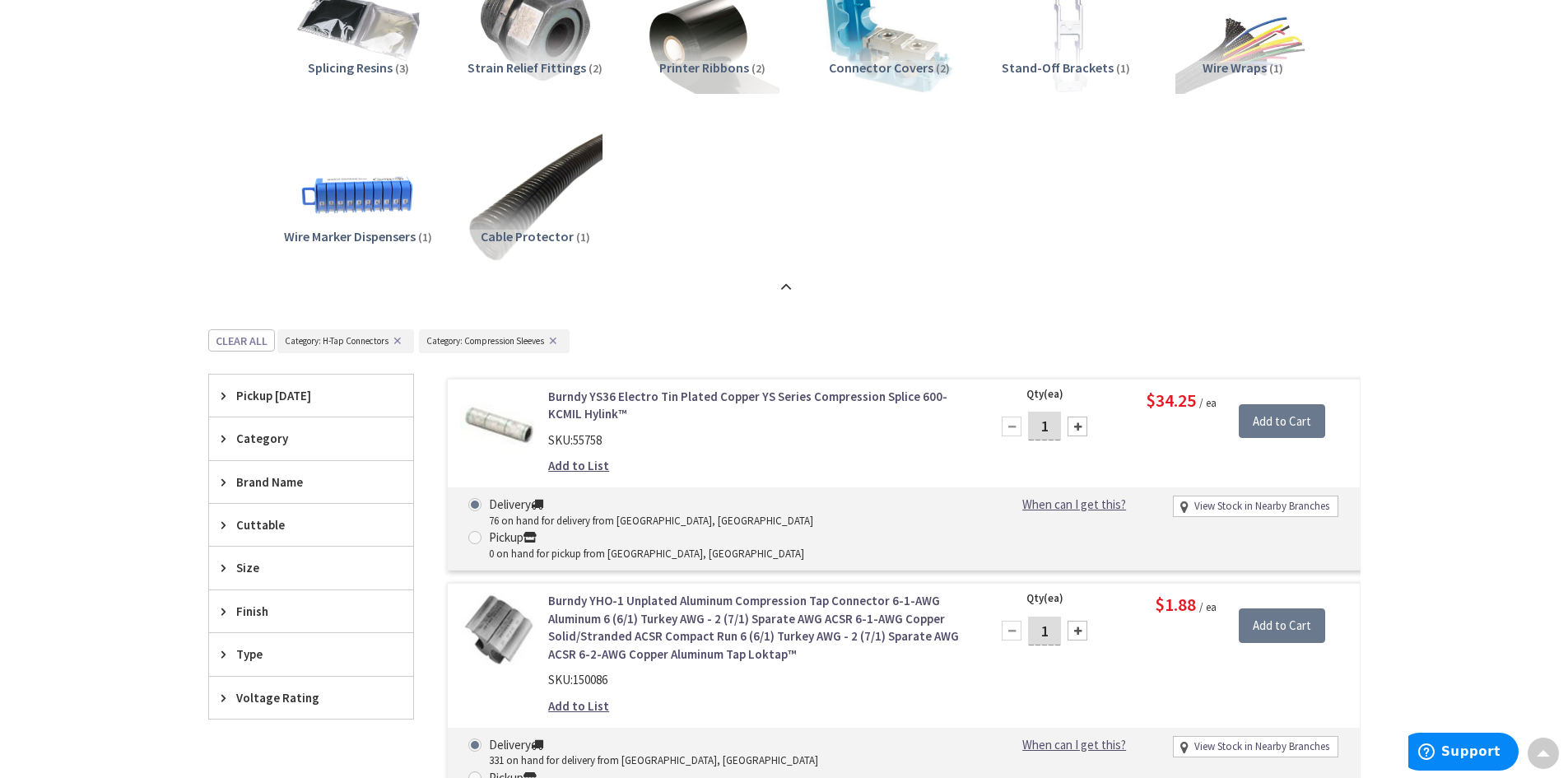
click at [400, 341] on button "✕" at bounding box center [398, 341] width 18 height 12
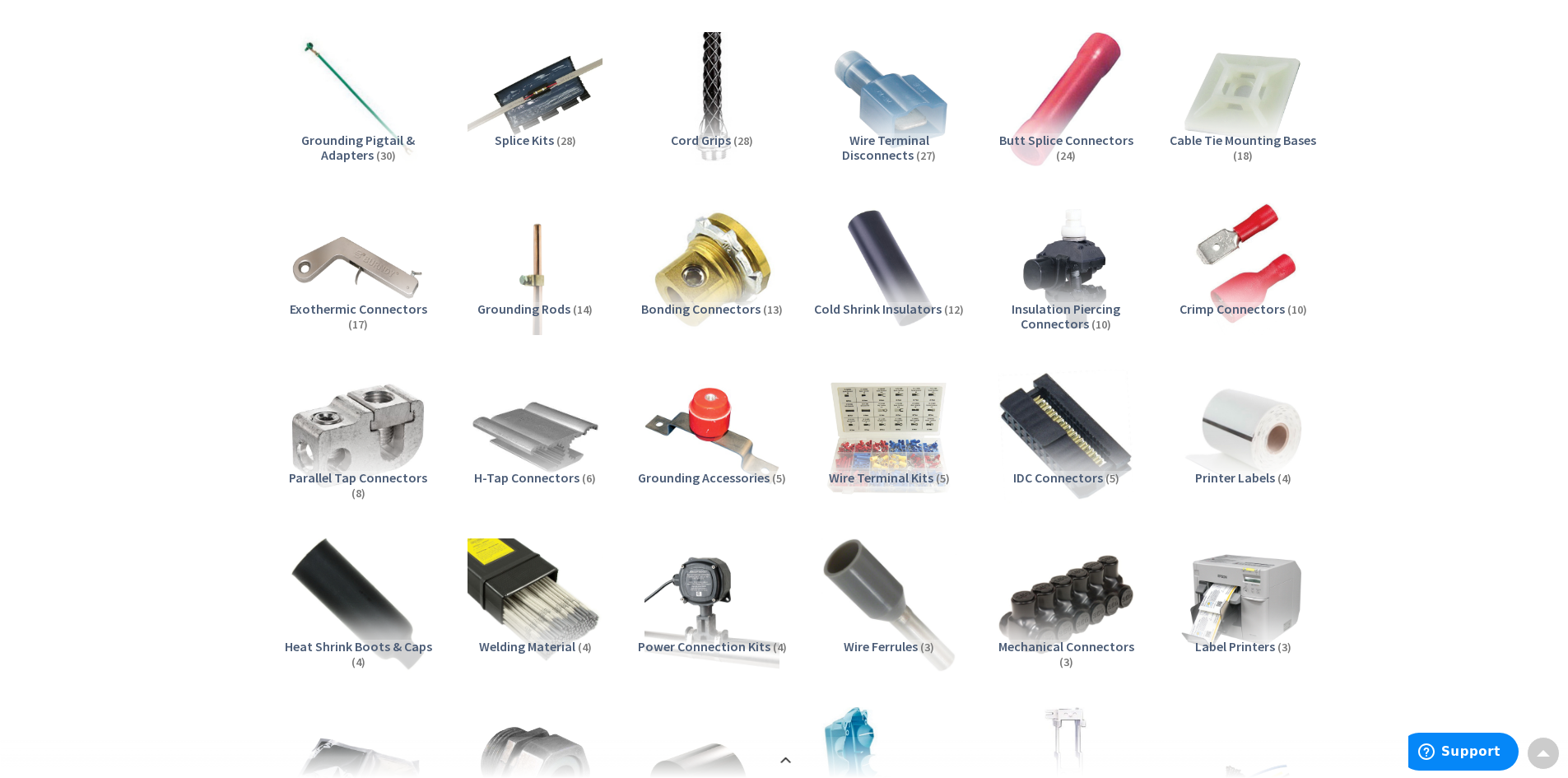
scroll to position [0, 0]
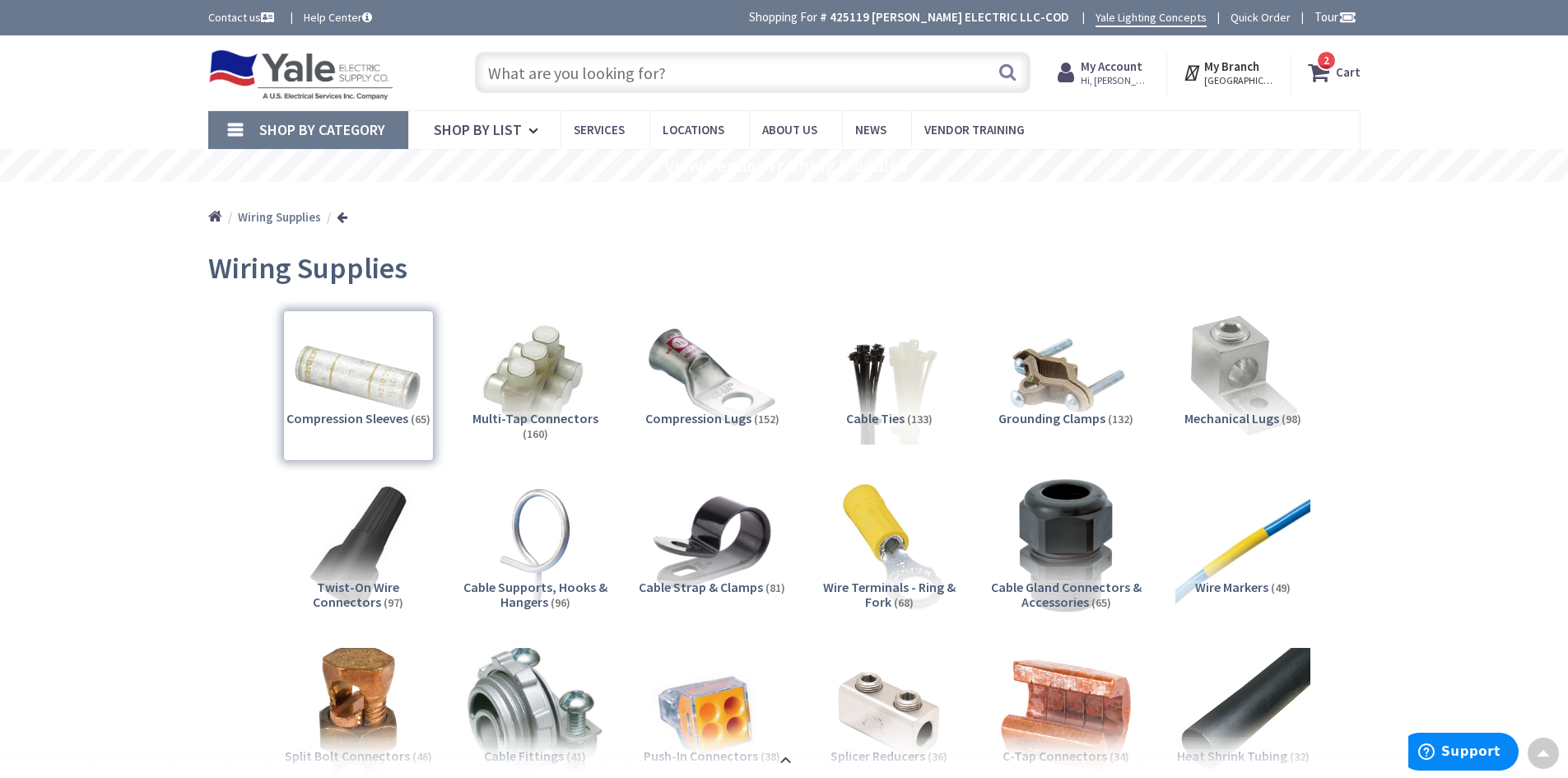
drag, startPoint x: 700, startPoint y: 103, endPoint x: 704, endPoint y: 36, distance: 67.1
click at [1338, 73] on strong "Cart" at bounding box center [1348, 72] width 25 height 29
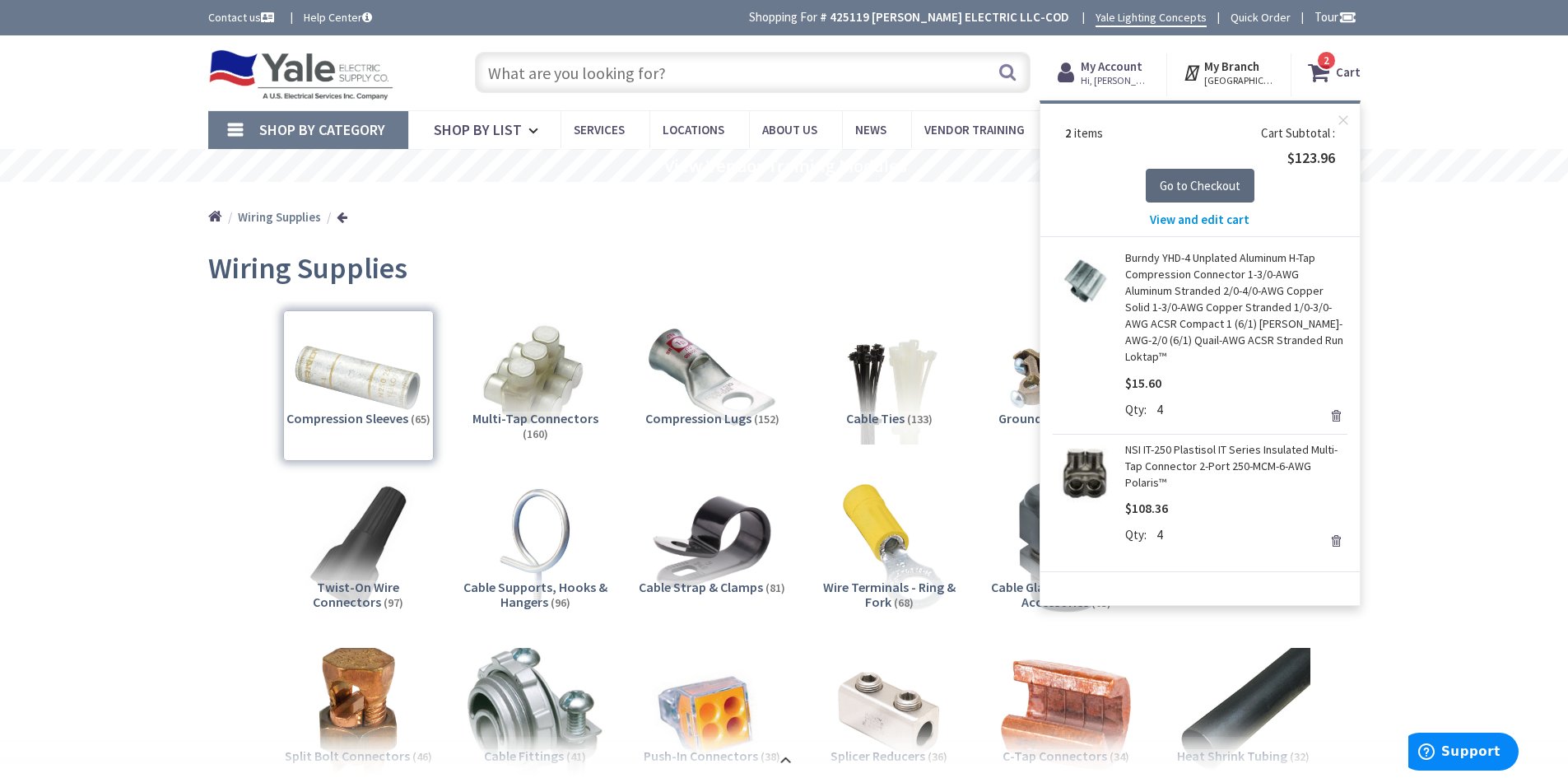
click at [1186, 181] on span "Go to Checkout" at bounding box center [1200, 186] width 81 height 16
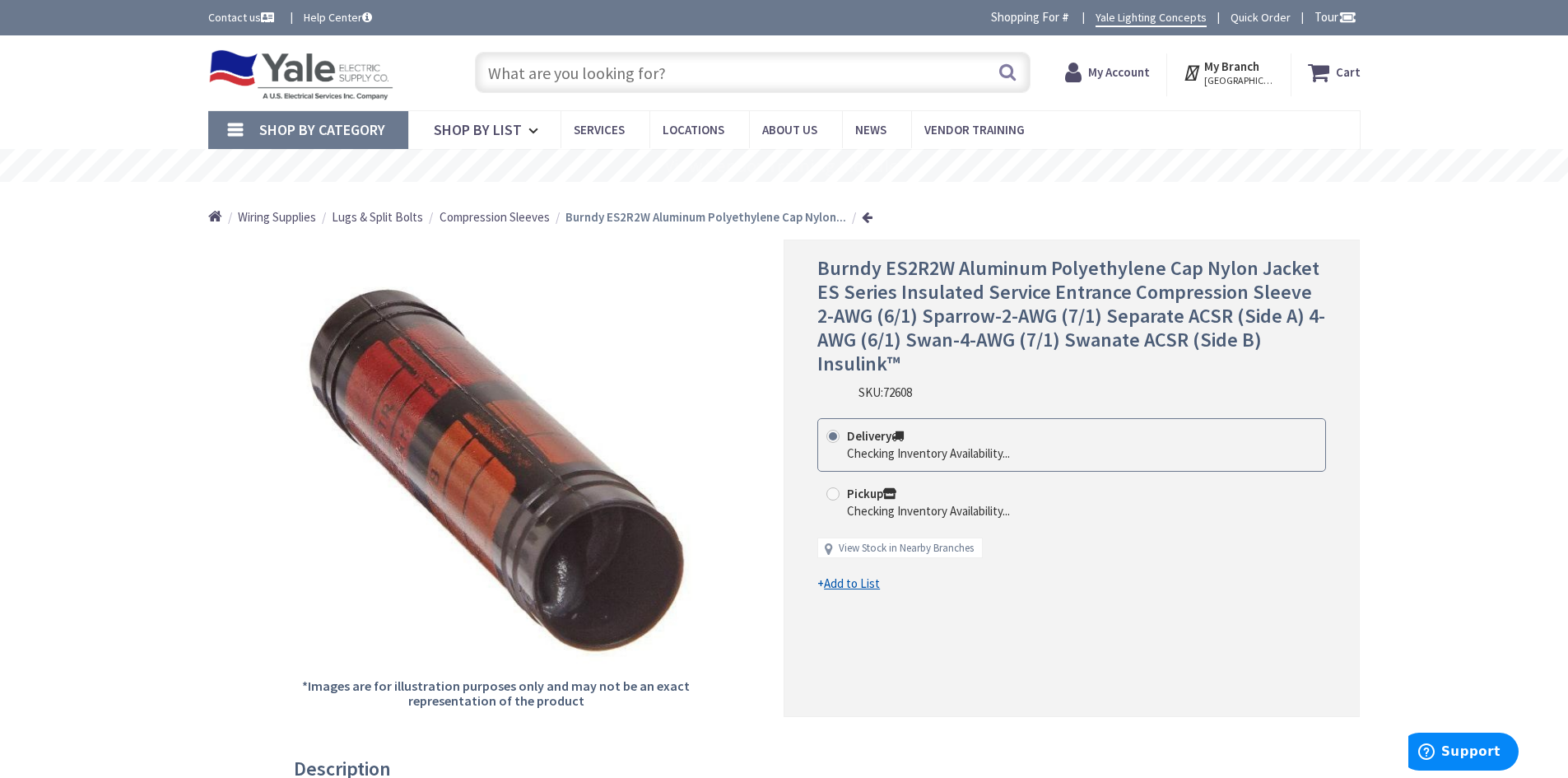
click at [488, 214] on span "Compression Sleeves" at bounding box center [495, 216] width 110 height 16
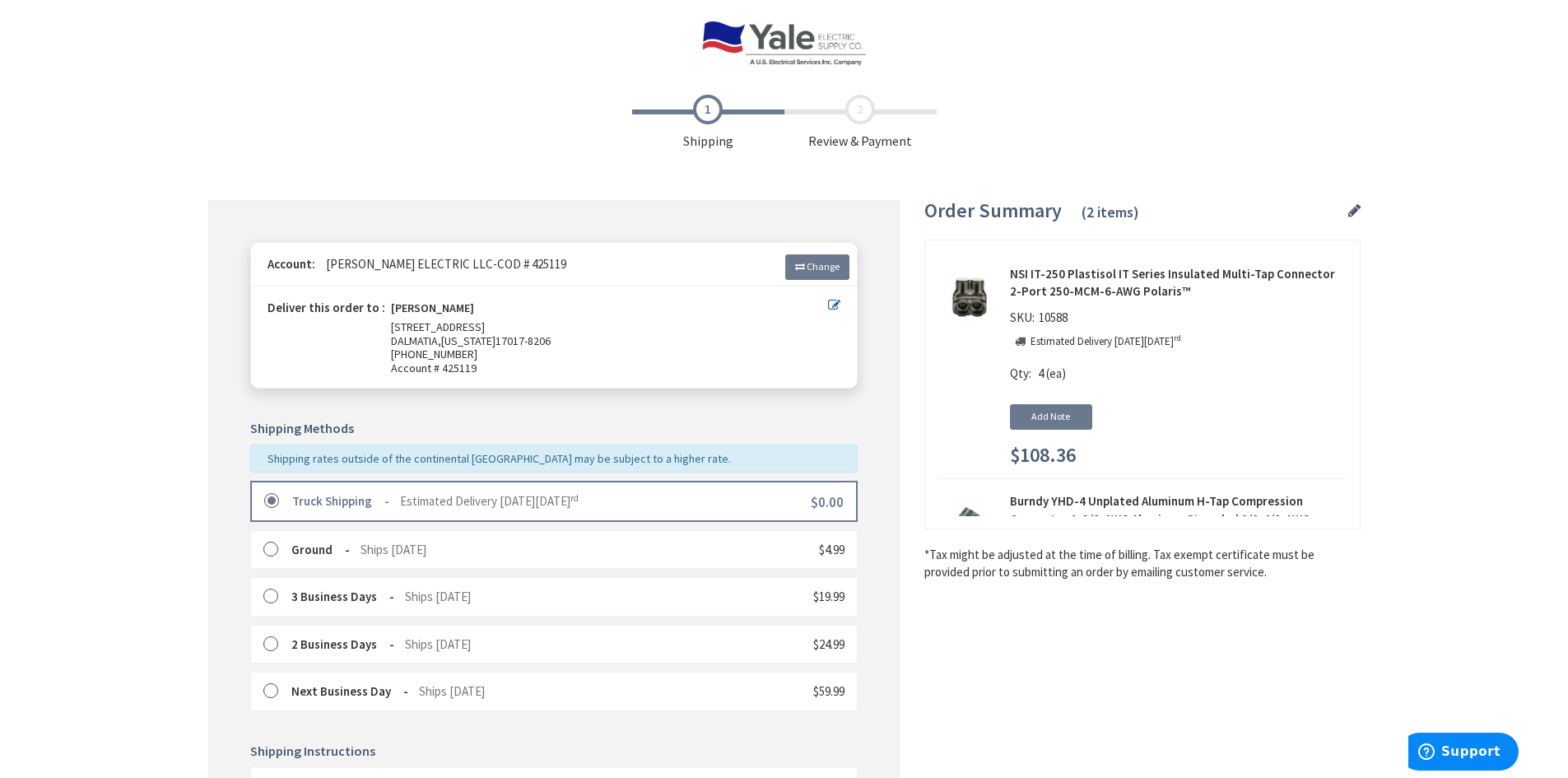
click at [985, 640] on div "Shipping Review & Payment Estimated Total $123.96 2 Some items on your order ar…" at bounding box center [784, 601] width 1152 height 1030
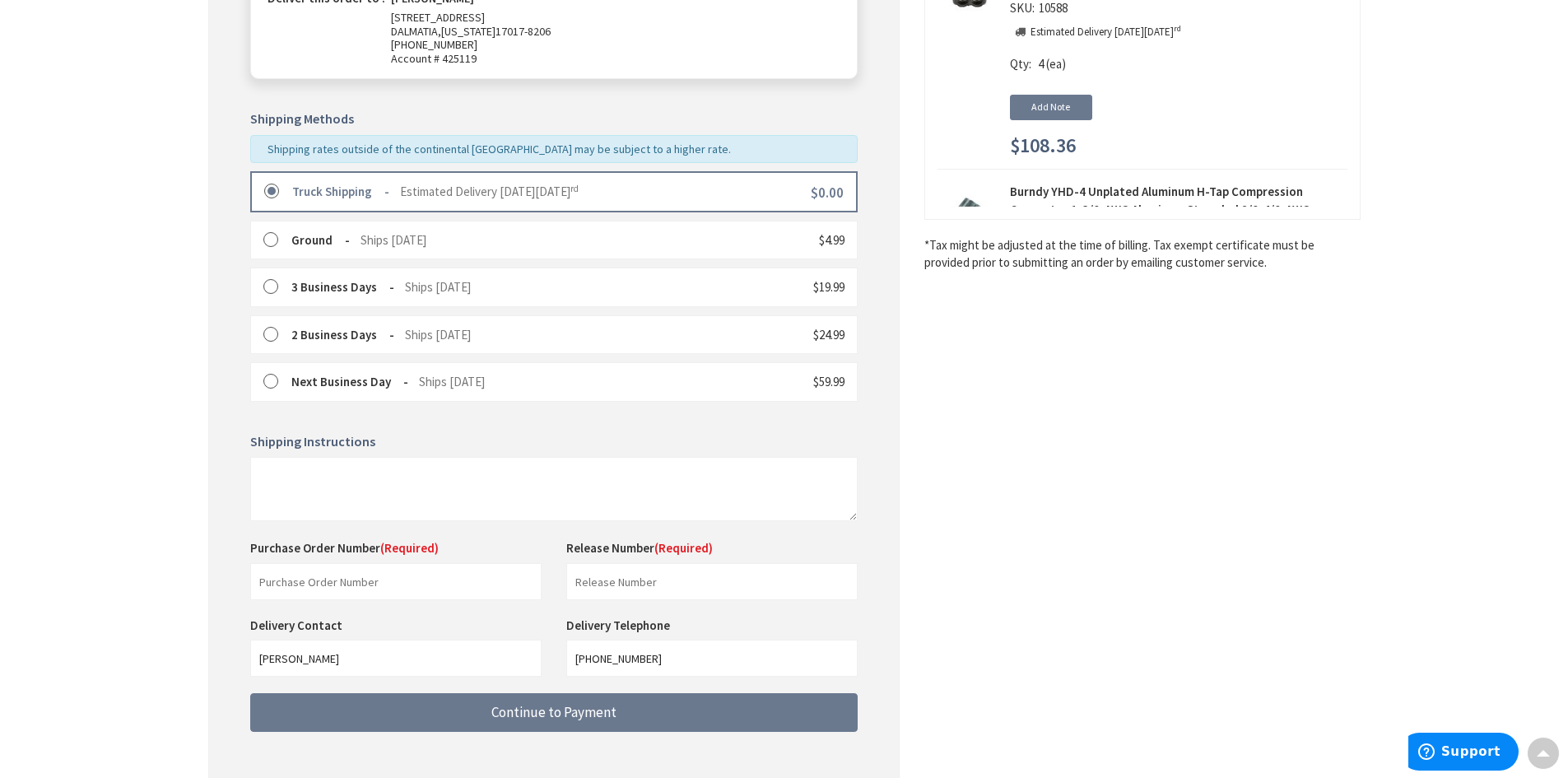
scroll to position [392, 0]
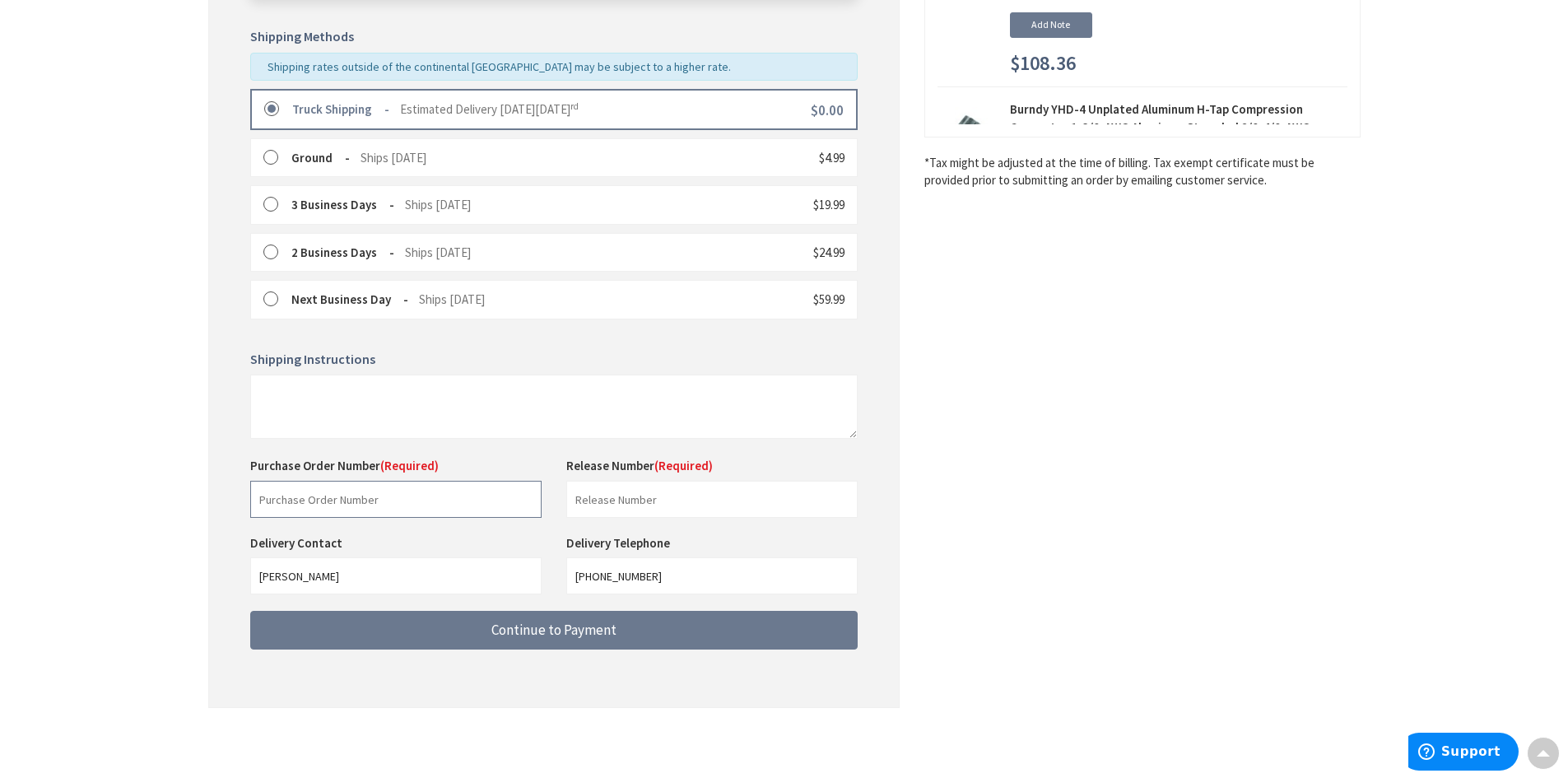
click at [363, 498] on input "text" at bounding box center [396, 499] width 292 height 37
type input "Stock"
click at [643, 496] on input "text" at bounding box center [712, 499] width 292 height 37
type input "Stock"
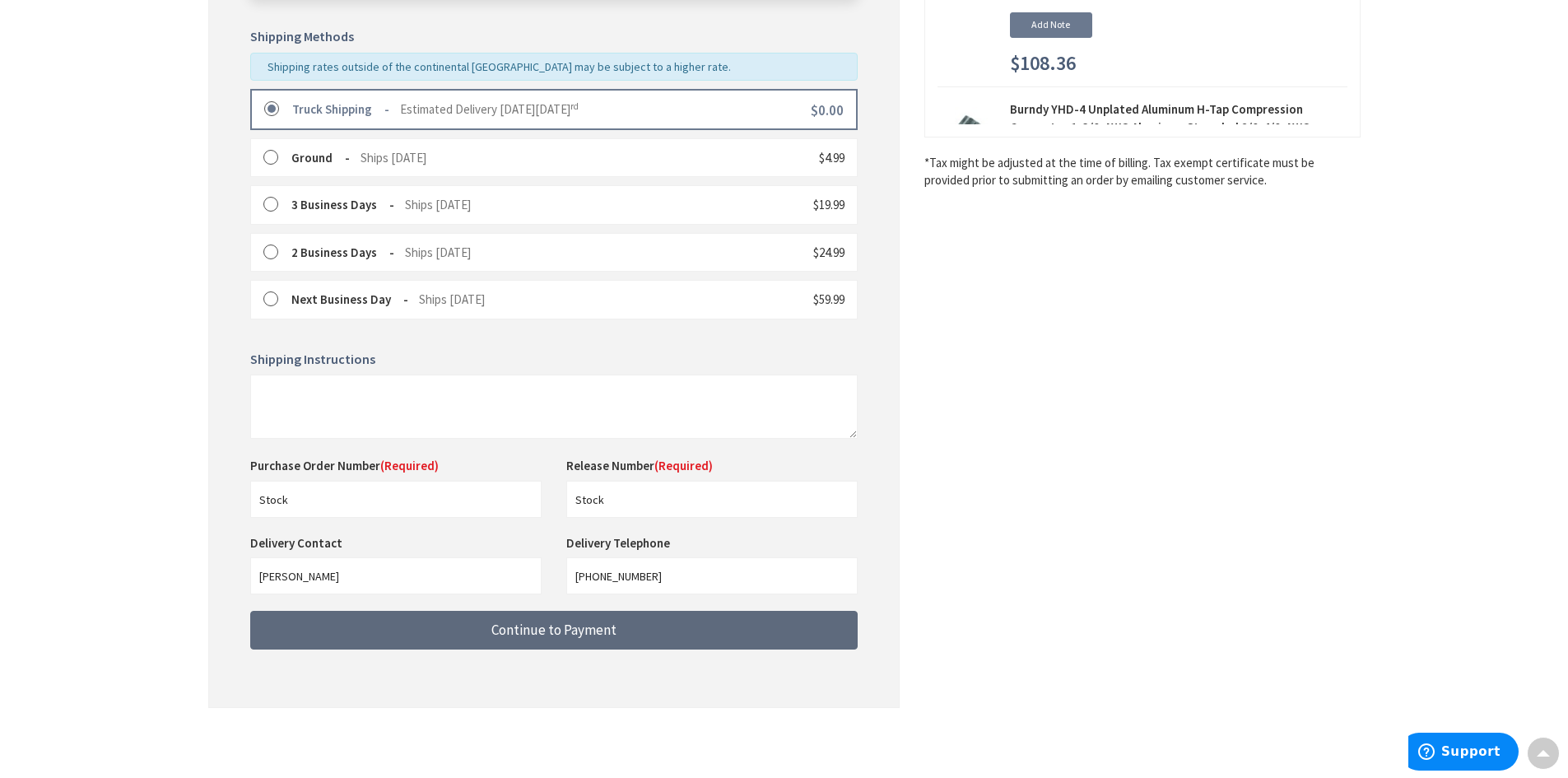
click at [592, 628] on span "Continue to Payment" at bounding box center [554, 630] width 125 height 18
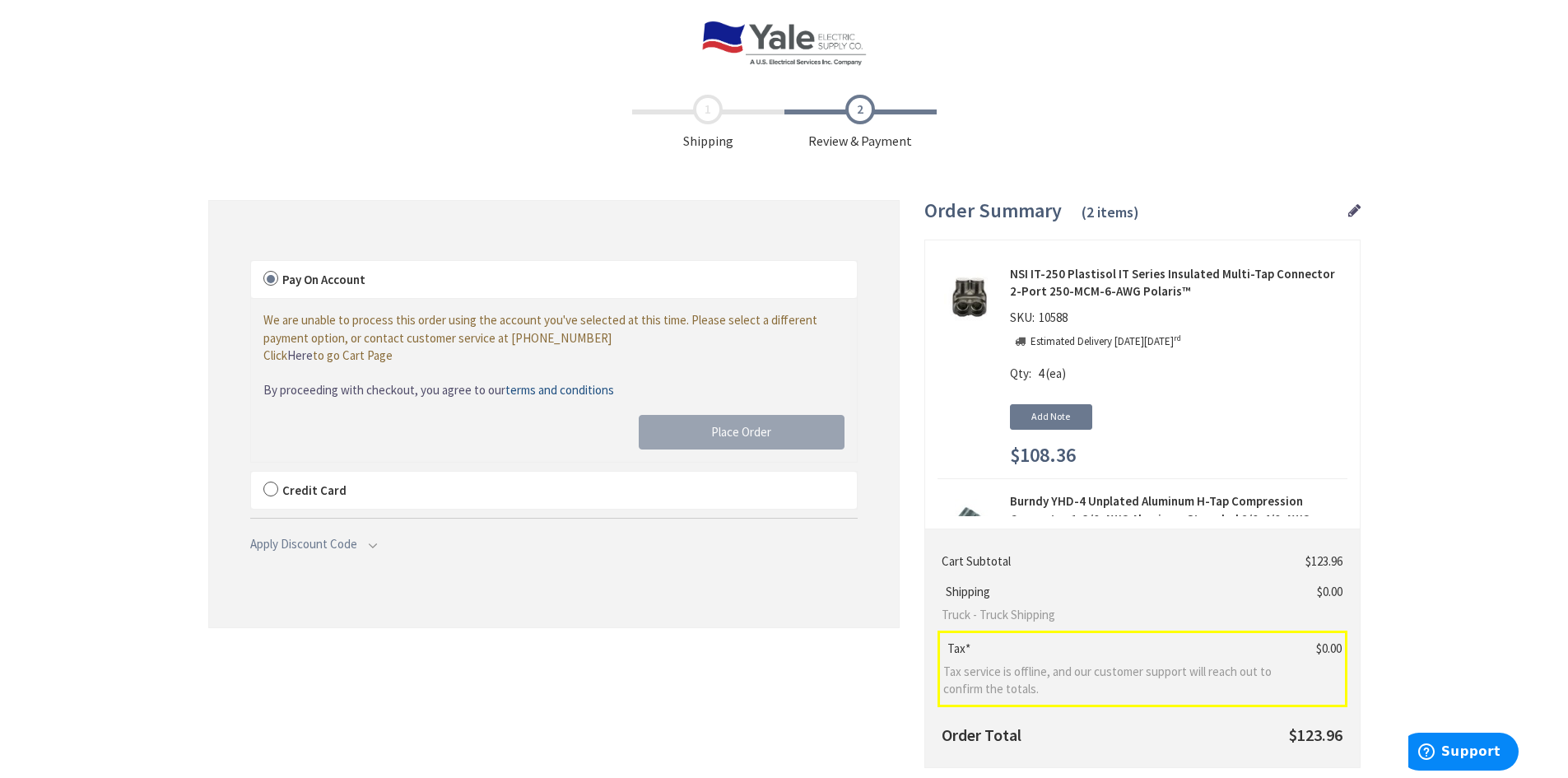
click at [272, 486] on label "Credit Card" at bounding box center [554, 491] width 606 height 38
click at [251, 475] on input "Credit Card" at bounding box center [251, 475] width 0 height 0
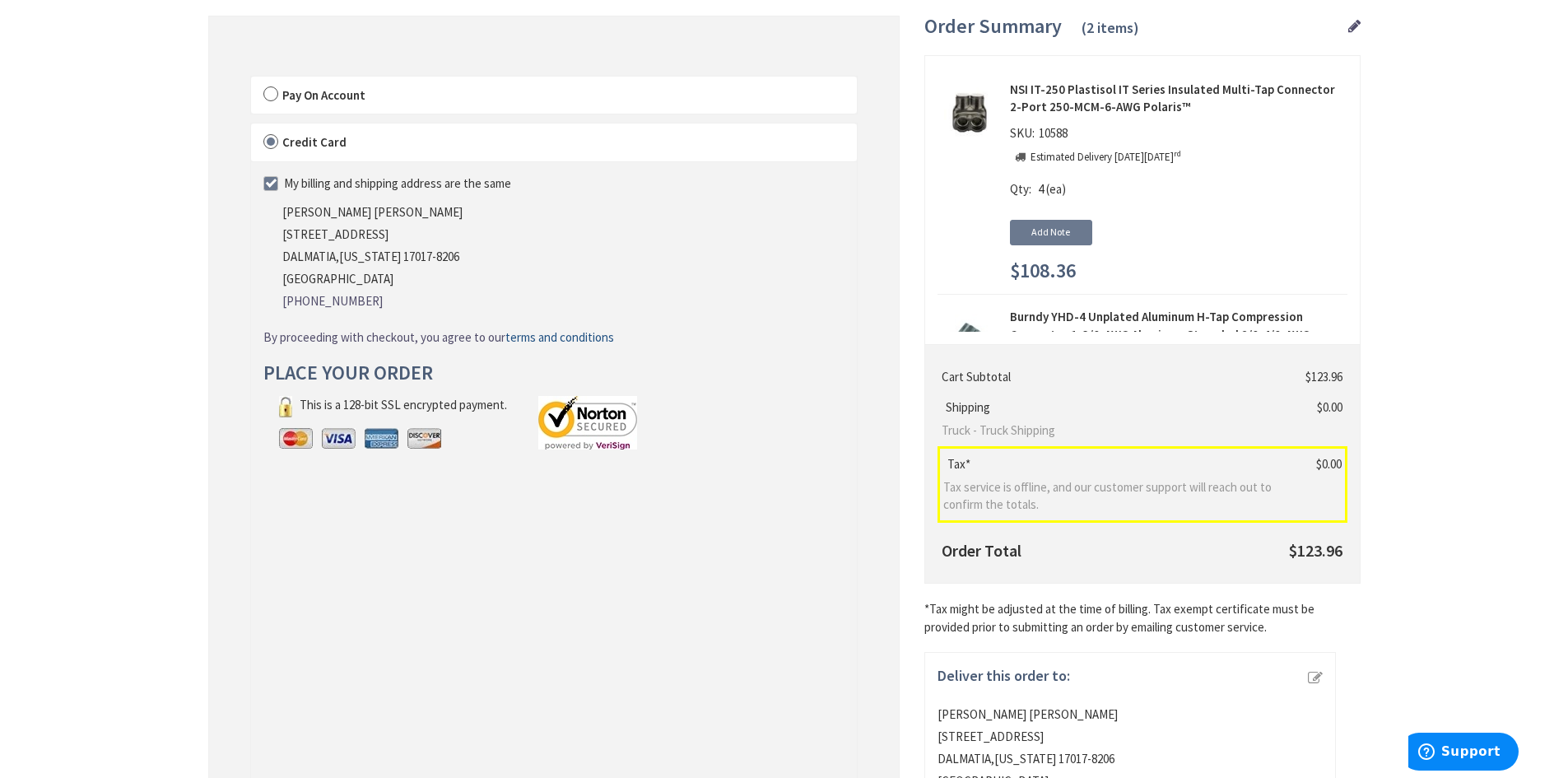
scroll to position [247, 0]
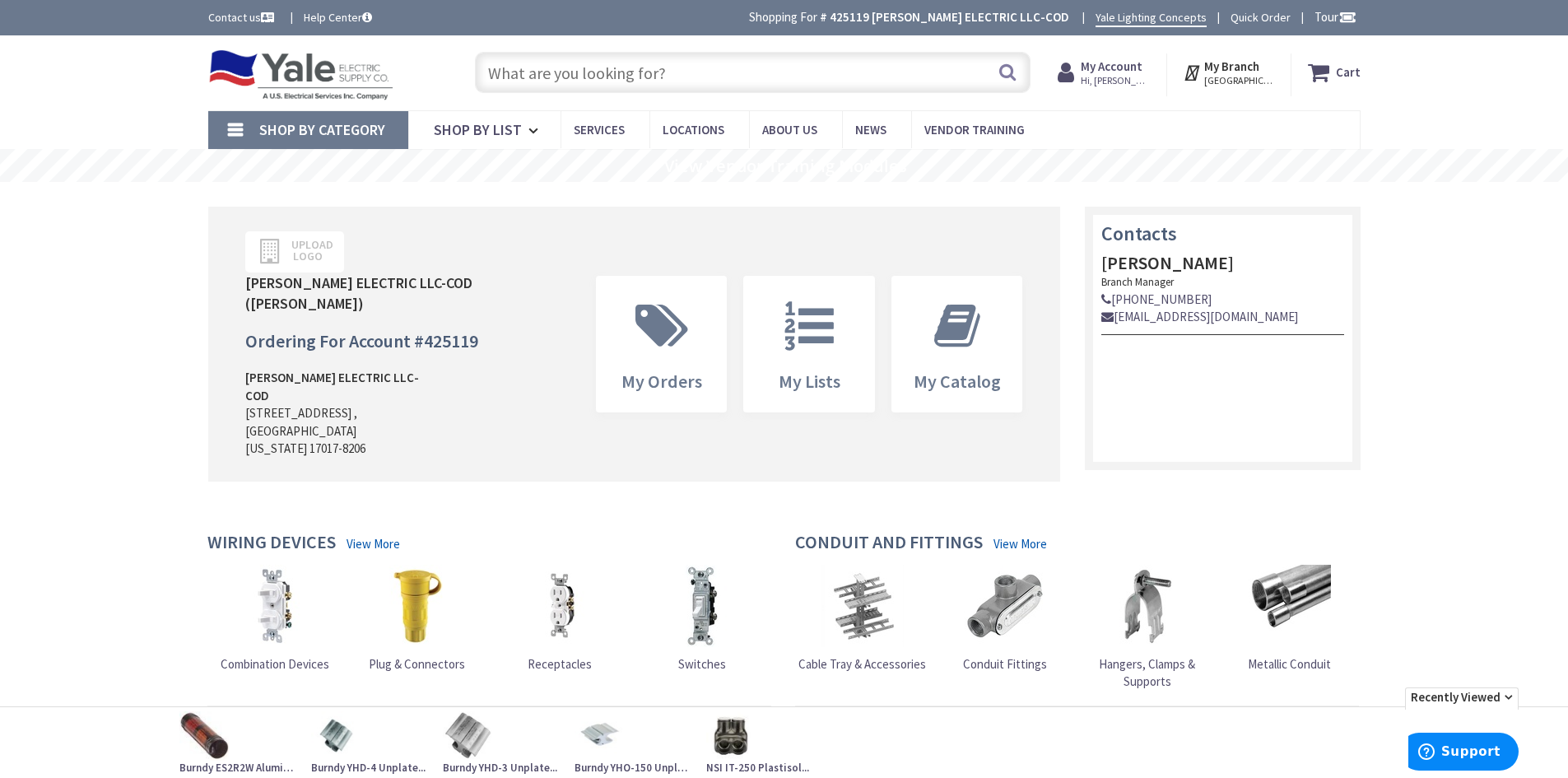
click at [638, 76] on input "text" at bounding box center [753, 72] width 556 height 41
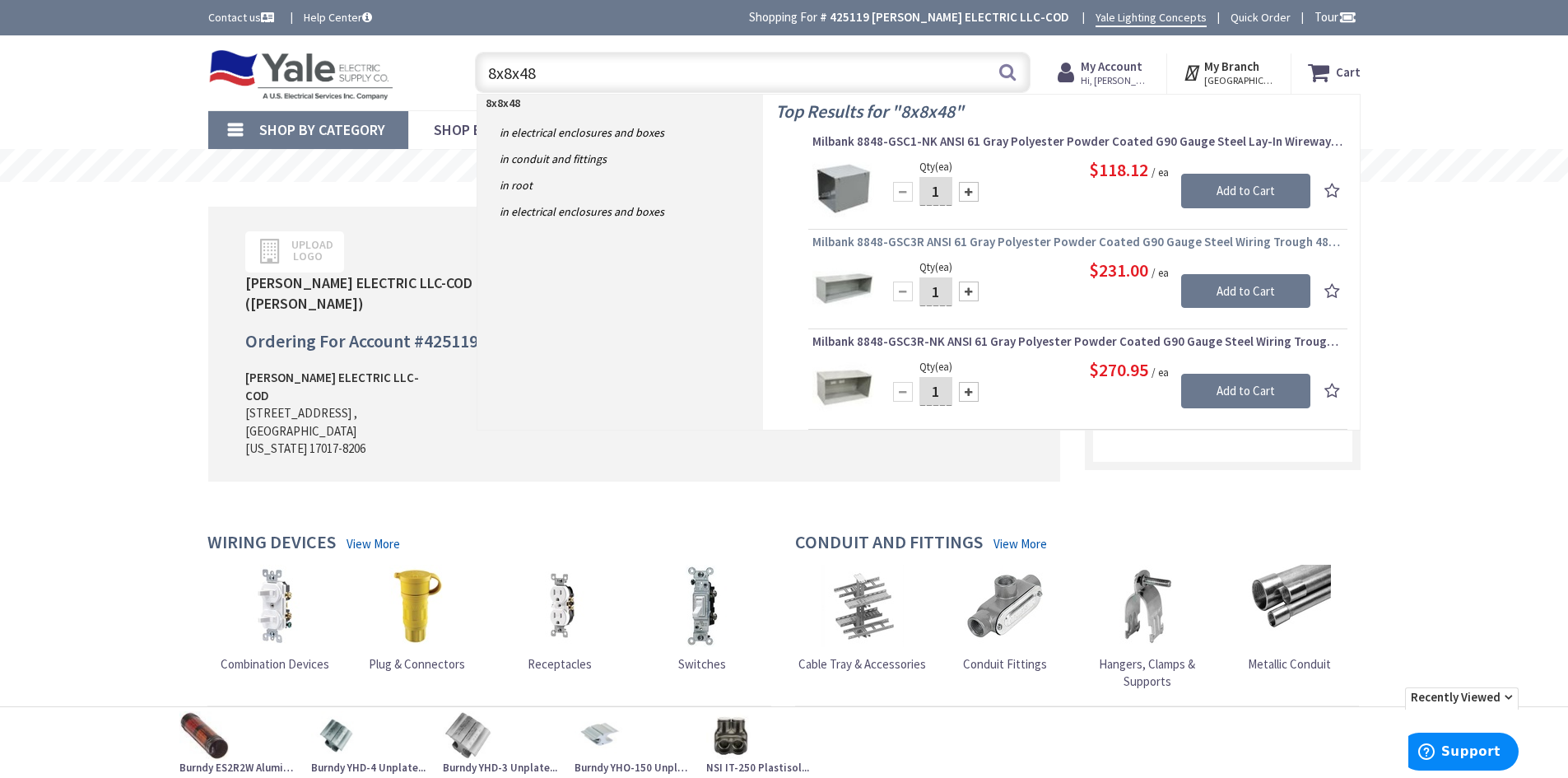
type input "8x8x48"
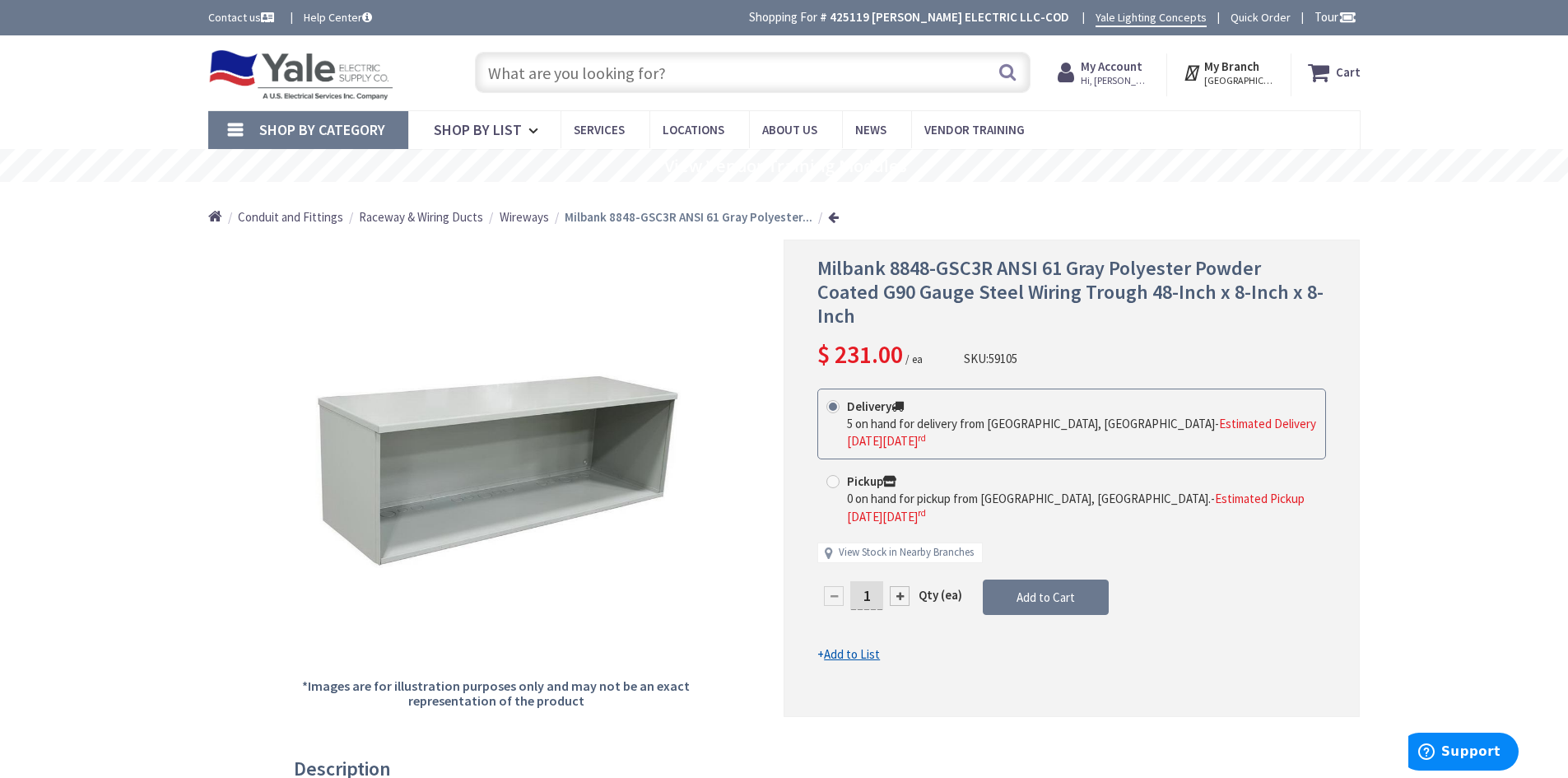
click at [343, 133] on span "Shop By Category" at bounding box center [322, 130] width 126 height 19
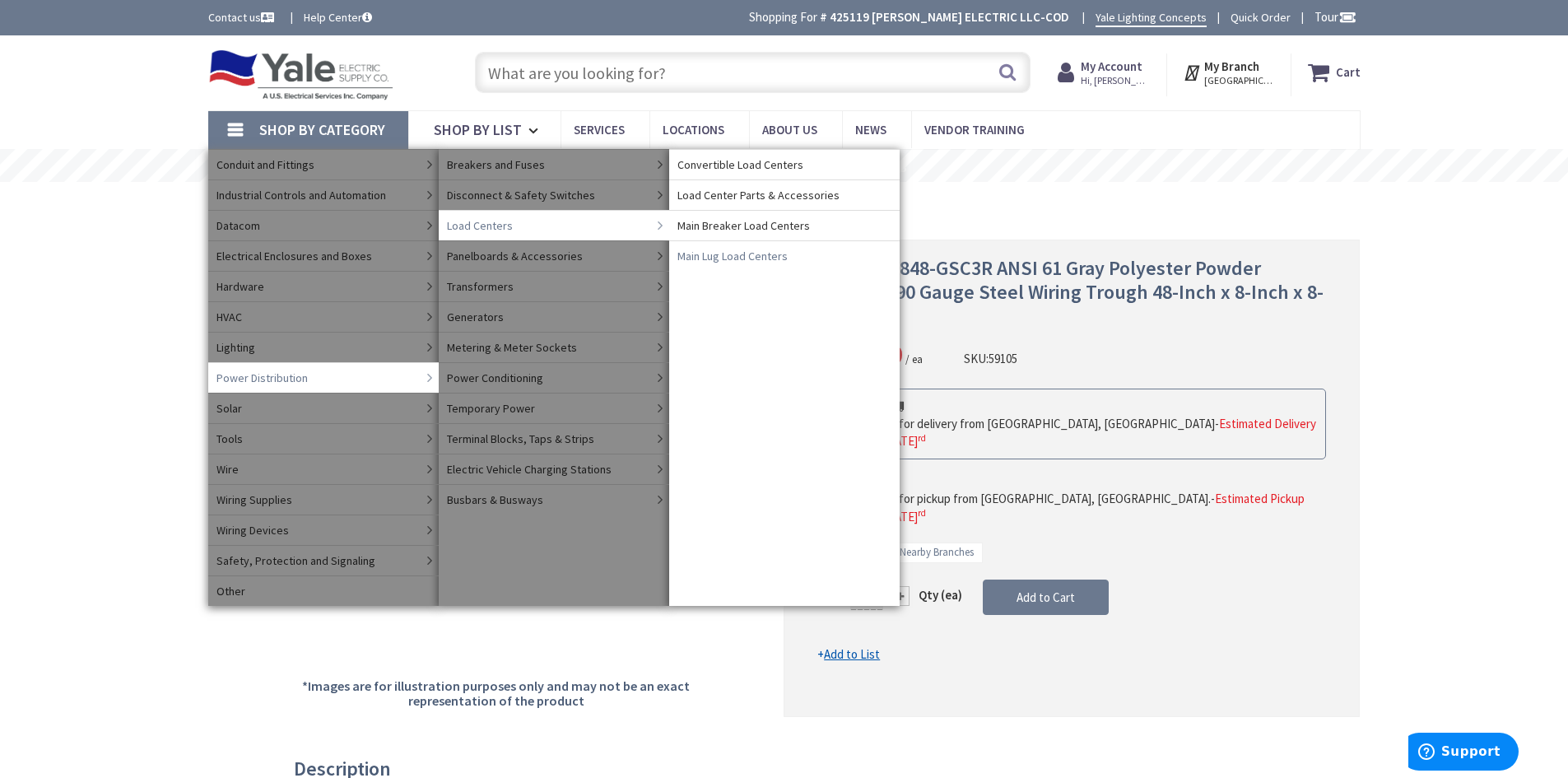
click at [759, 255] on span "Main Lug Load Centers" at bounding box center [733, 257] width 110 height 17
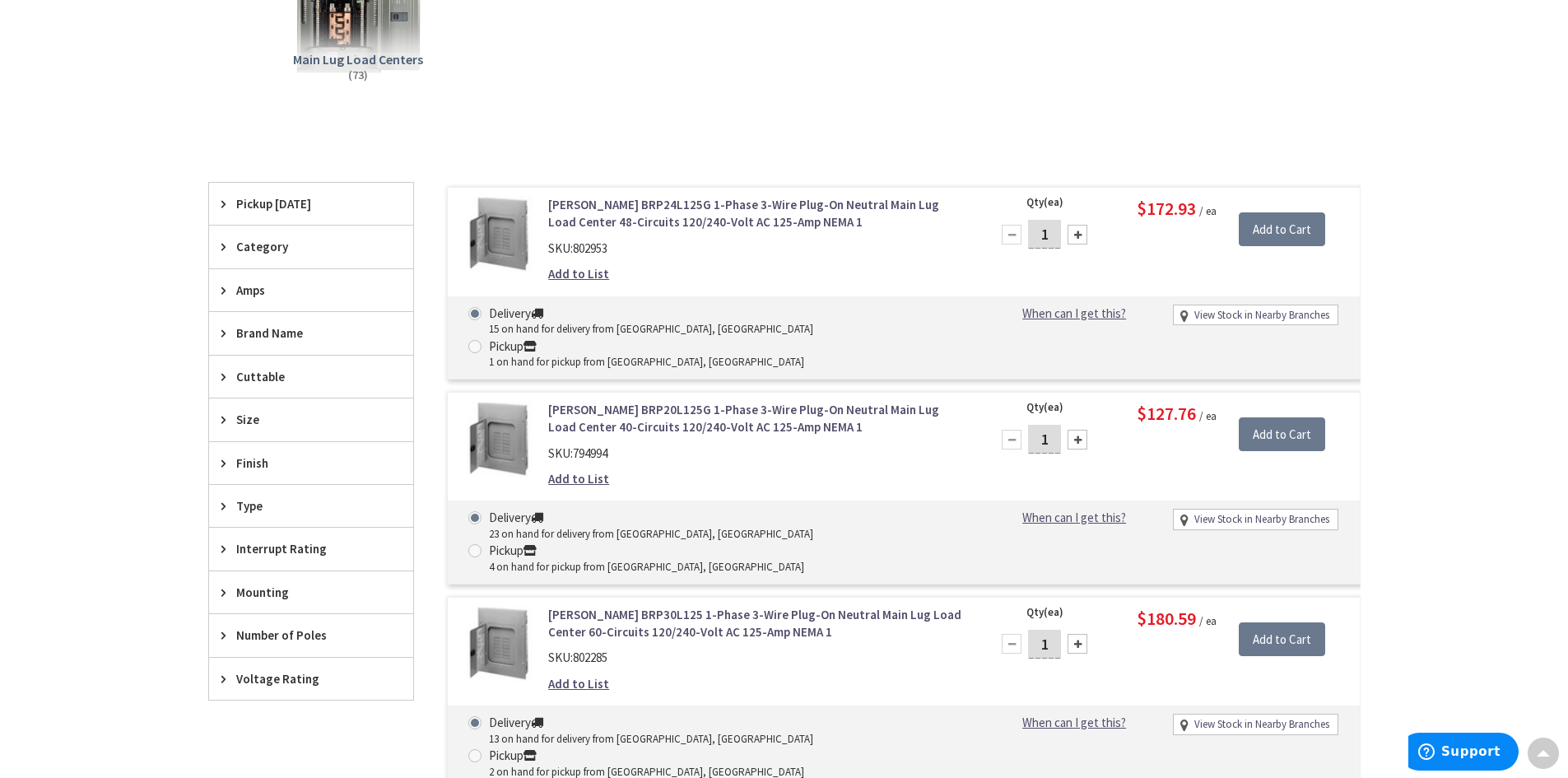
scroll to position [412, 0]
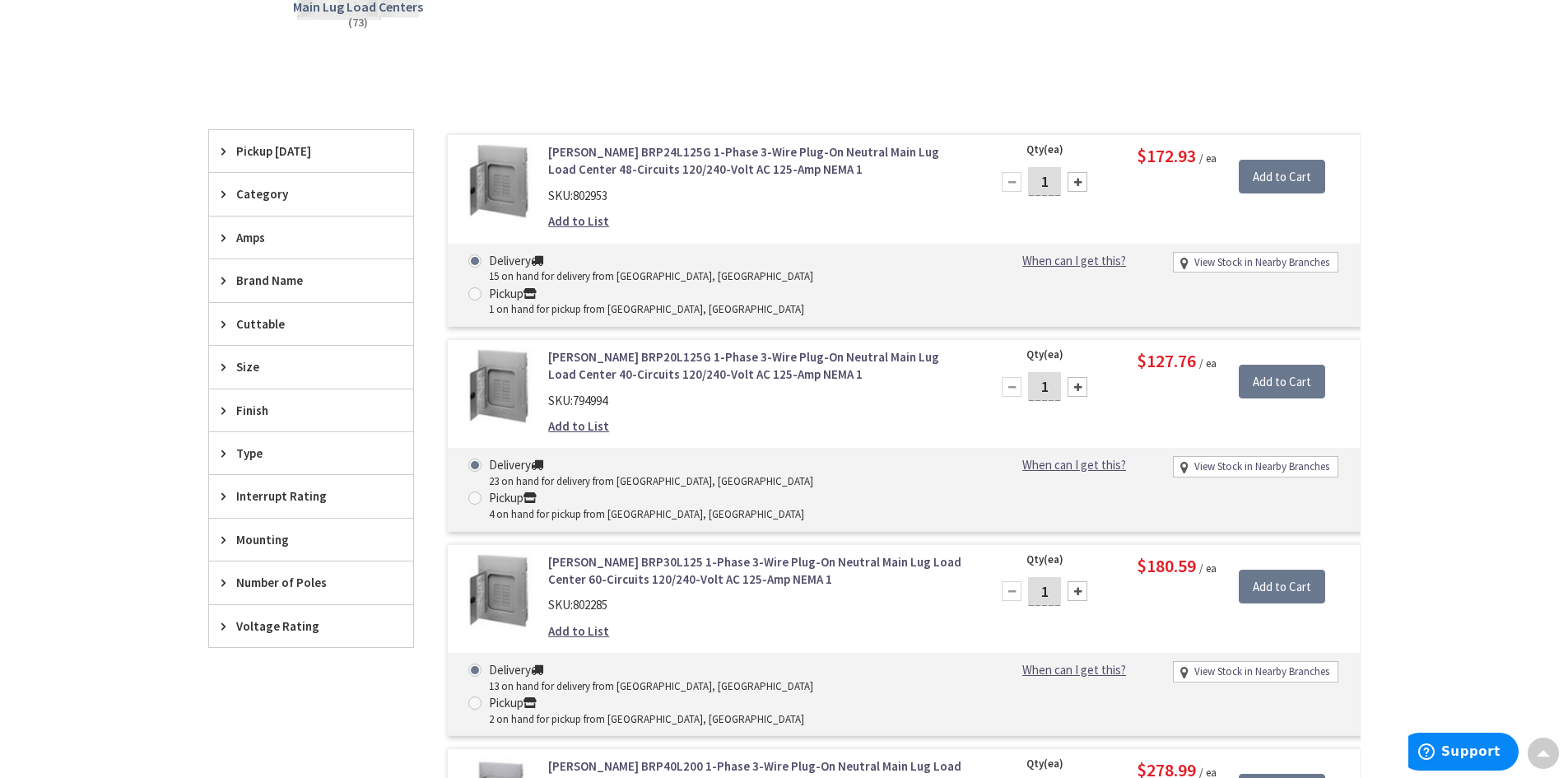
click at [245, 233] on span "Amps" at bounding box center [303, 237] width 134 height 18
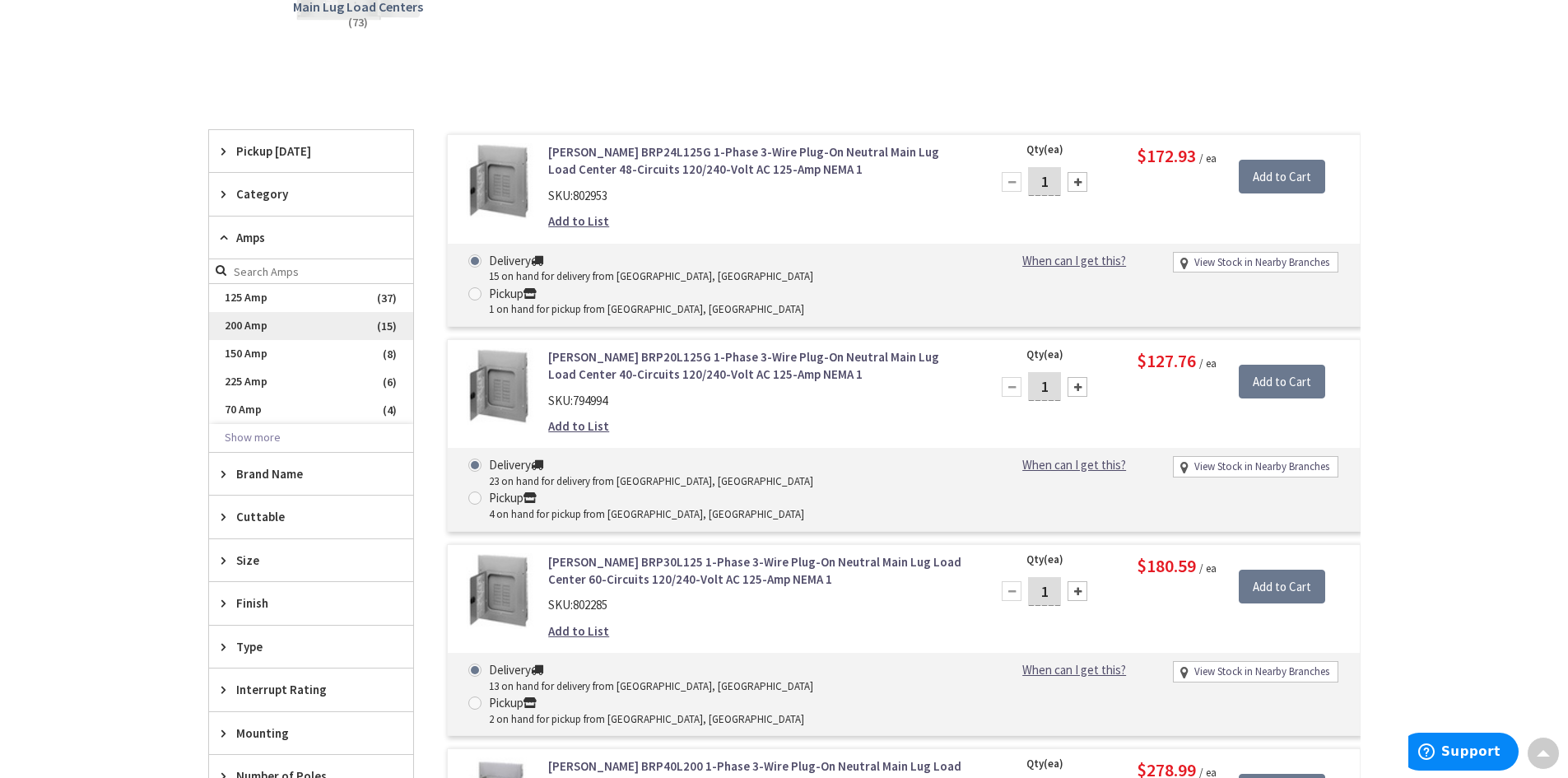
click at [255, 331] on span "200 Amp" at bounding box center [311, 326] width 204 height 28
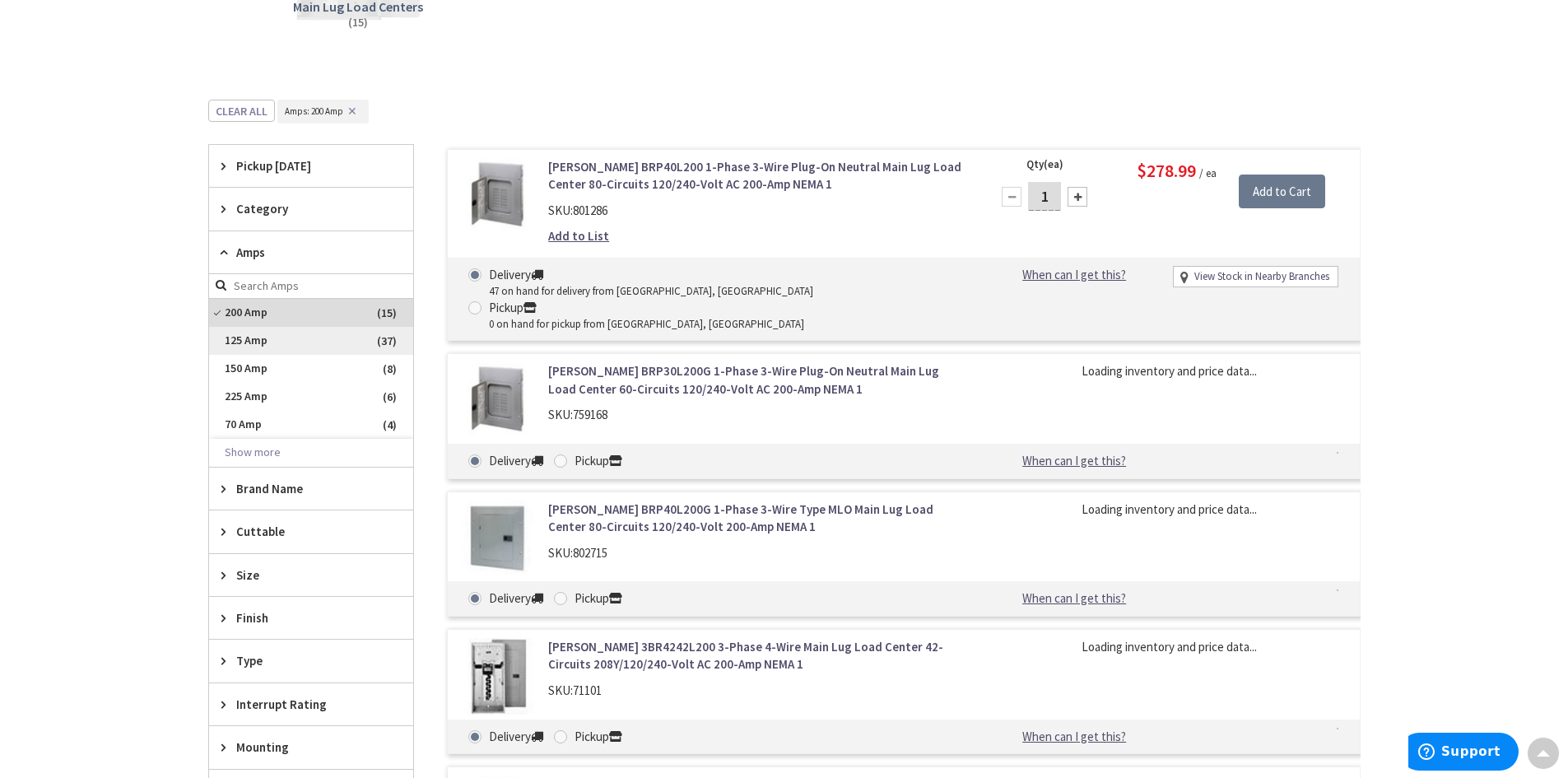
scroll to position [577, 0]
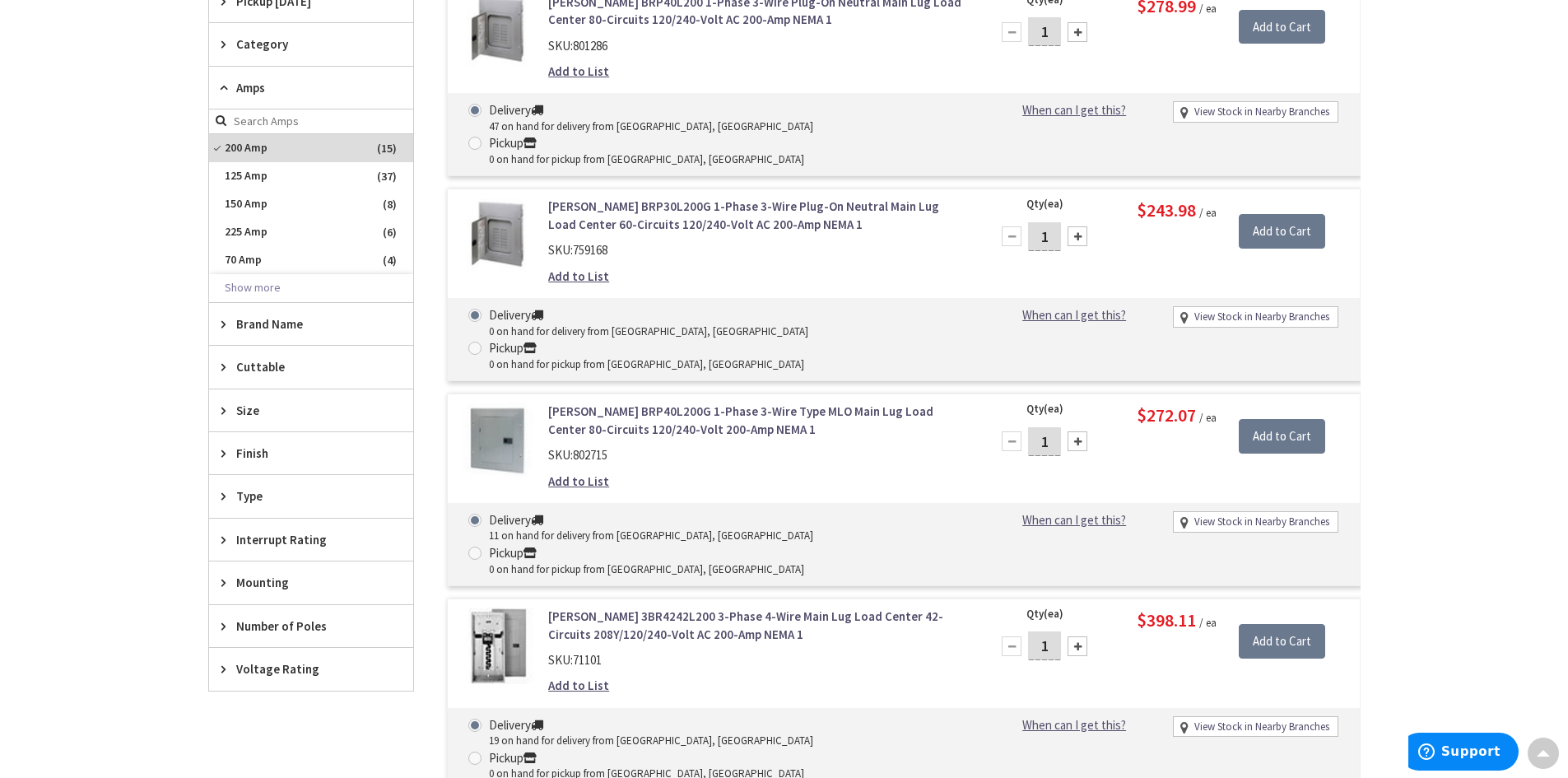
click at [247, 494] on span "Type" at bounding box center [303, 496] width 134 height 18
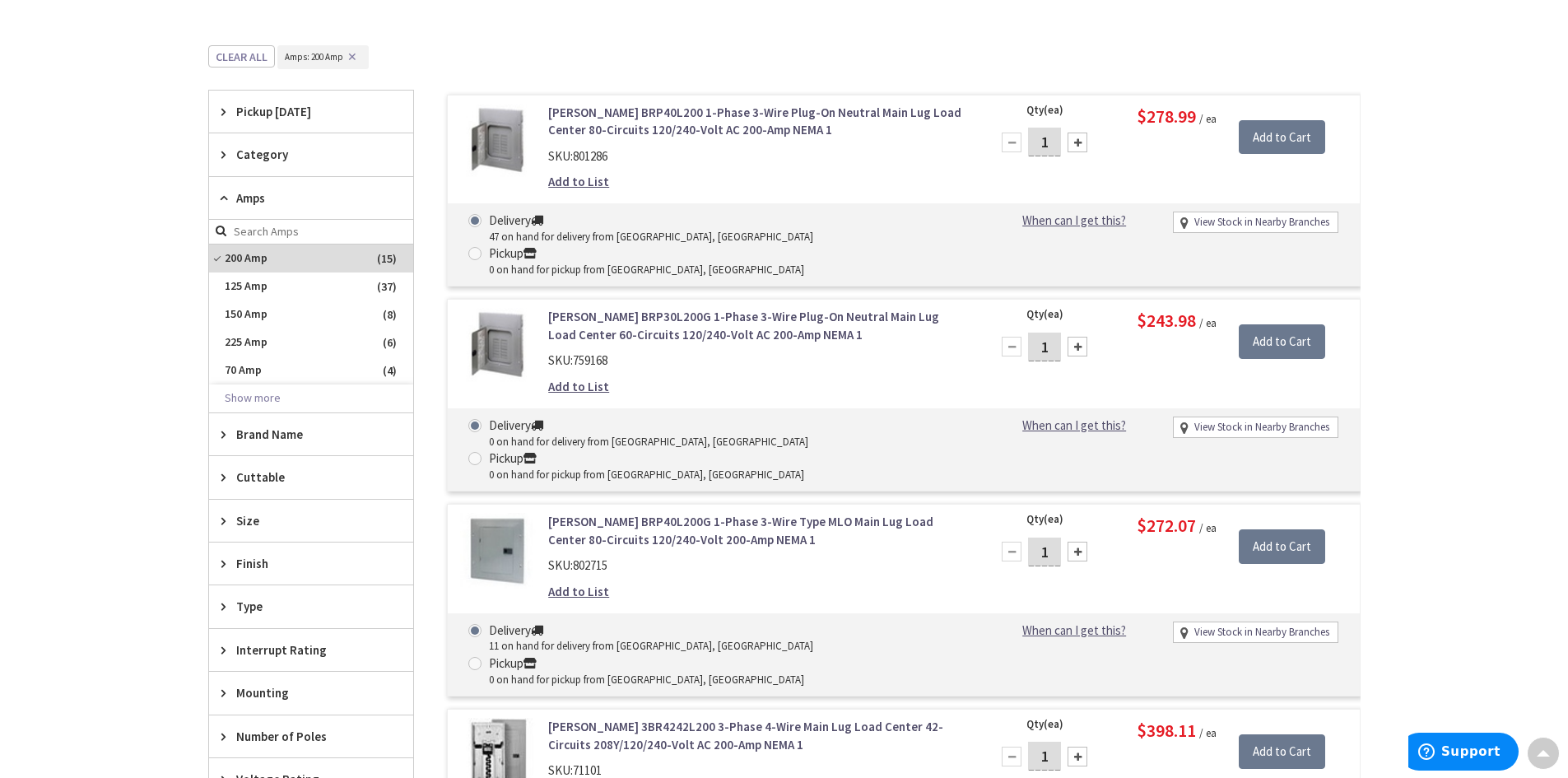
scroll to position [494, 0]
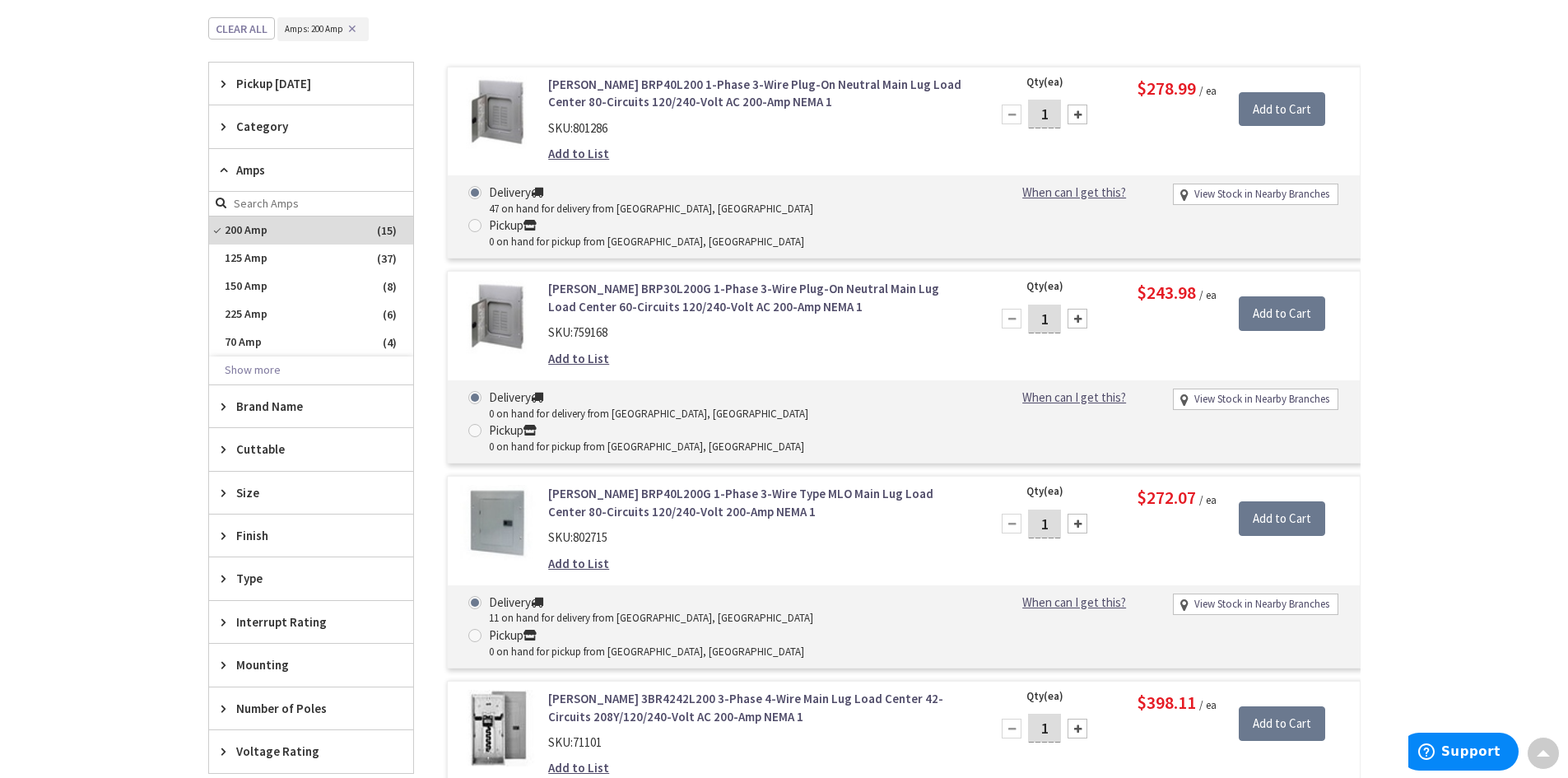
click at [261, 126] on span "Category" at bounding box center [303, 126] width 134 height 18
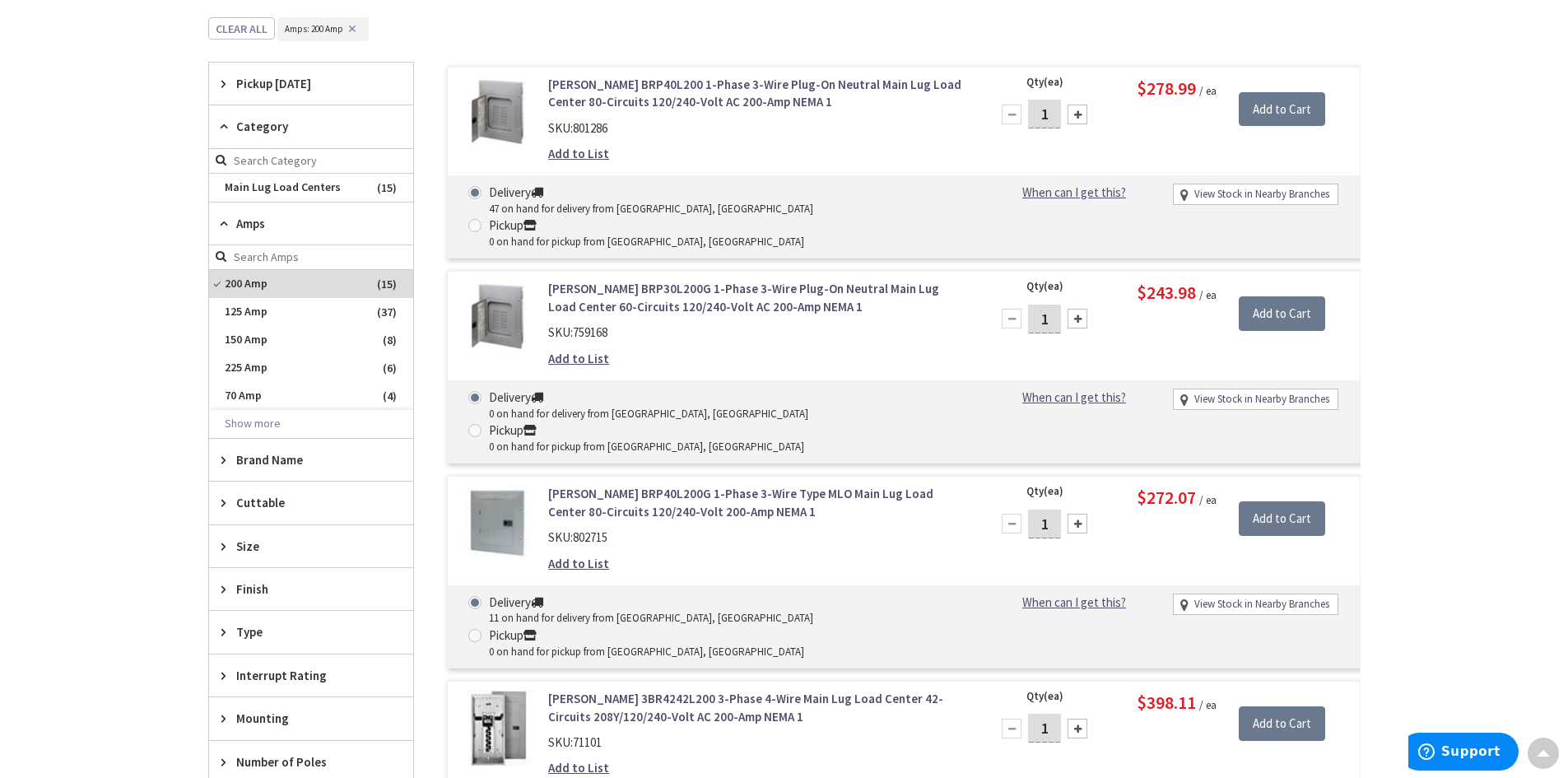
click at [261, 126] on span "Category" at bounding box center [303, 126] width 134 height 18
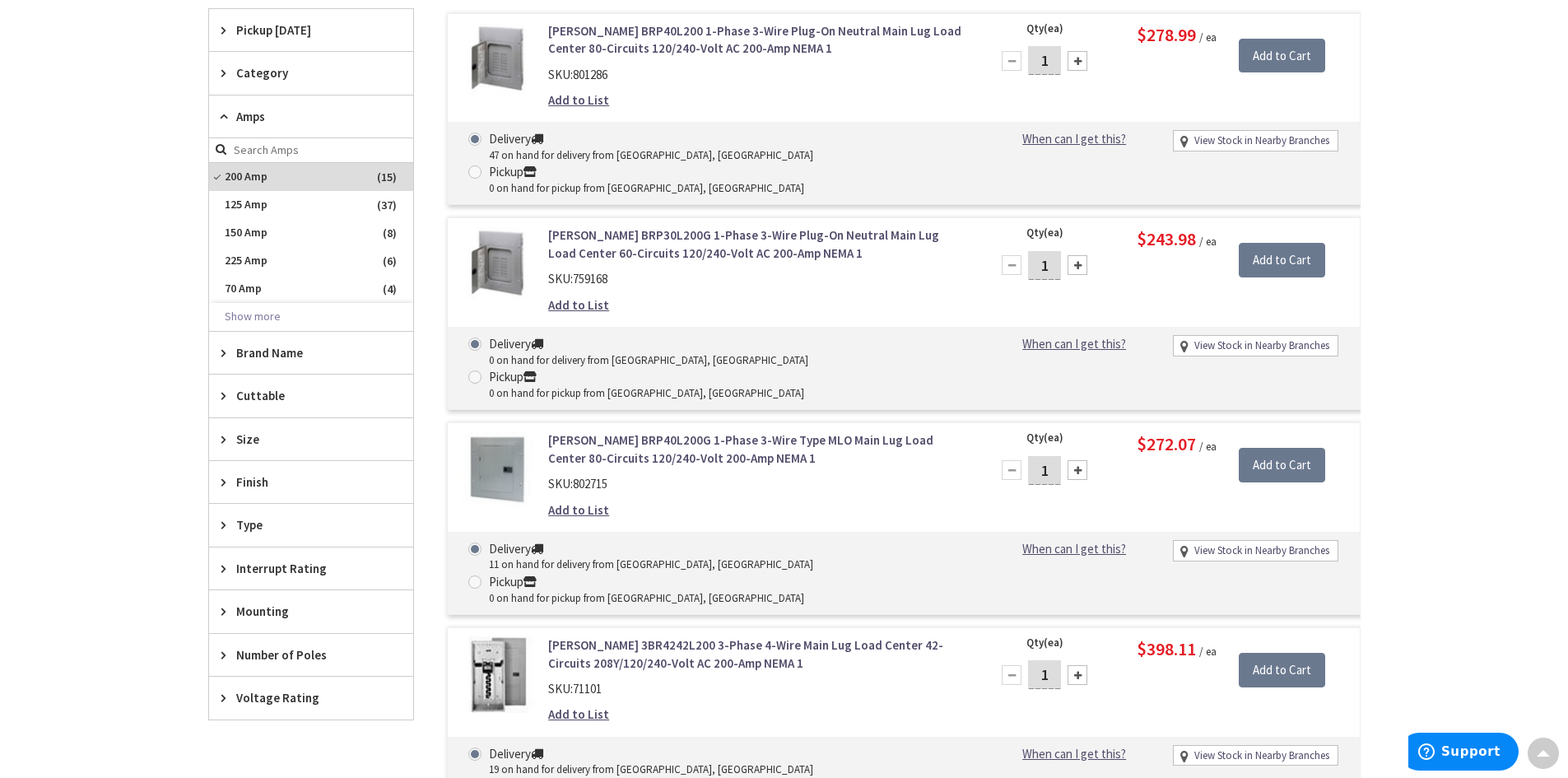
scroll to position [577, 0]
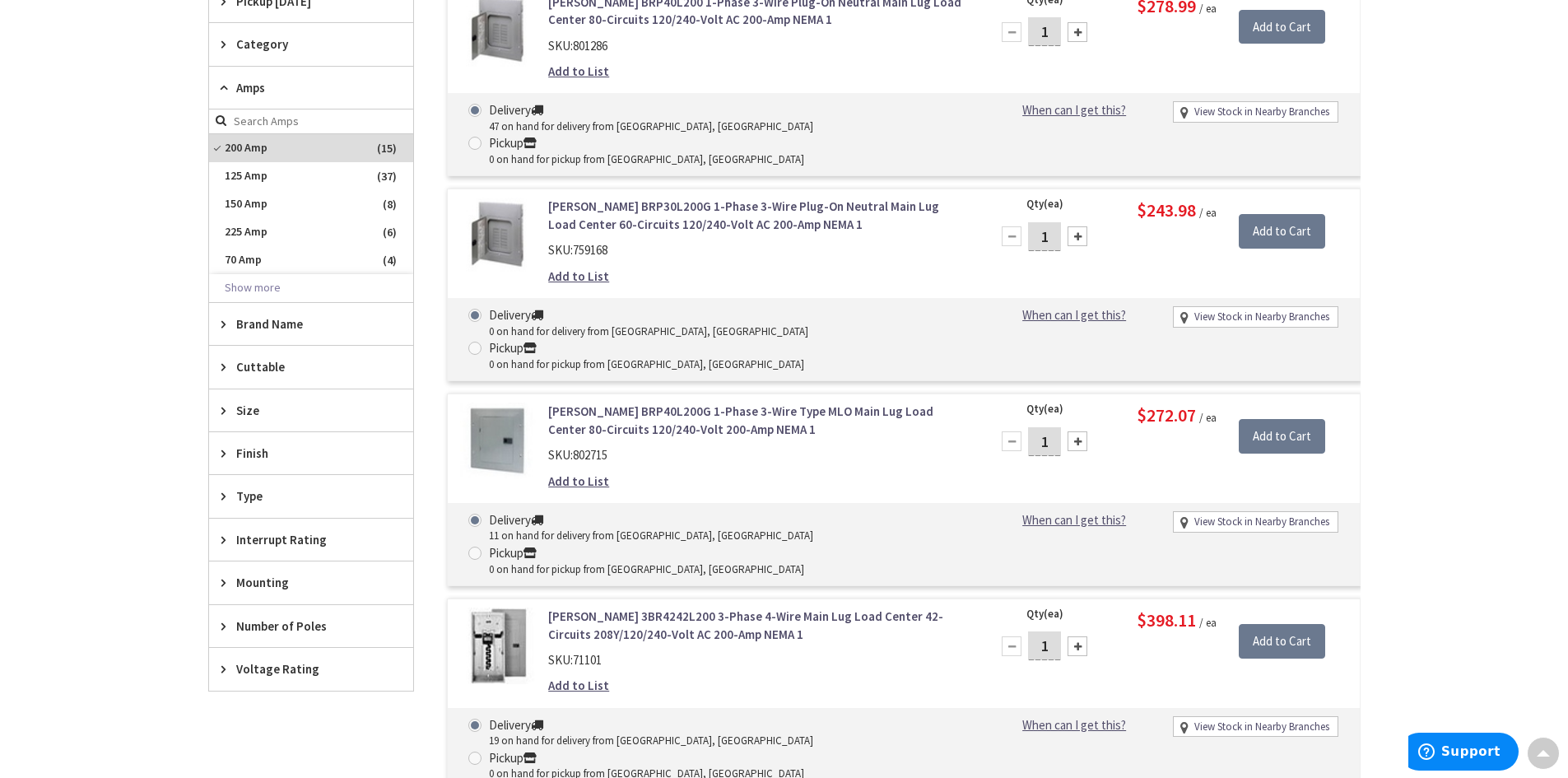
click at [244, 410] on span "Size" at bounding box center [303, 410] width 134 height 18
click at [239, 450] on span "Finish" at bounding box center [303, 453] width 134 height 18
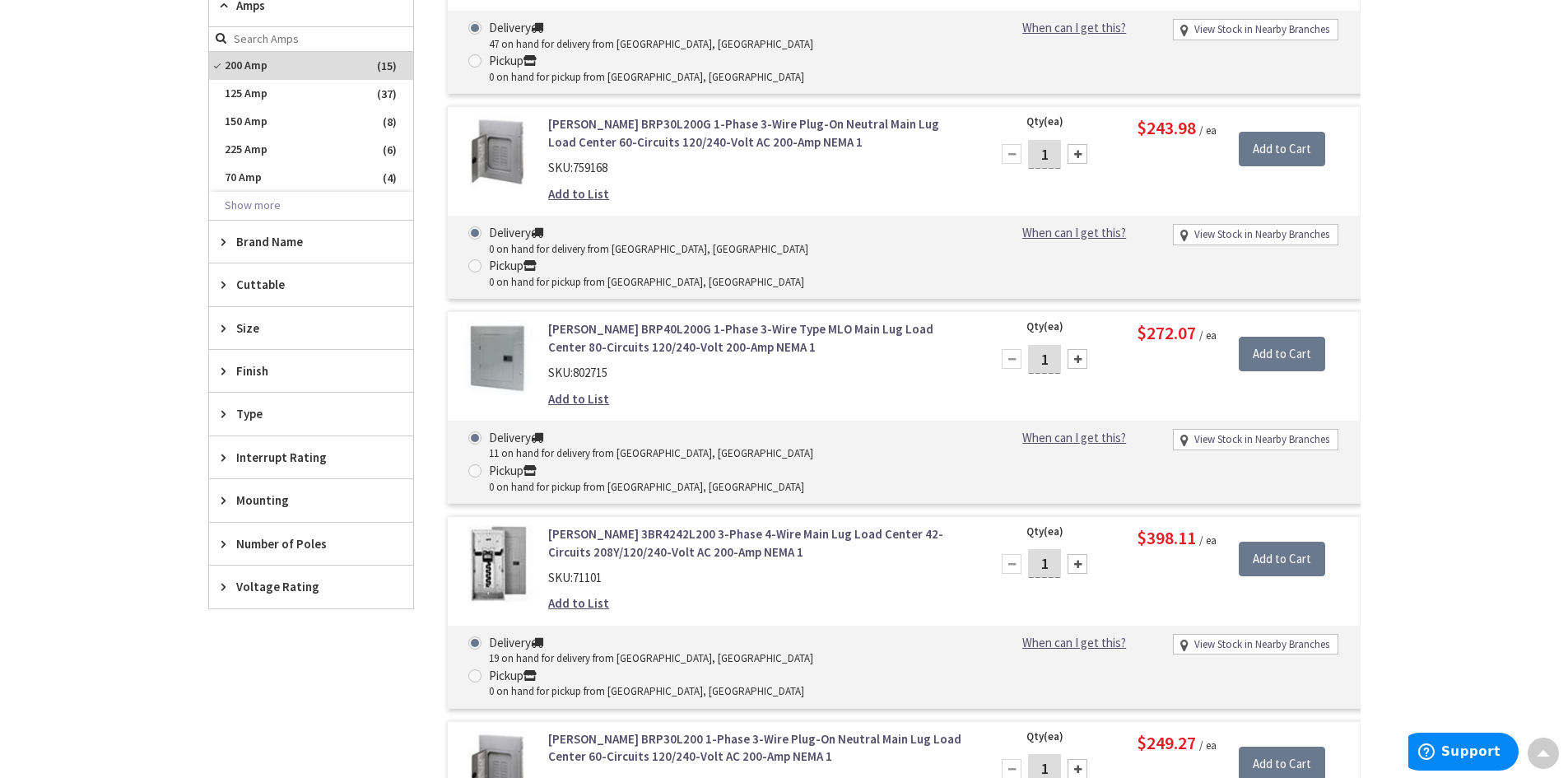
click at [246, 422] on span "Type" at bounding box center [303, 414] width 134 height 18
click at [246, 420] on span "Type" at bounding box center [303, 414] width 134 height 18
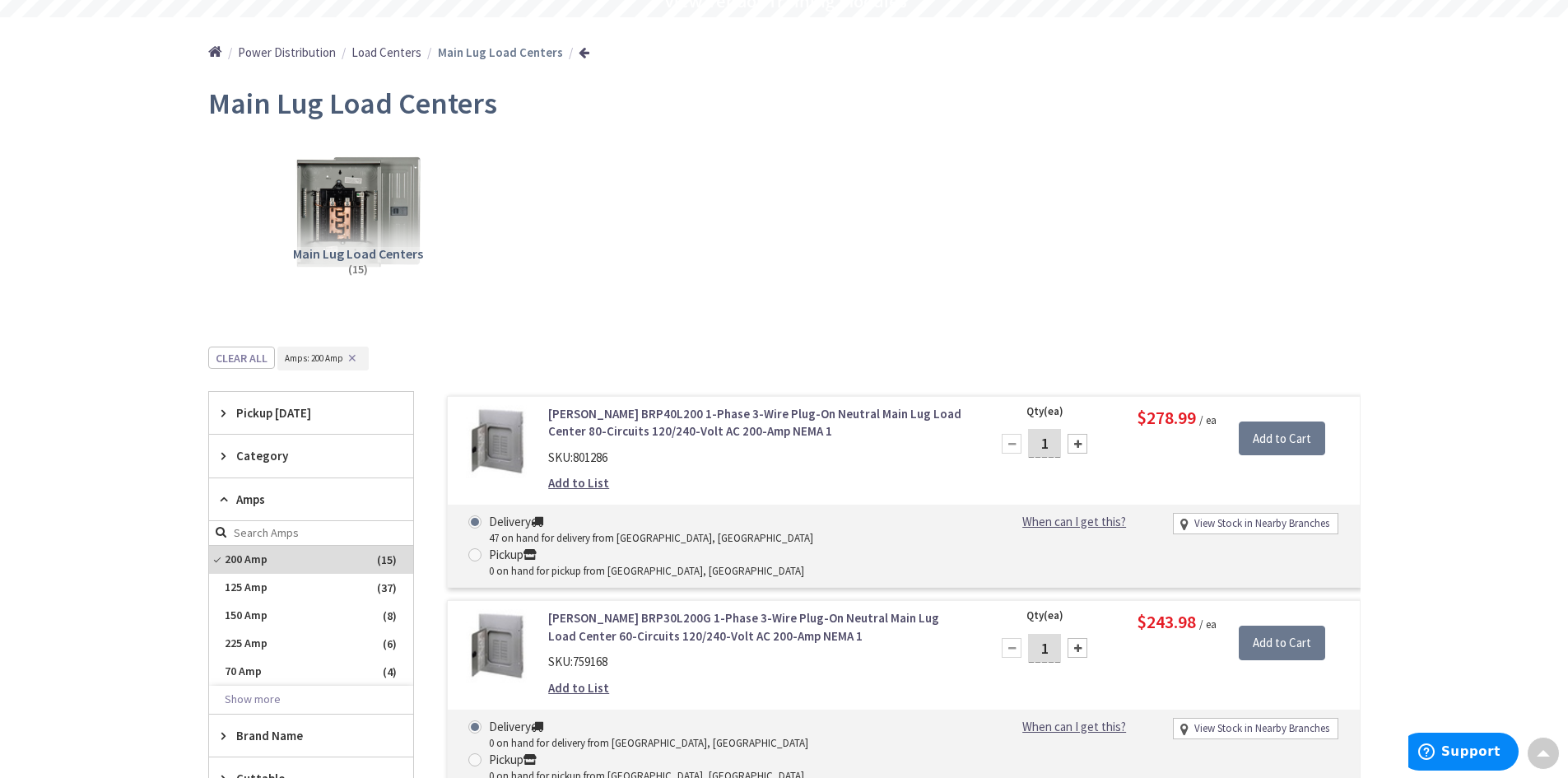
scroll to position [0, 0]
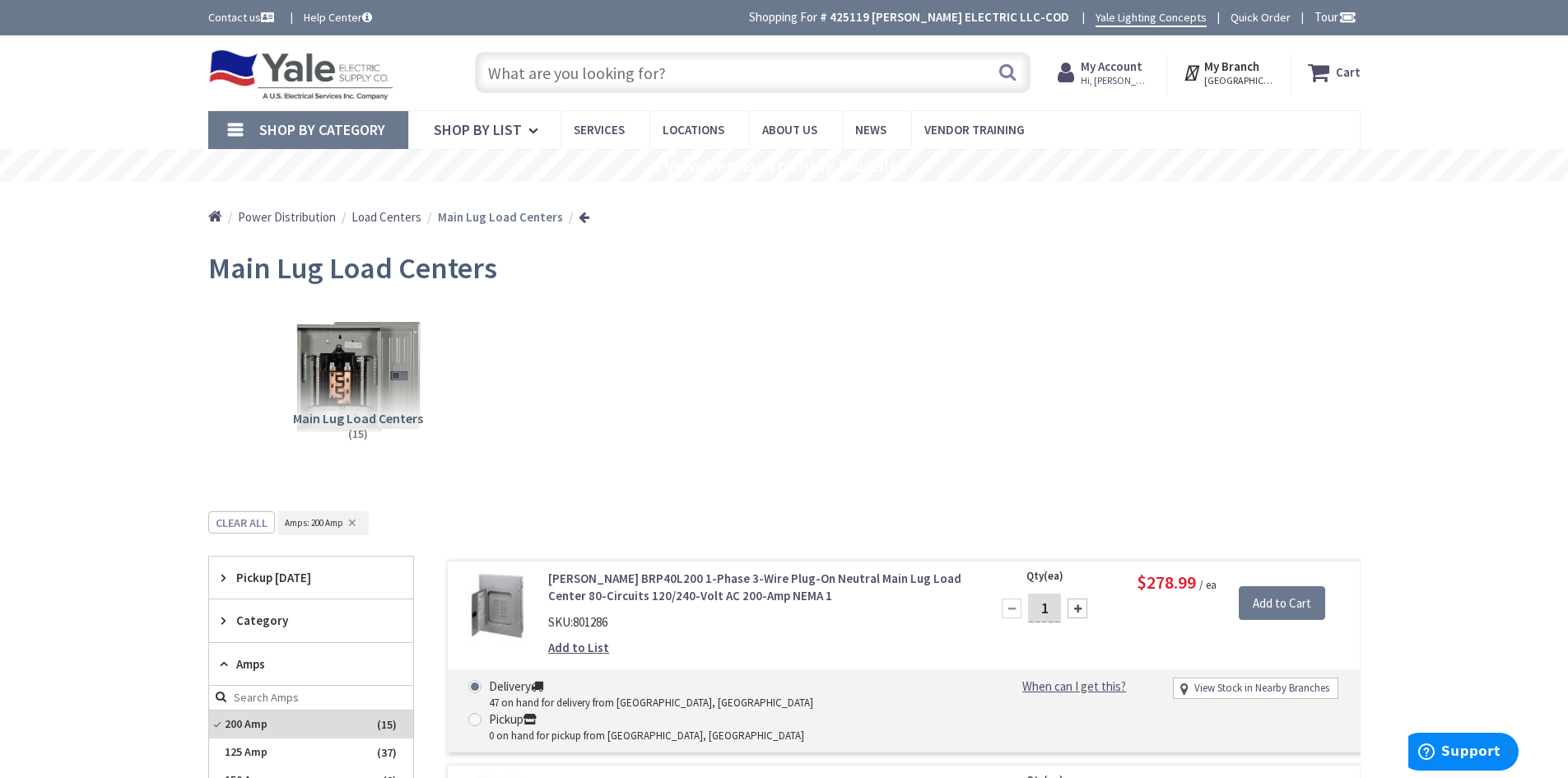
click at [393, 219] on span "Load Centers" at bounding box center [387, 216] width 70 height 16
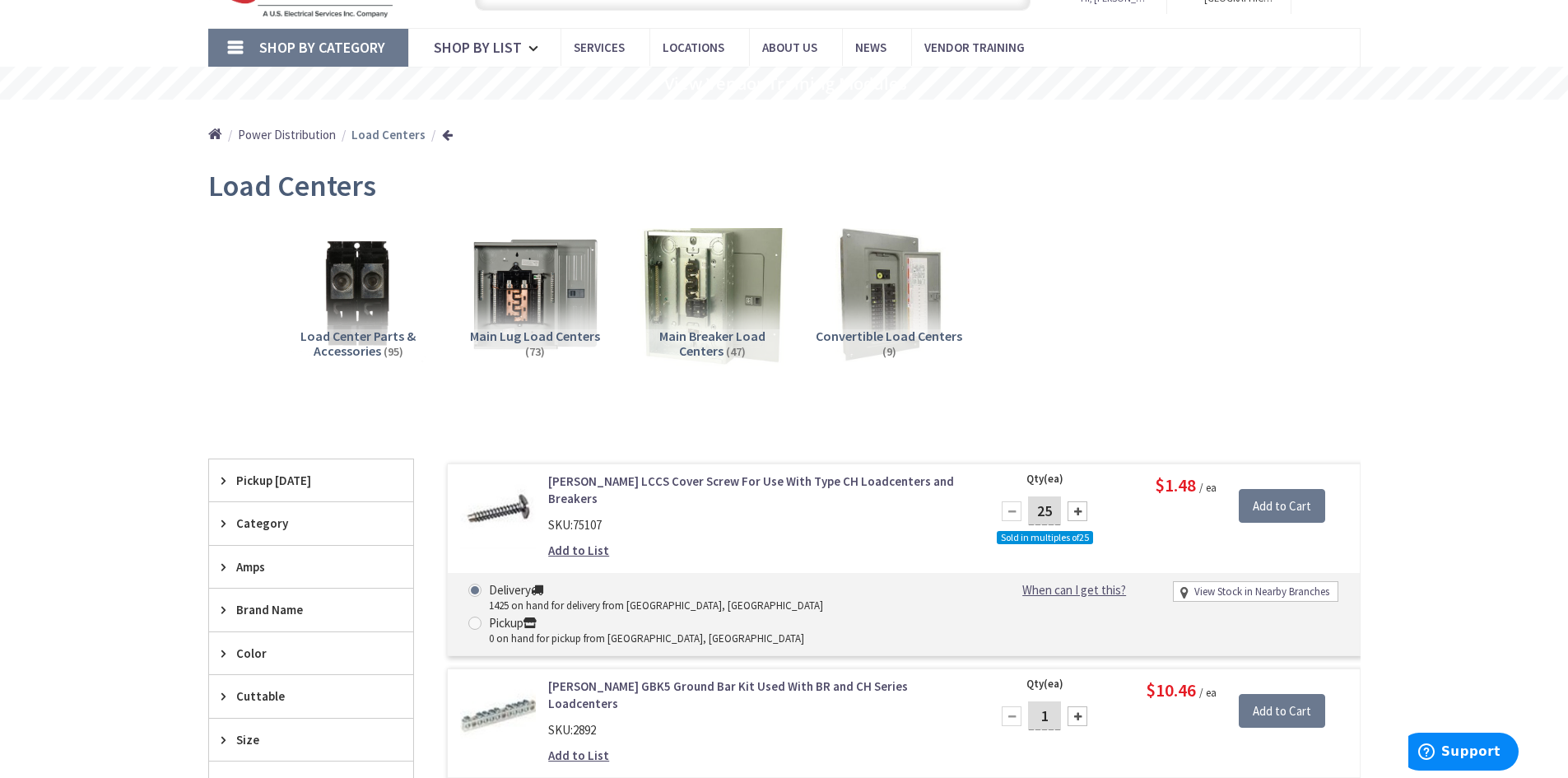
click at [692, 287] on img at bounding box center [712, 294] width 149 height 149
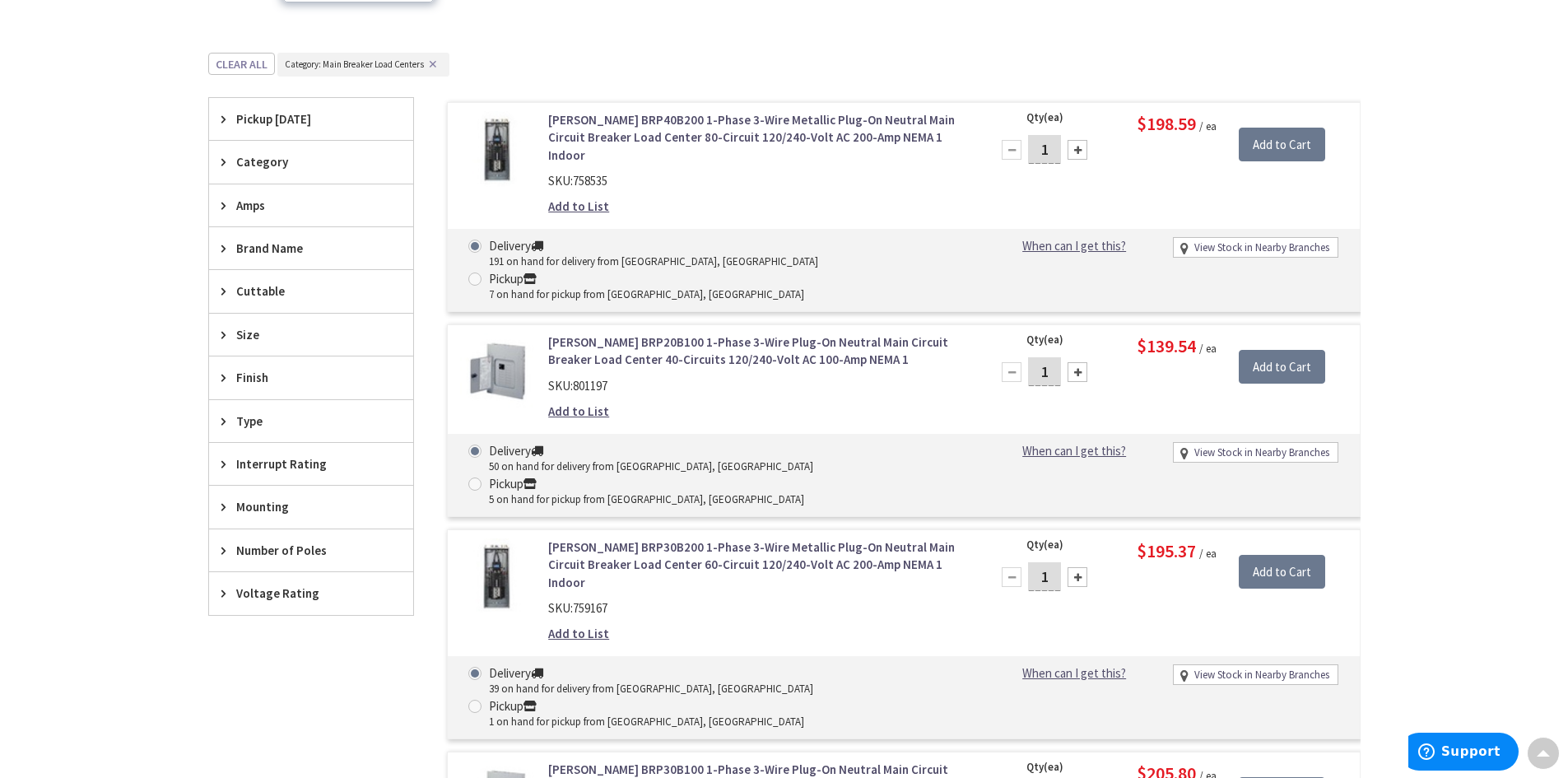
scroll to position [429, 0]
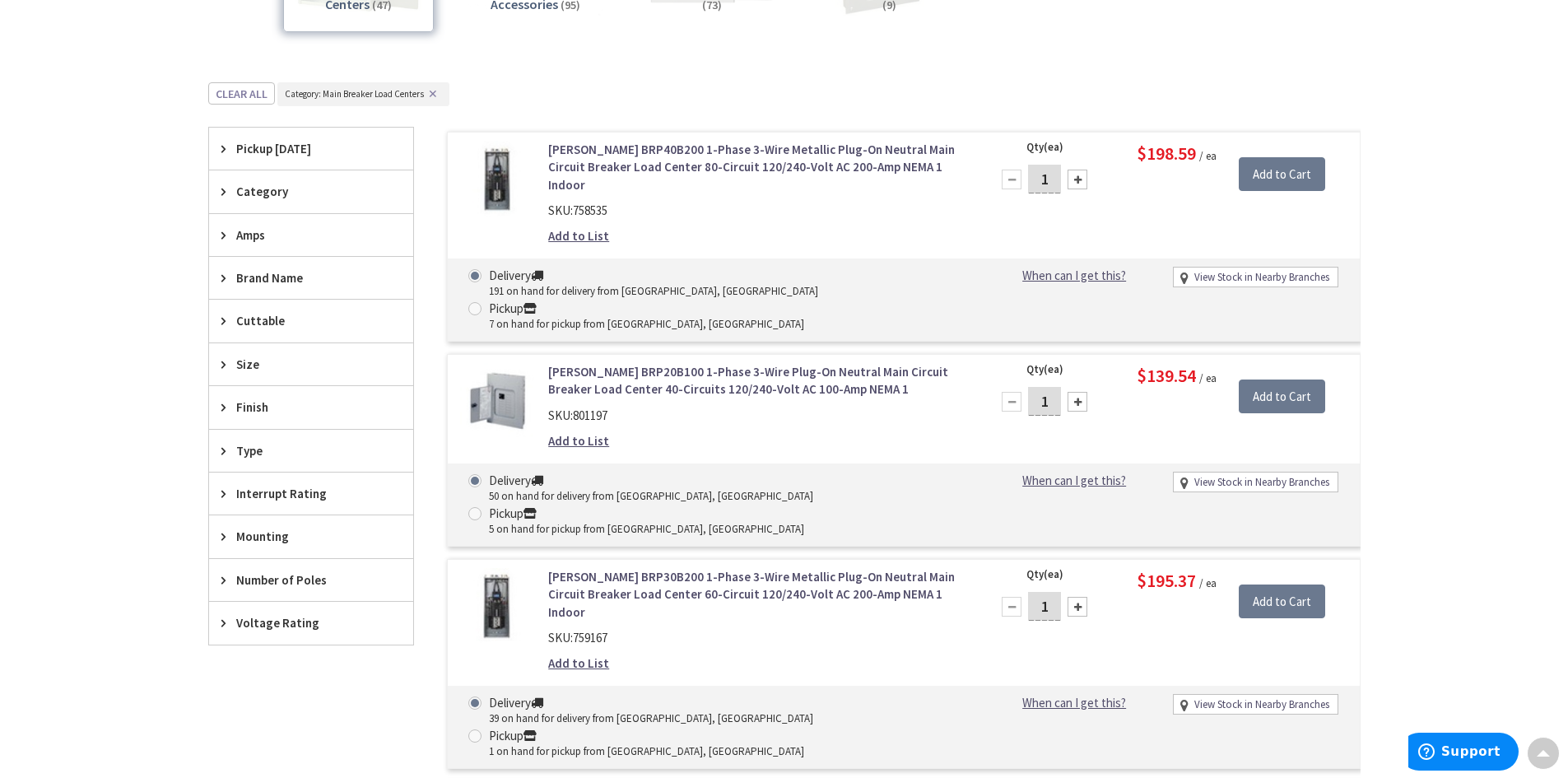
click at [242, 231] on span "Amps" at bounding box center [303, 235] width 134 height 18
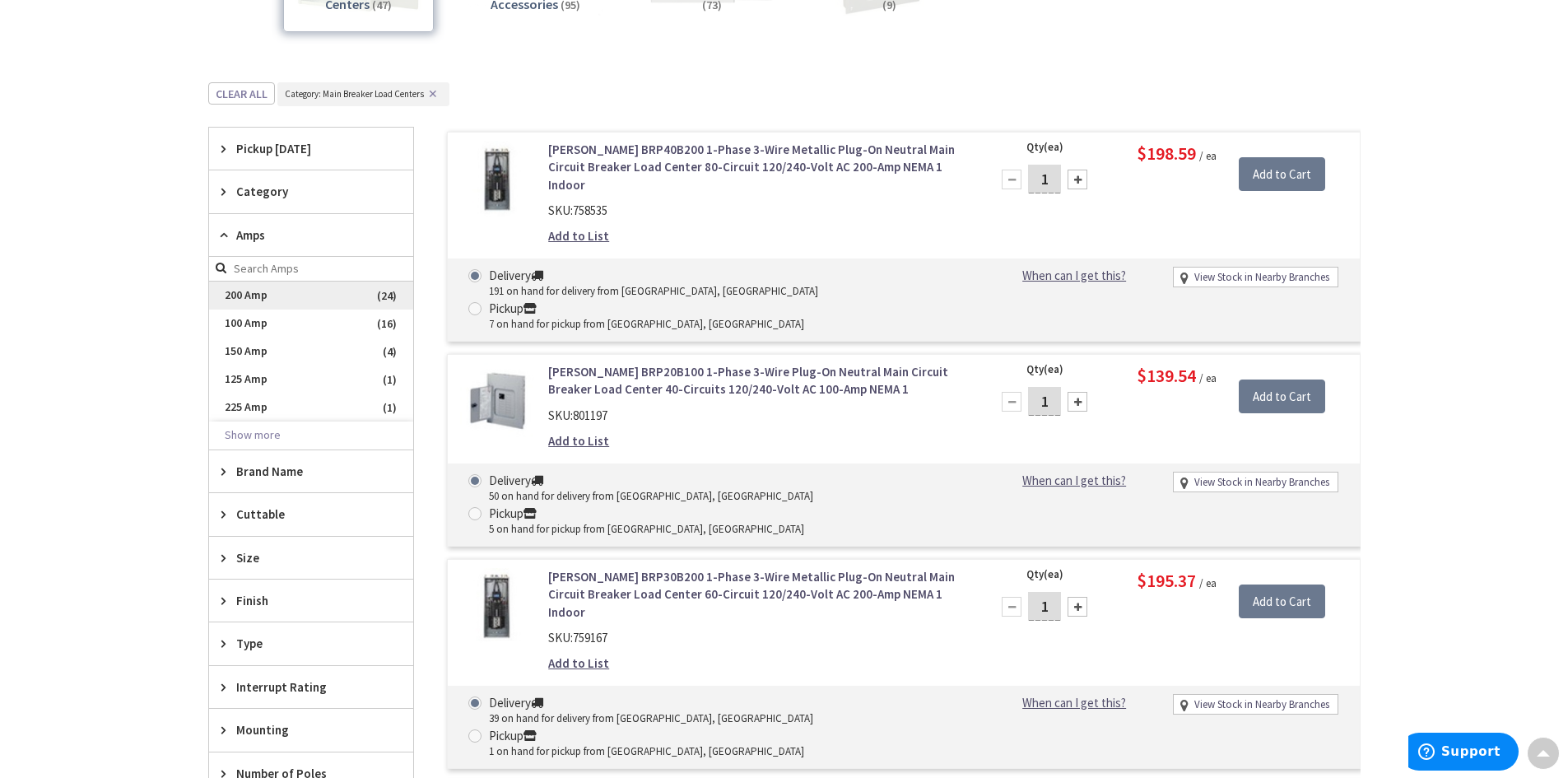
click at [239, 293] on span "200 Amp" at bounding box center [311, 296] width 204 height 28
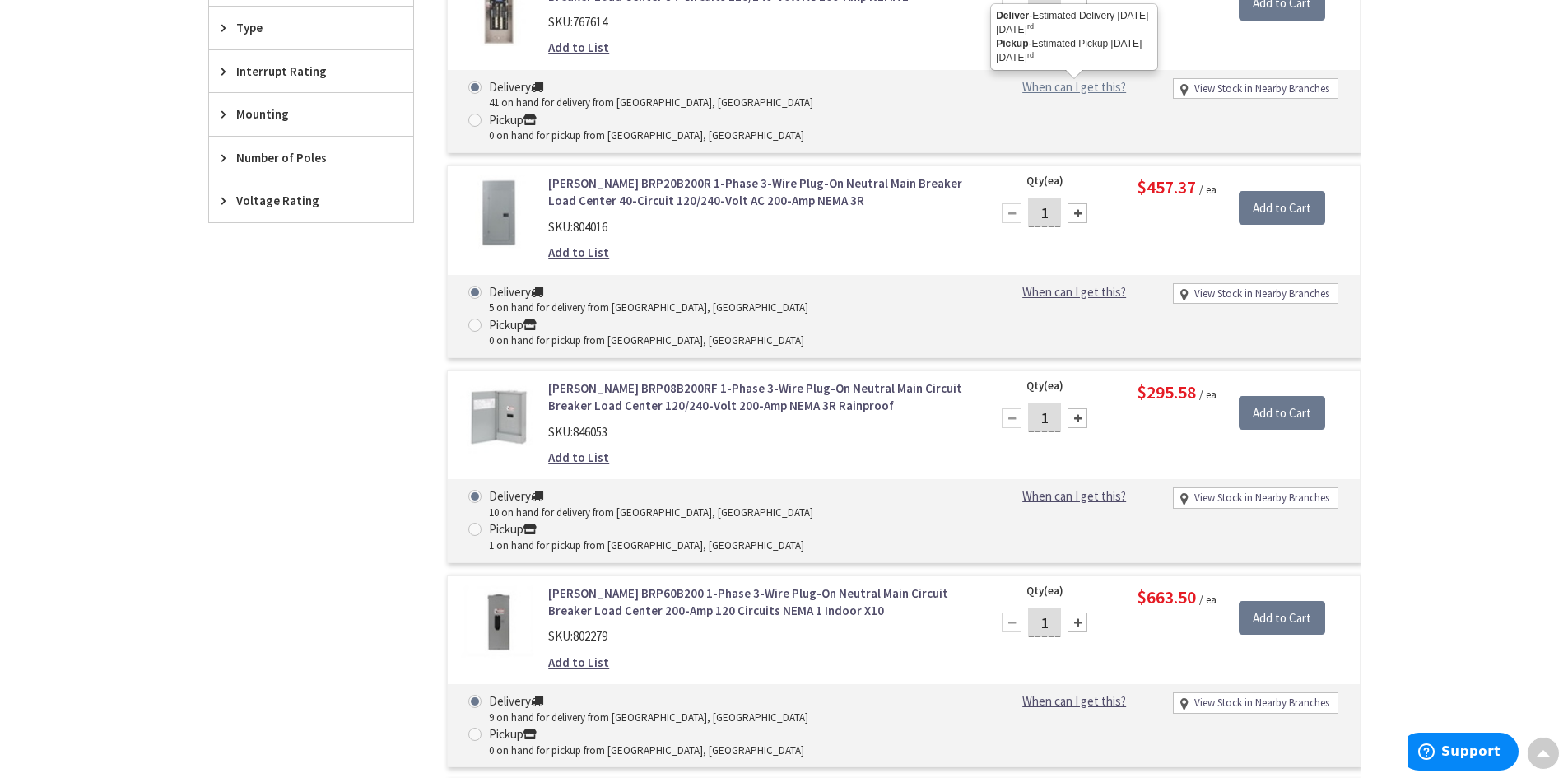
scroll to position [1005, 0]
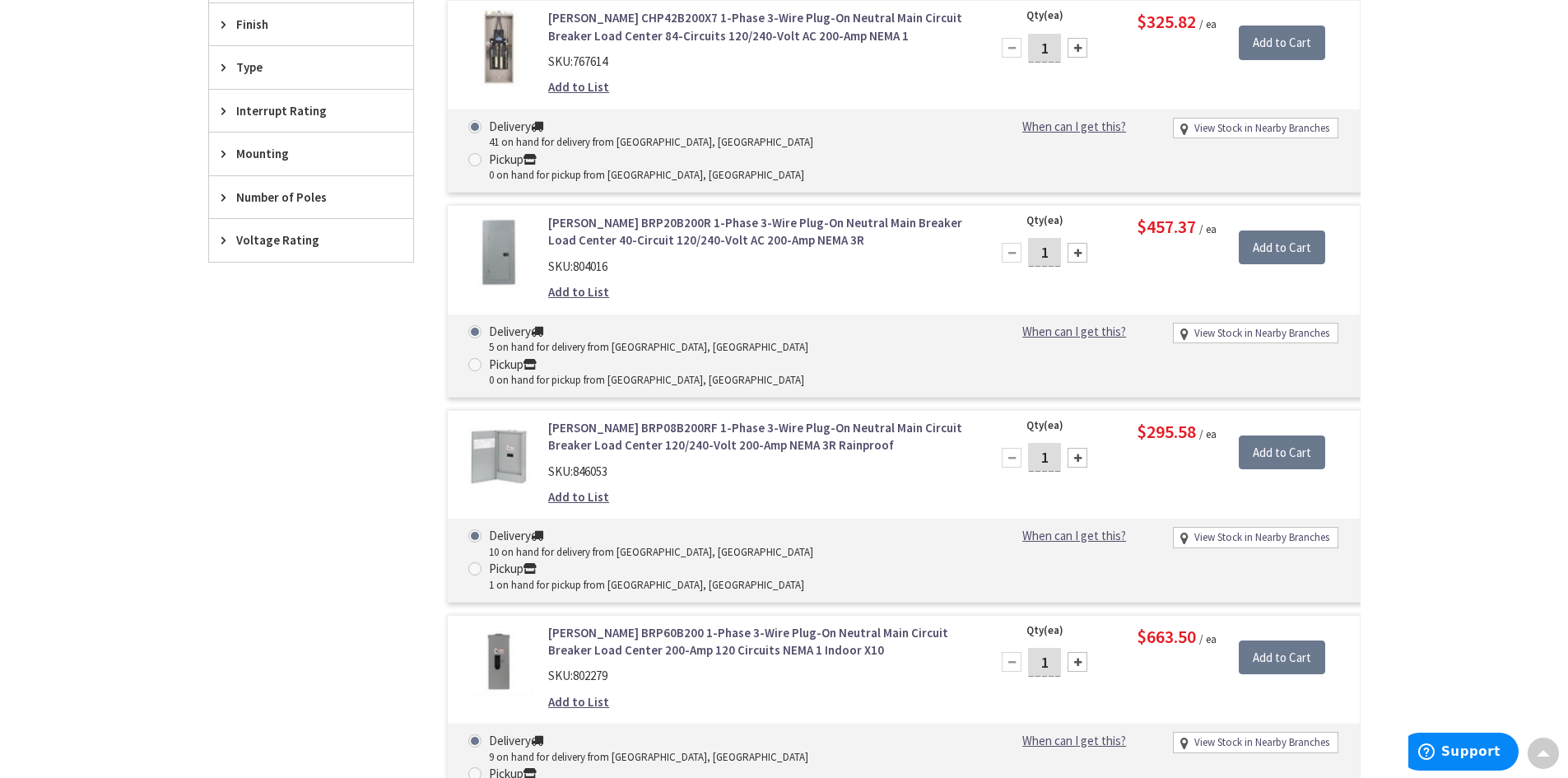
drag, startPoint x: 633, startPoint y: 430, endPoint x: 644, endPoint y: 423, distance: 13.0
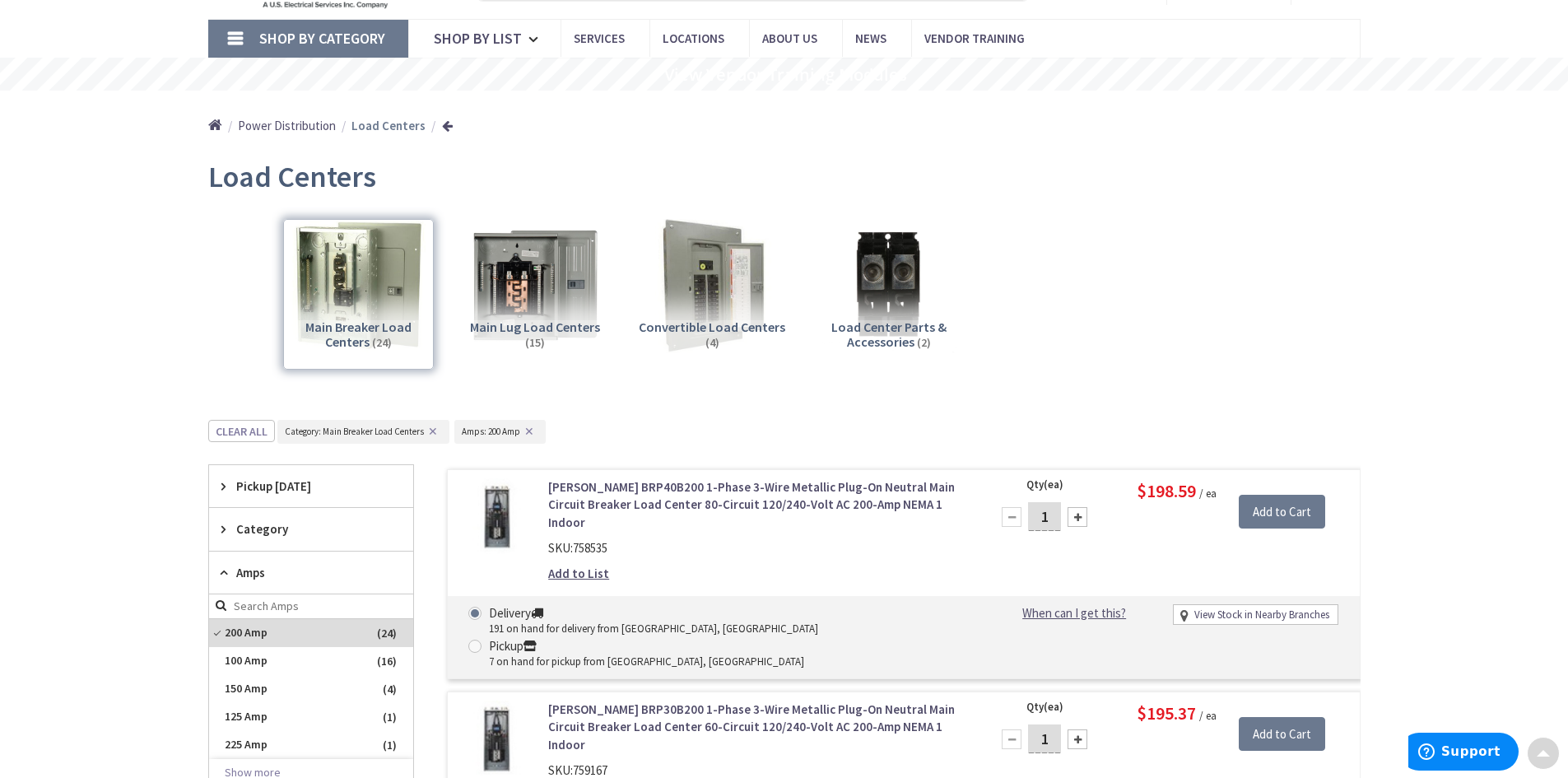
scroll to position [0, 0]
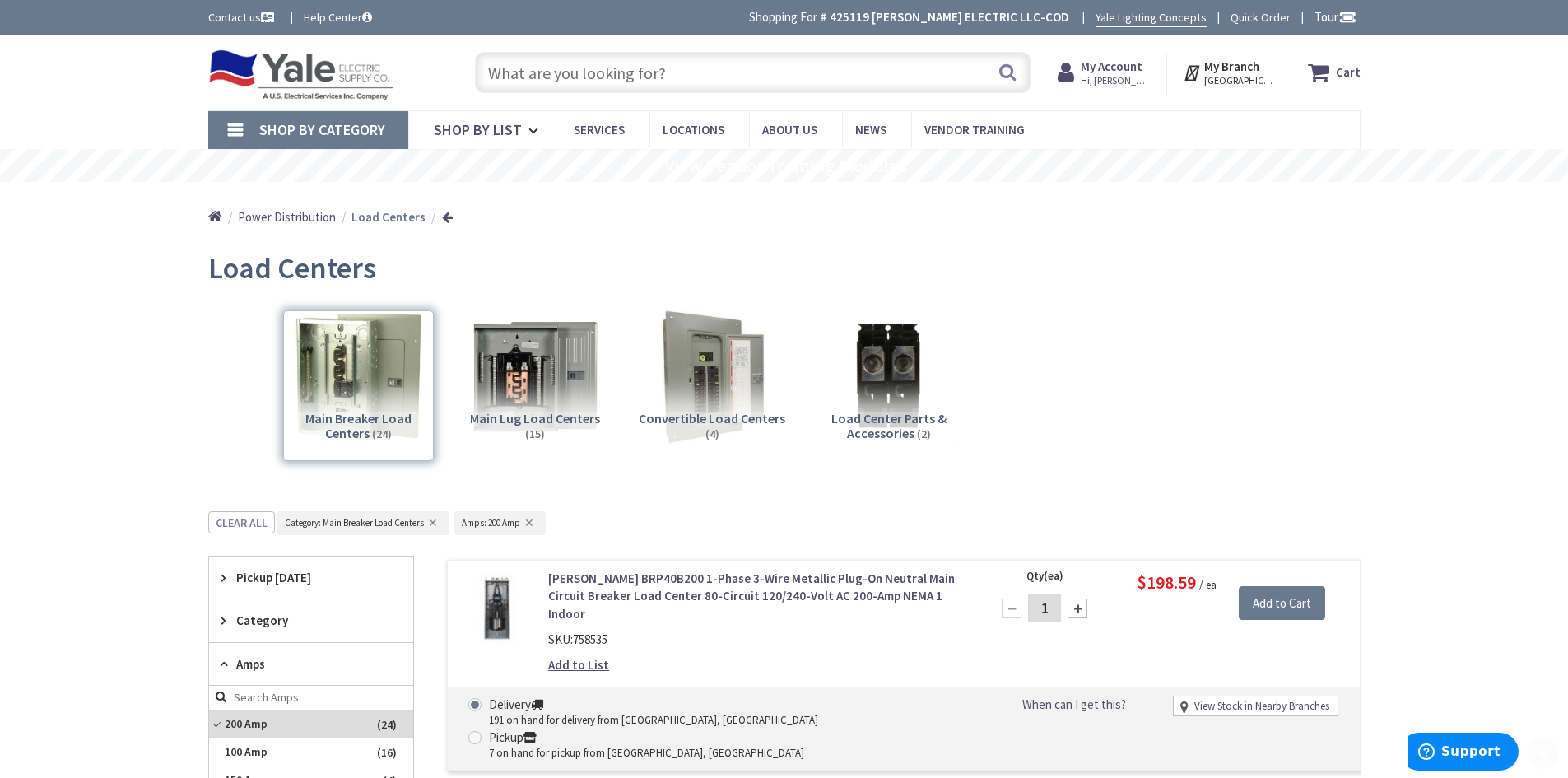
click at [769, 79] on input "text" at bounding box center [753, 72] width 556 height 41
paste input "ECCVH100R"
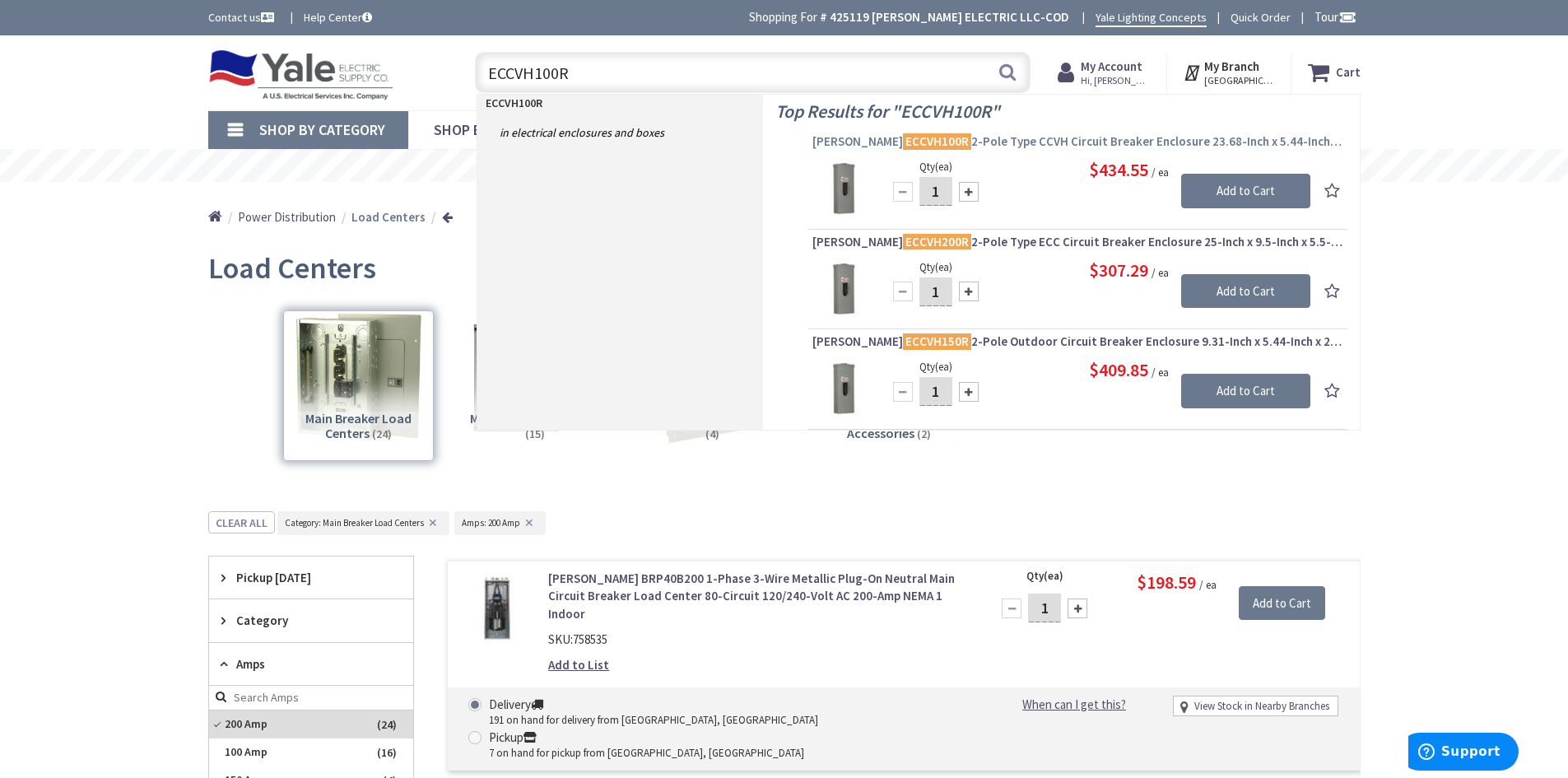
type input "ECCVH100R"
click at [1020, 140] on span "Eaton ECCVH100R 2-Pole Type CCVH Circuit Breaker Enclosure 23.68-Inch x 5.44-In…" at bounding box center [1078, 142] width 531 height 17
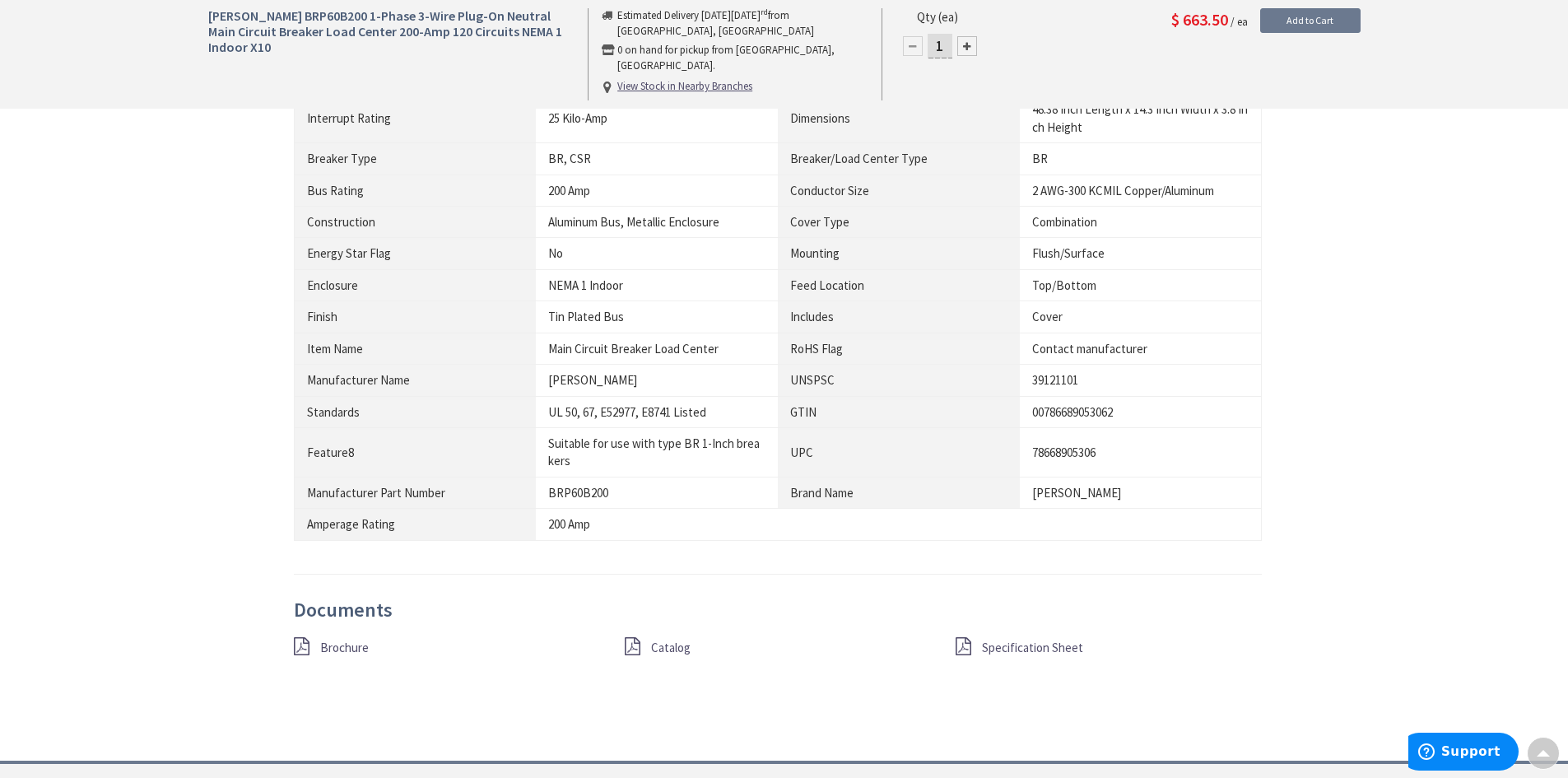
scroll to position [1317, 0]
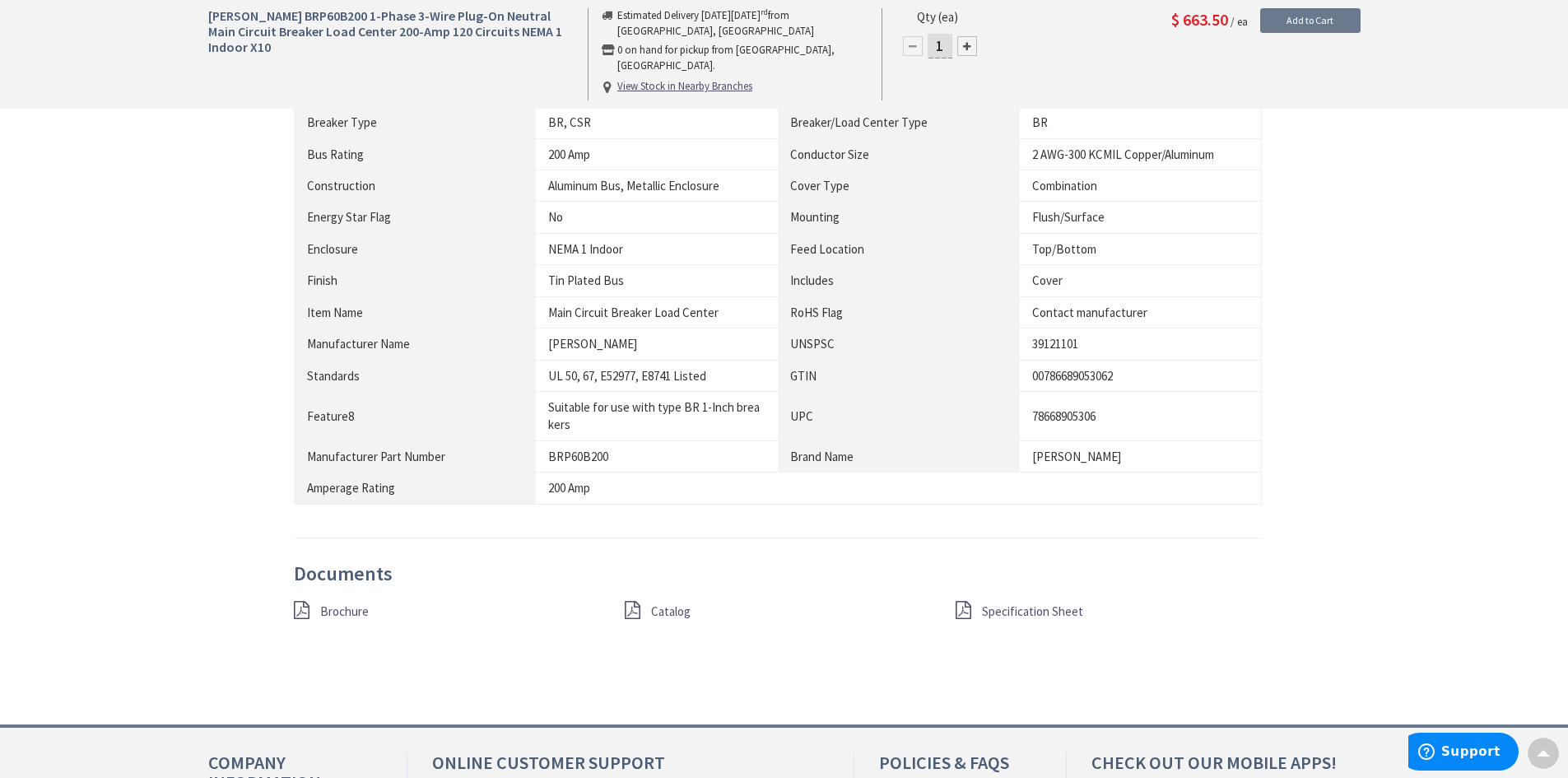
click at [688, 614] on span "Catalog" at bounding box center [670, 611] width 39 height 16
click at [1048, 608] on span "Specification Sheet" at bounding box center [1032, 611] width 101 height 16
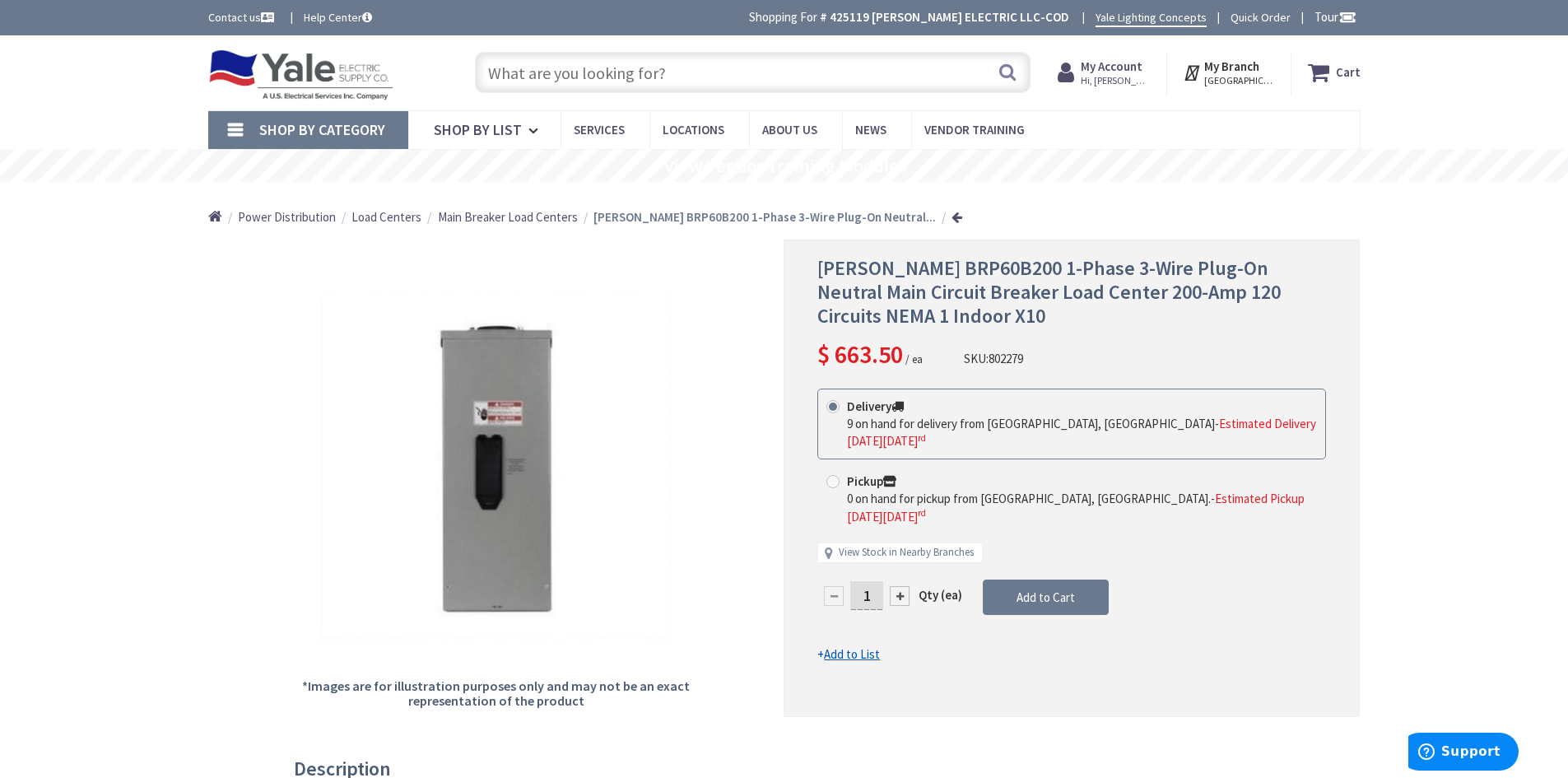
click at [759, 74] on input "text" at bounding box center [753, 72] width 556 height 41
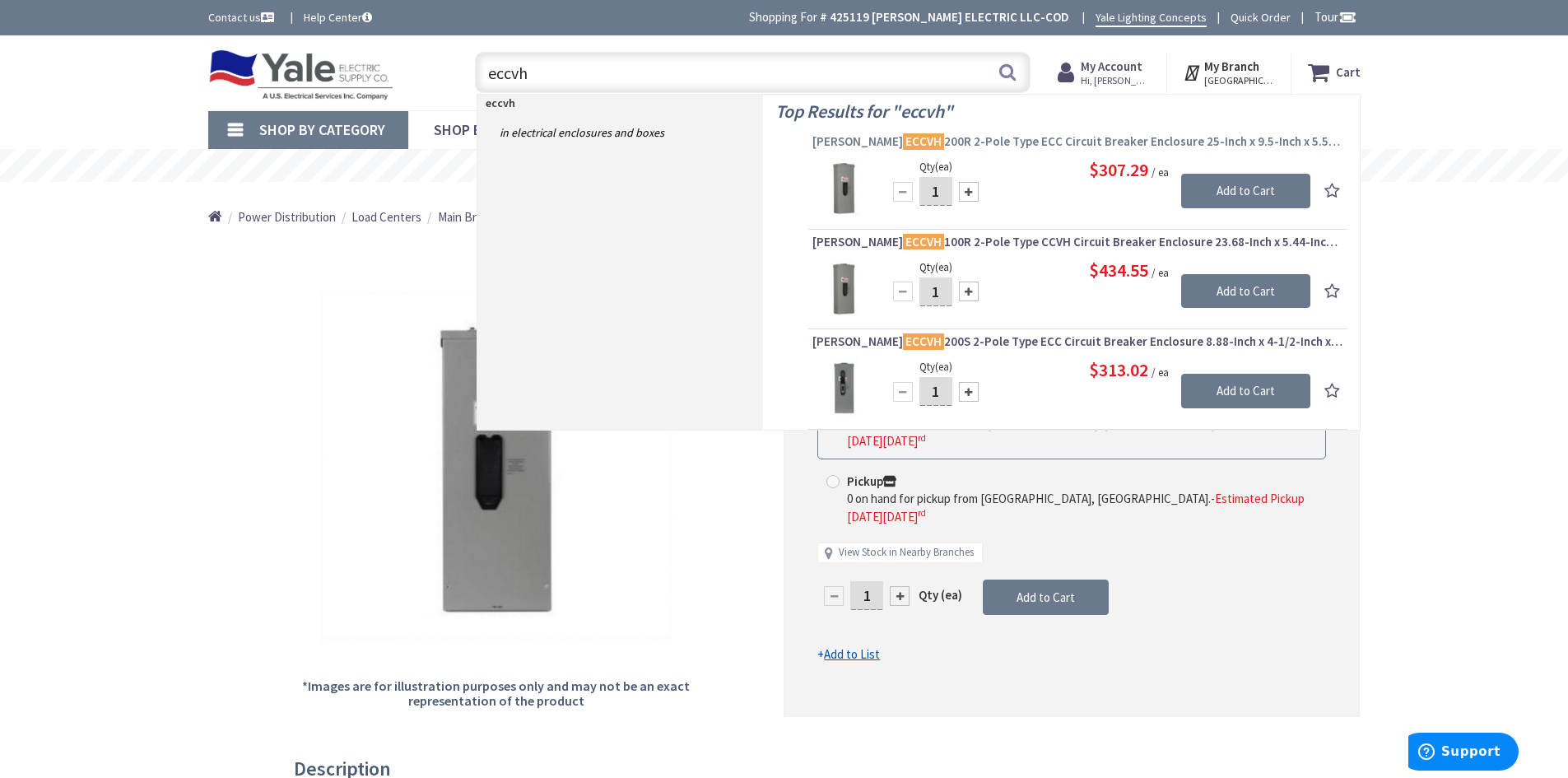
type input "eccvh"
click at [994, 143] on span "[PERSON_NAME] ECCVH 200R 2-Pole Type ECC Circuit Breaker Enclosure 25-Inch x 9.…" at bounding box center [1078, 142] width 531 height 17
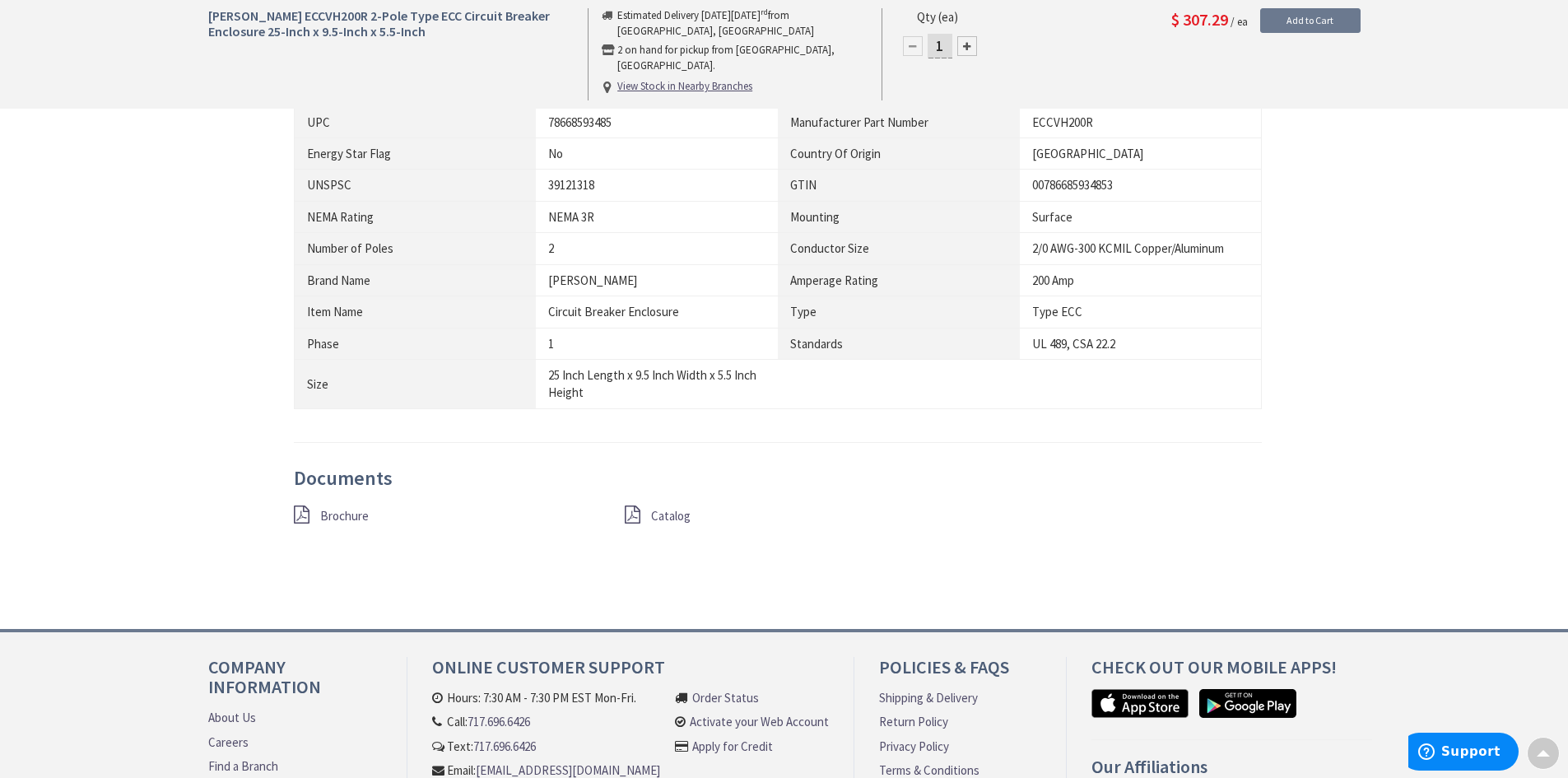
scroll to position [1152, 0]
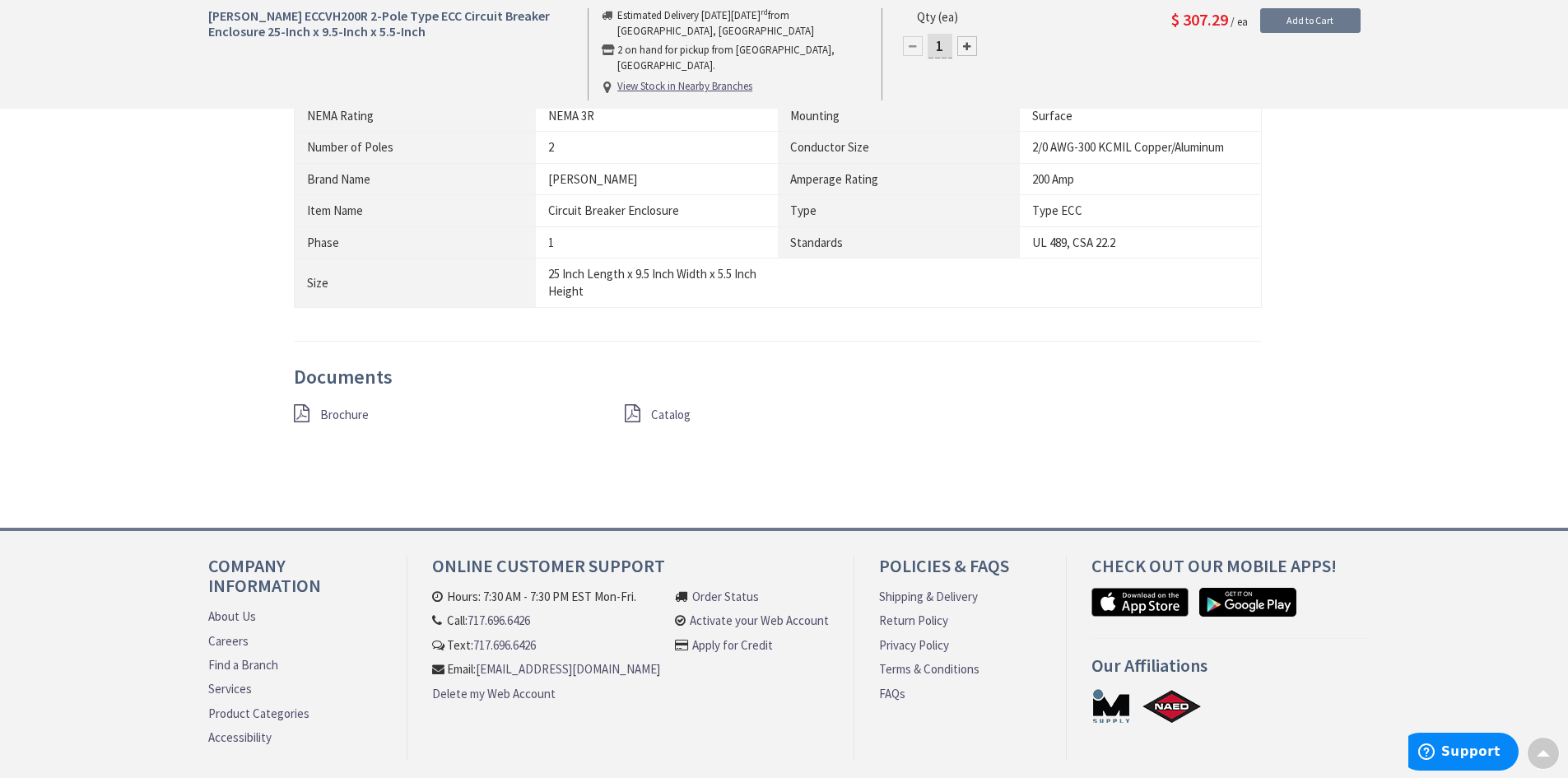
click at [348, 418] on span "Brochure" at bounding box center [344, 414] width 48 height 16
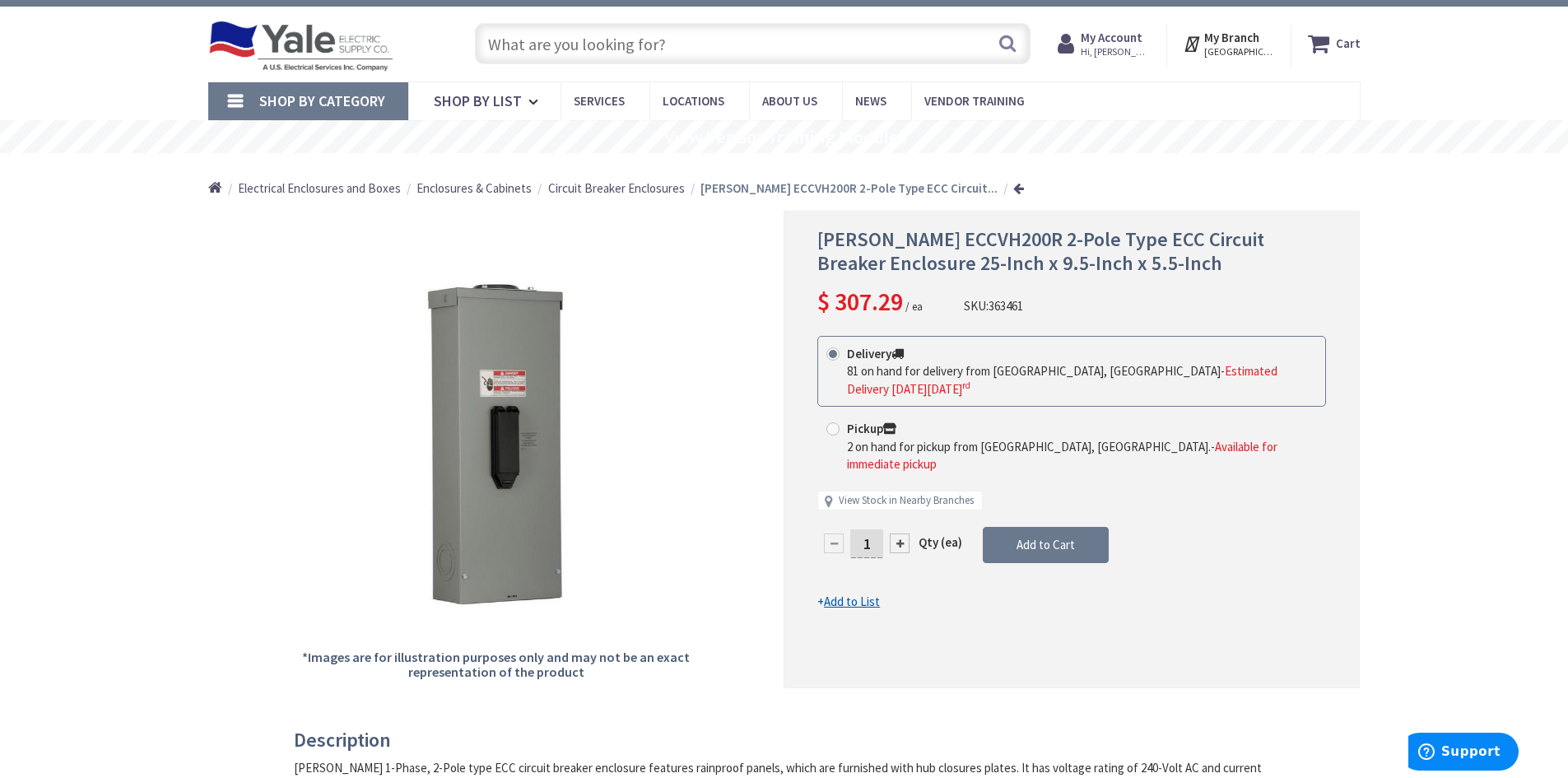
scroll to position [0, 0]
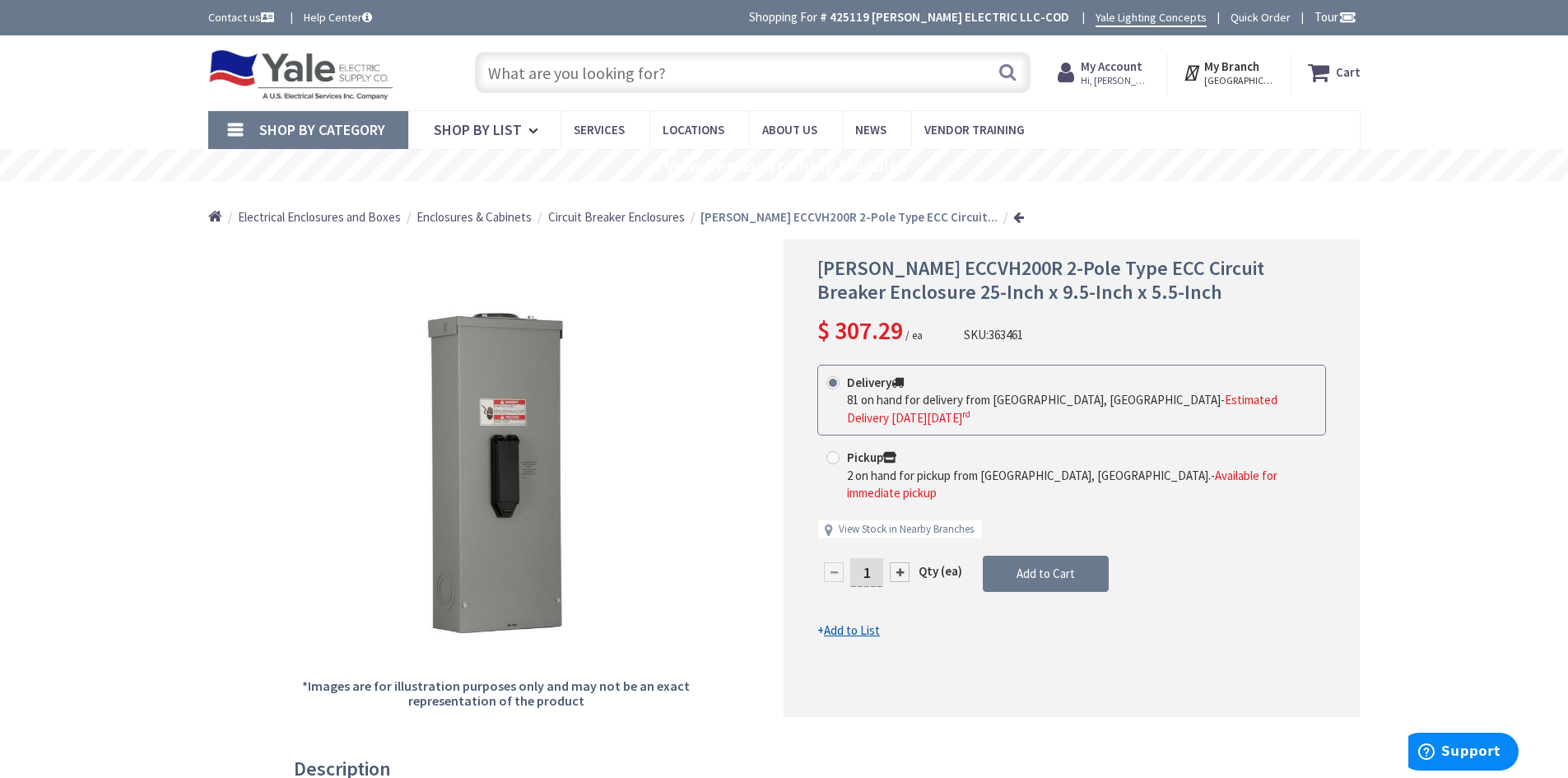
click at [611, 78] on input "text" at bounding box center [753, 72] width 556 height 41
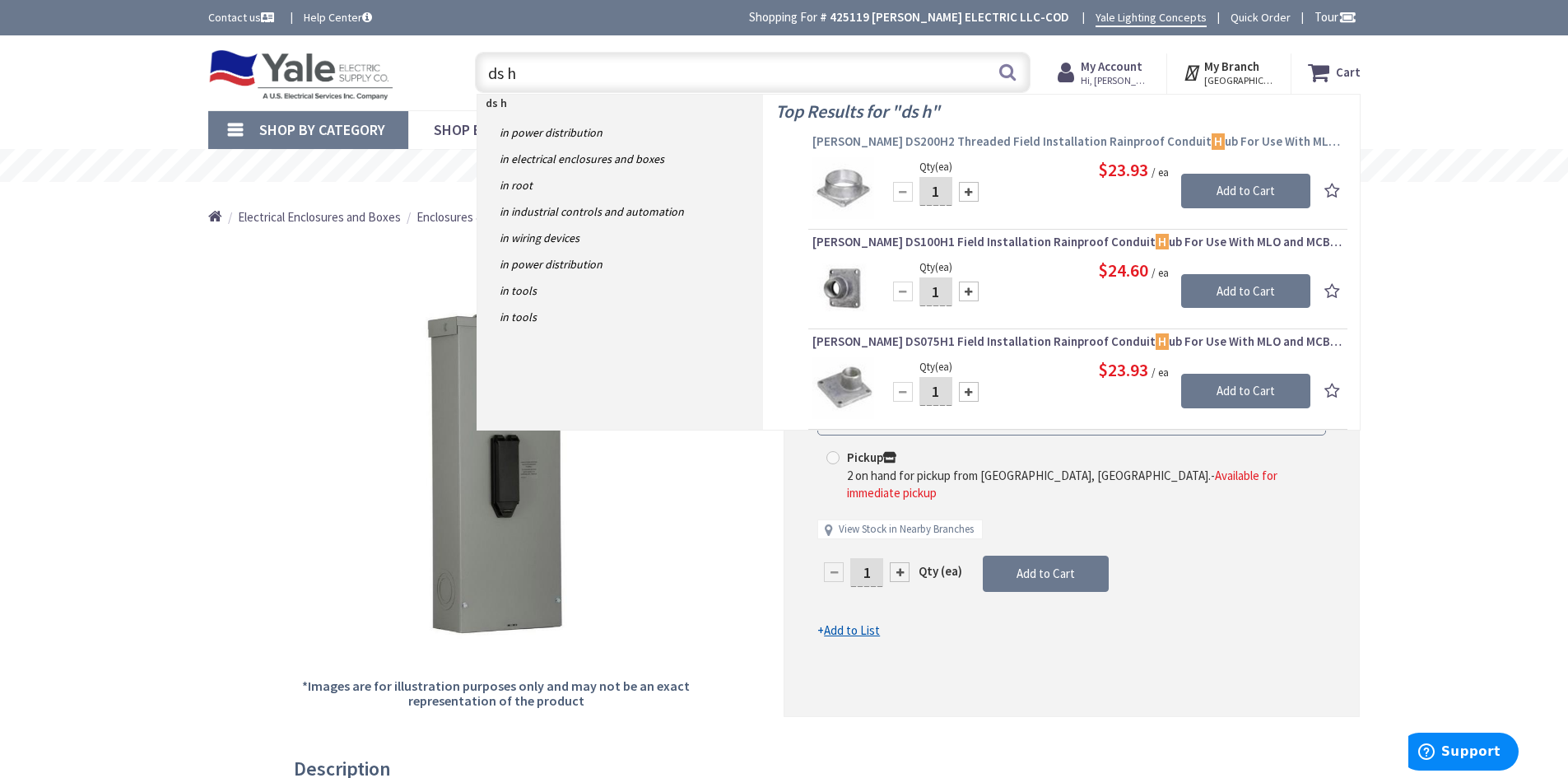
type input "ds h"
click at [1019, 142] on span "[PERSON_NAME] DS200H2 Threaded Field Installation Rainproof Conduit H ub For Us…" at bounding box center [1078, 142] width 531 height 17
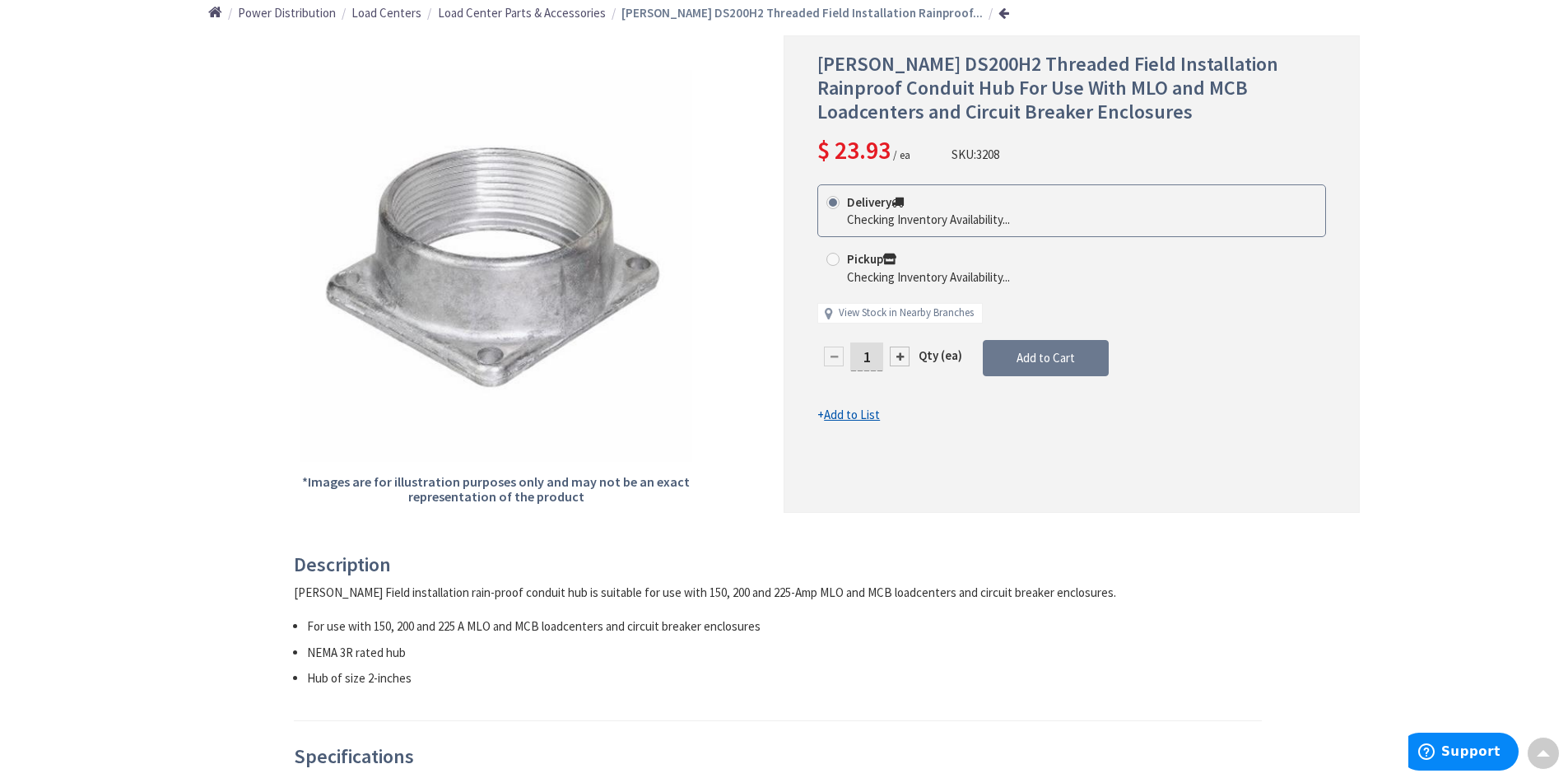
scroll to position [165, 0]
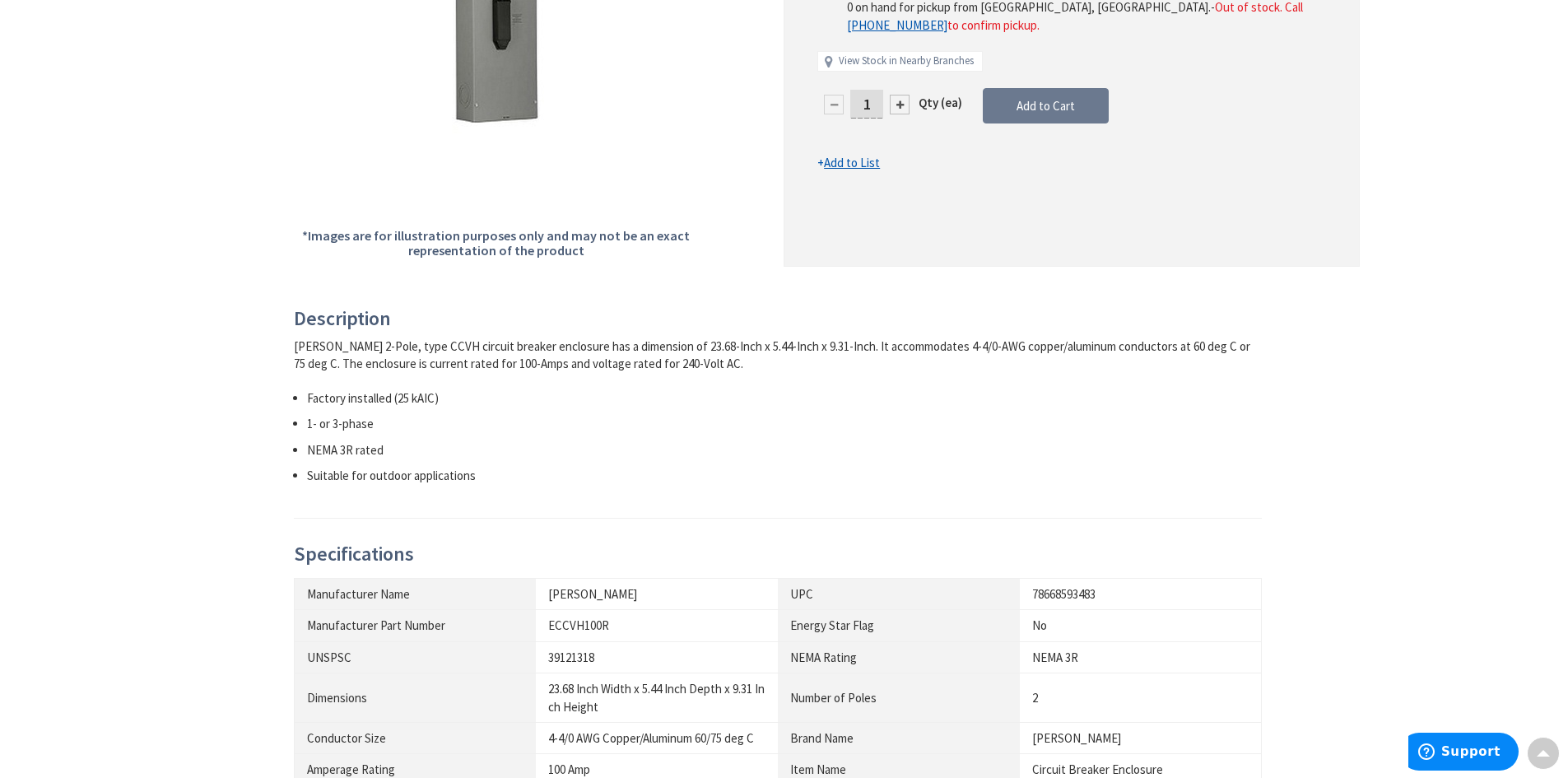
scroll to position [165, 0]
